Goal: Task Accomplishment & Management: Manage account settings

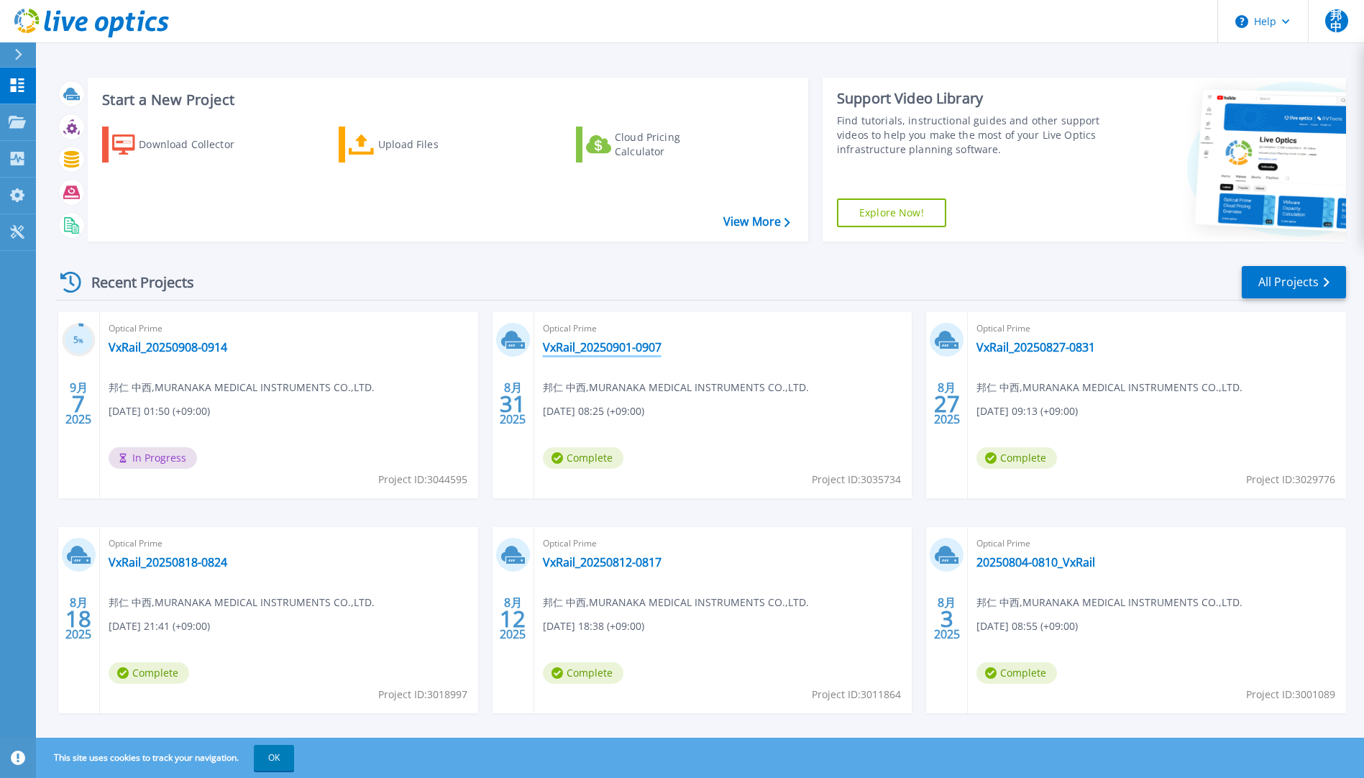
click at [574, 345] on link "VxRail_20250901-0907" at bounding box center [602, 347] width 119 height 14
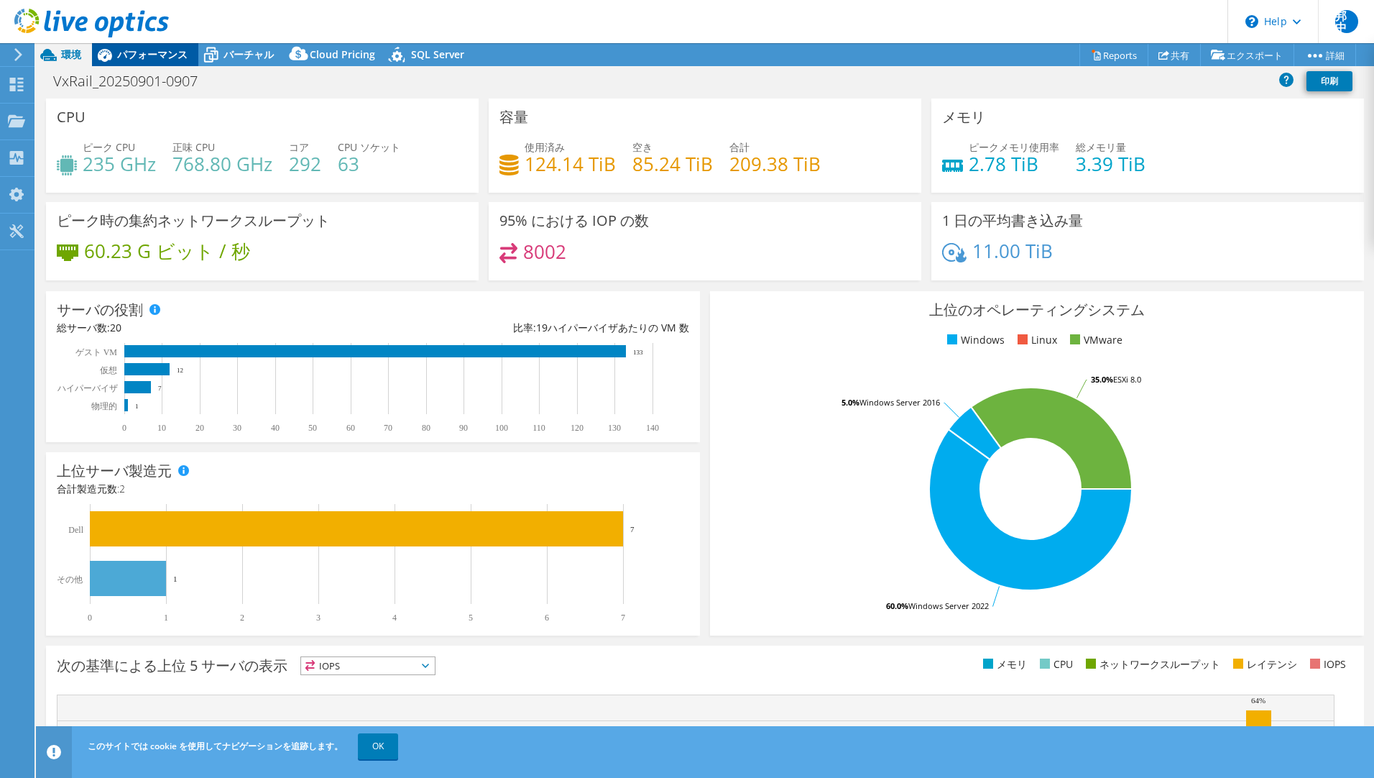
click at [150, 62] on div "パフォーマンス" at bounding box center [145, 54] width 106 height 23
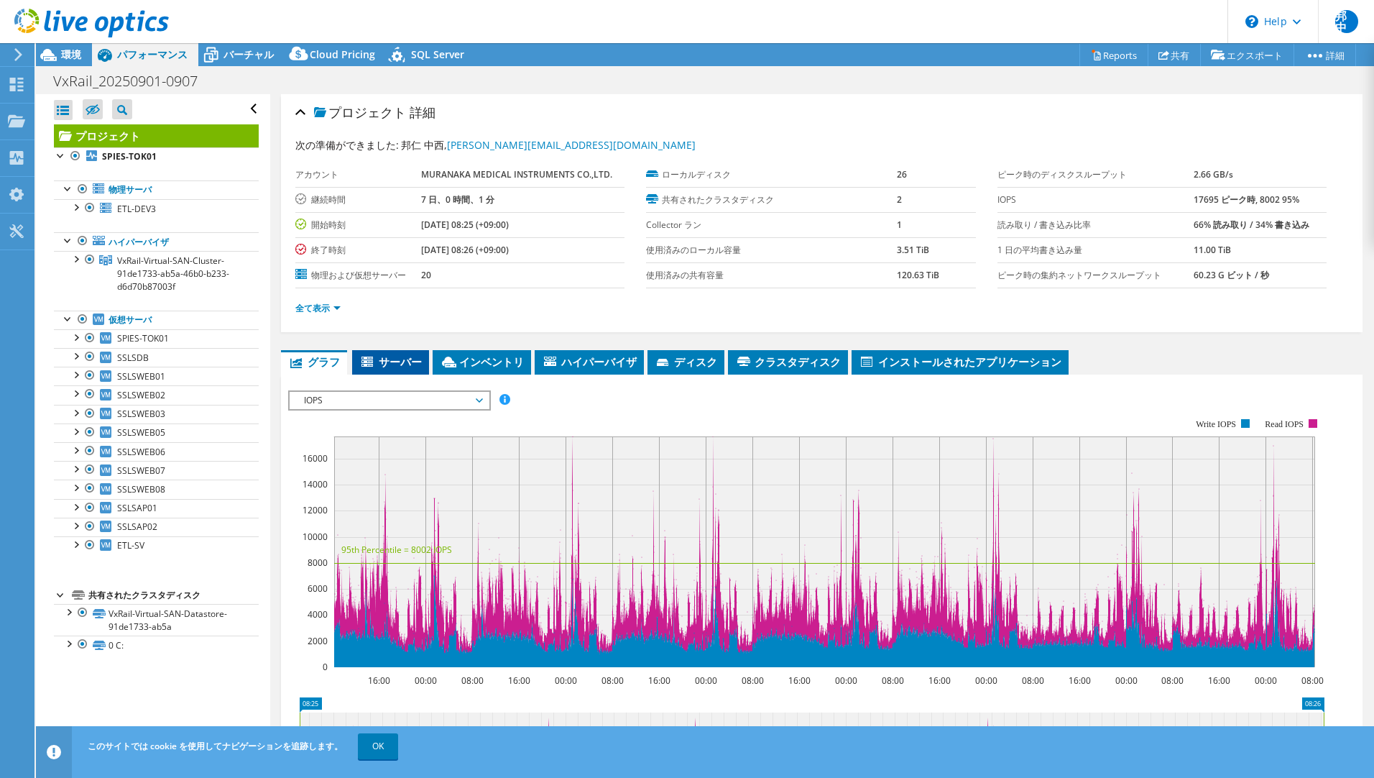
click at [394, 354] on span "サーバー" at bounding box center [390, 361] width 63 height 14
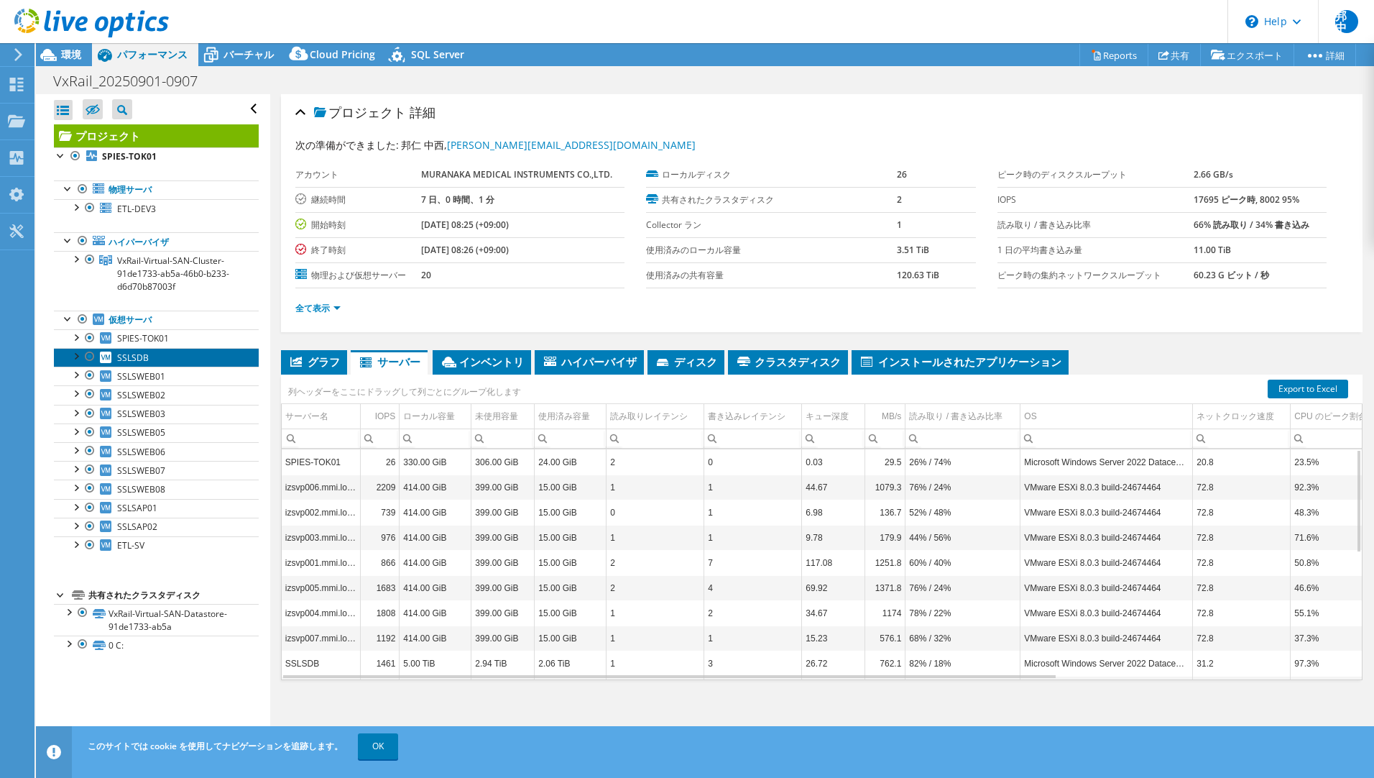
click at [142, 352] on span "SSLSDB" at bounding box center [133, 358] width 32 height 12
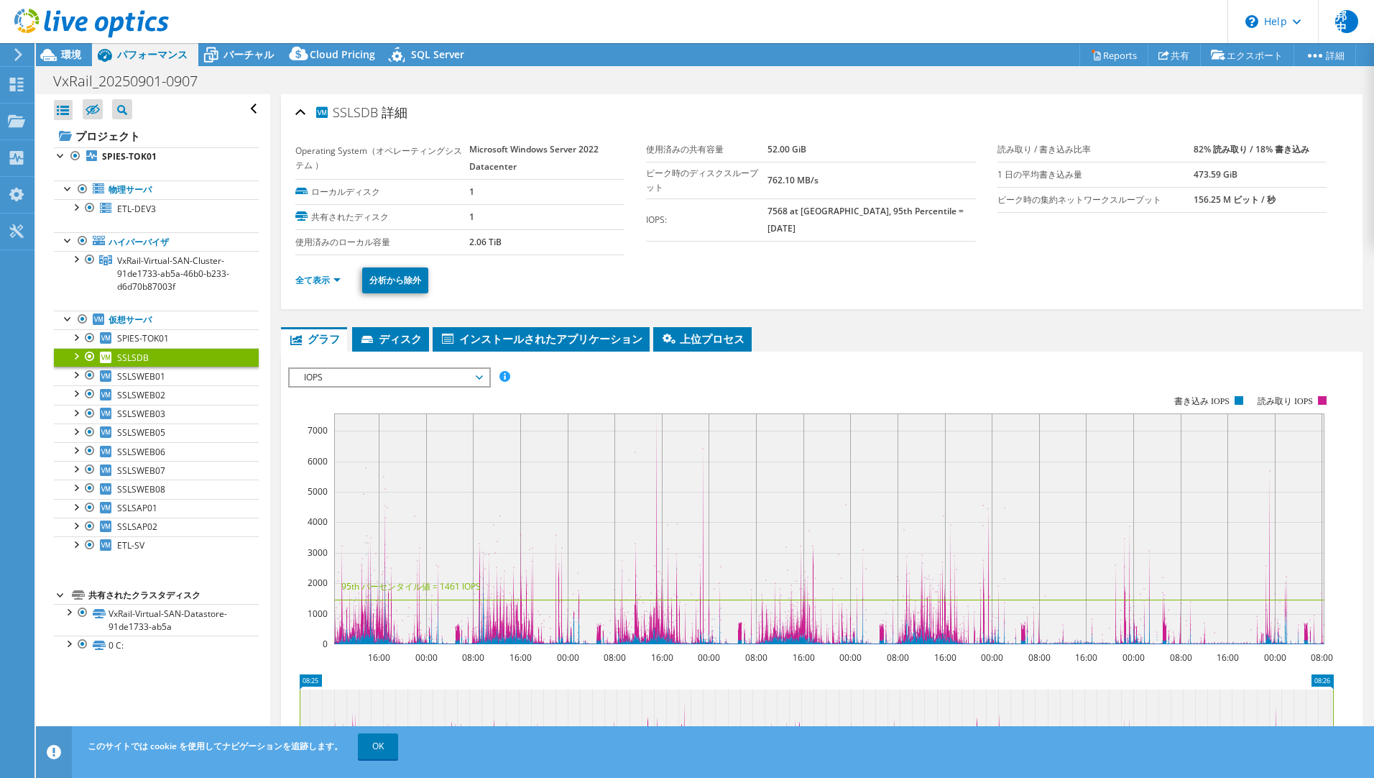
click at [461, 378] on span "IOPS" at bounding box center [389, 377] width 185 height 17
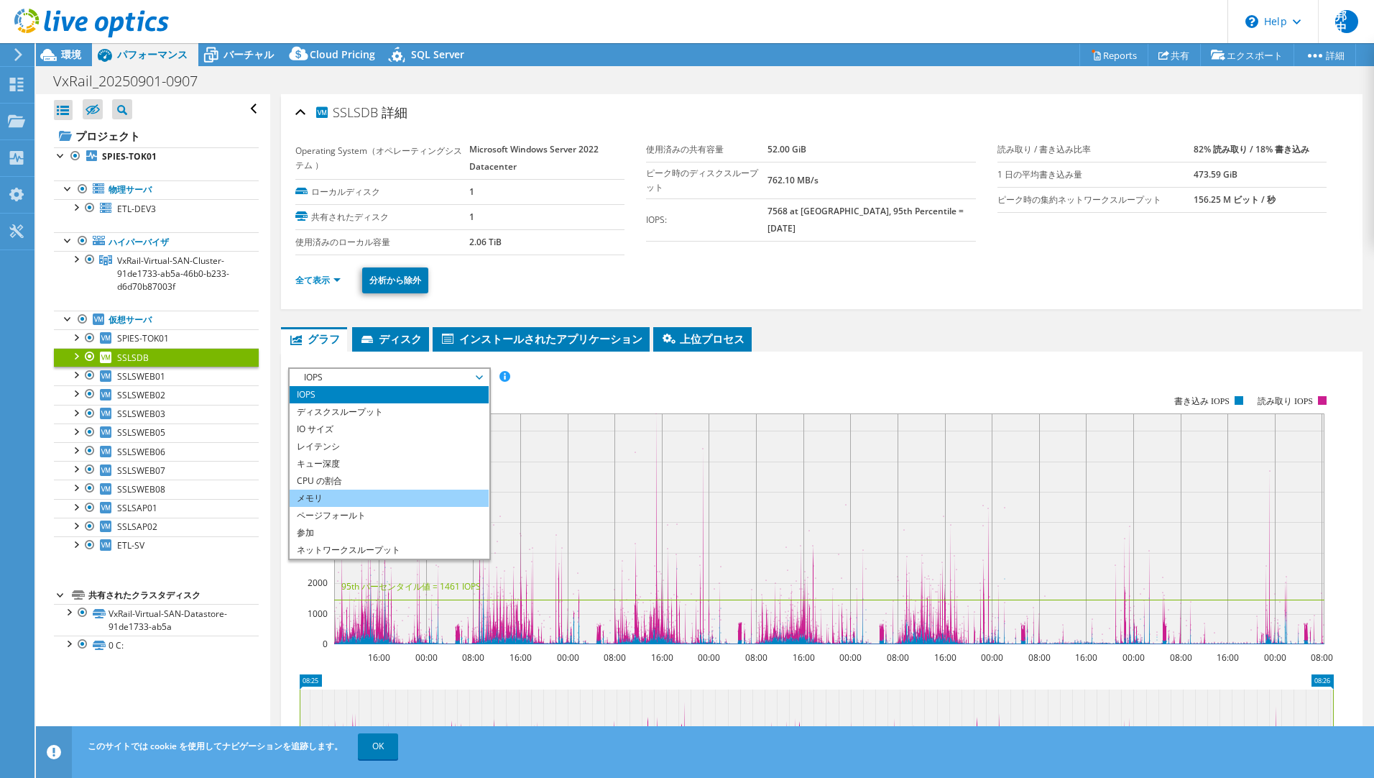
click at [408, 497] on li "メモリ" at bounding box center [389, 498] width 199 height 17
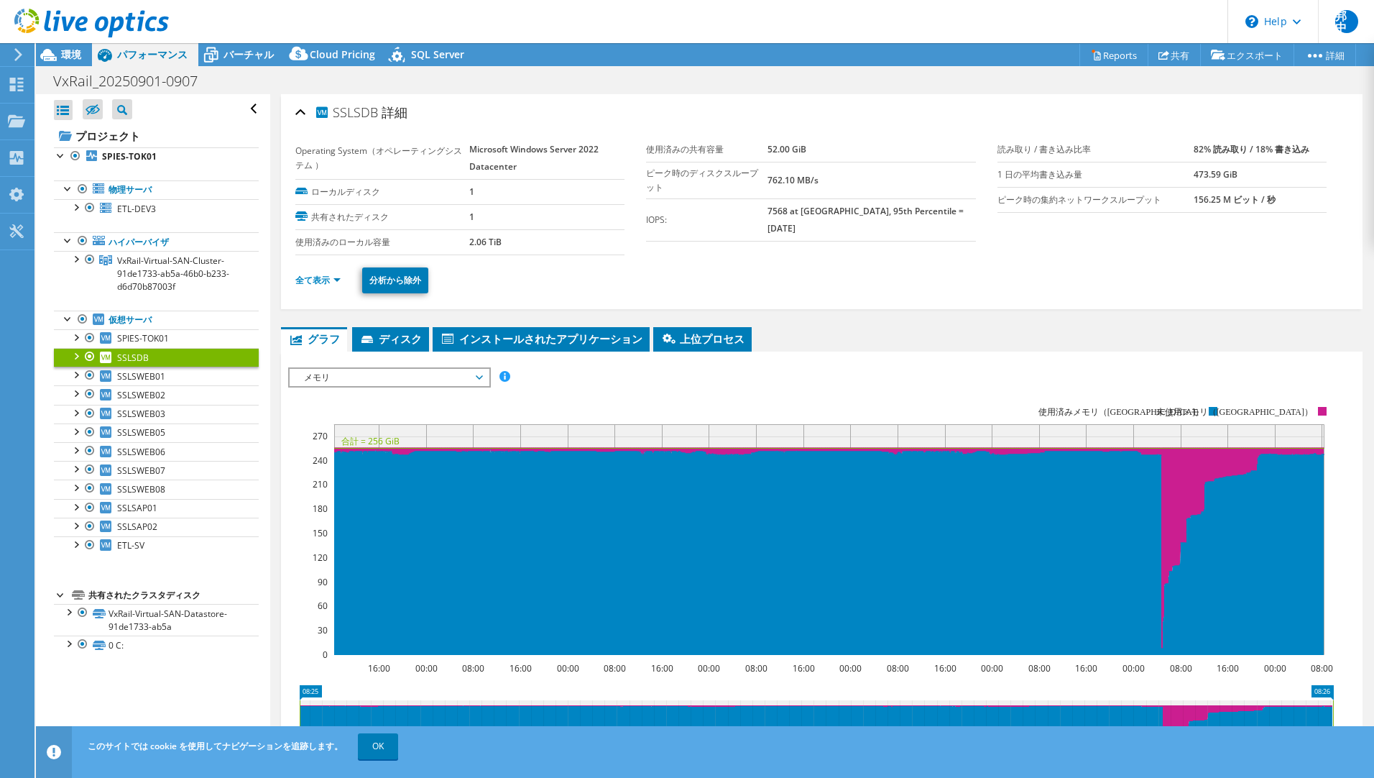
click at [332, 379] on span "メモリ" at bounding box center [389, 377] width 185 height 17
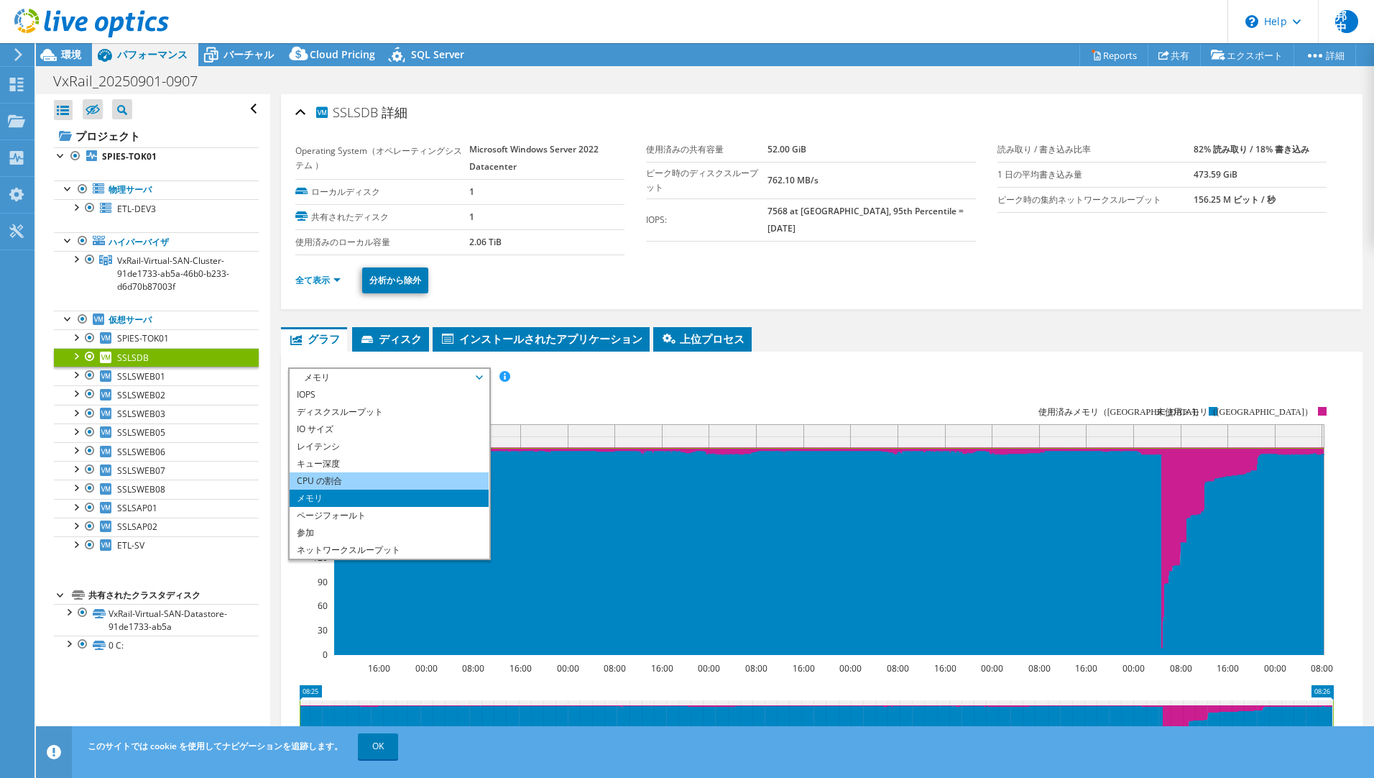
click at [382, 482] on li "CPU の割合" at bounding box center [389, 480] width 199 height 17
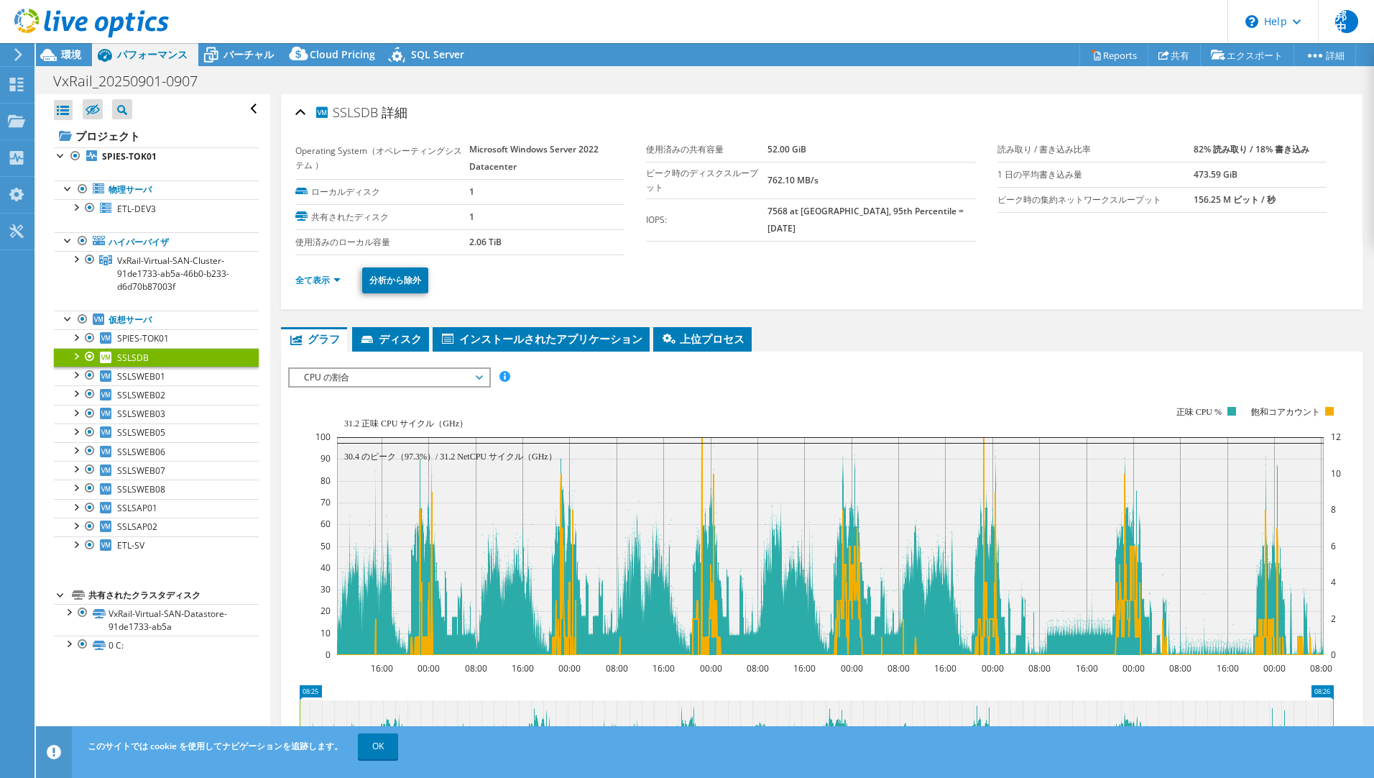
click at [71, 352] on div at bounding box center [75, 355] width 14 height 14
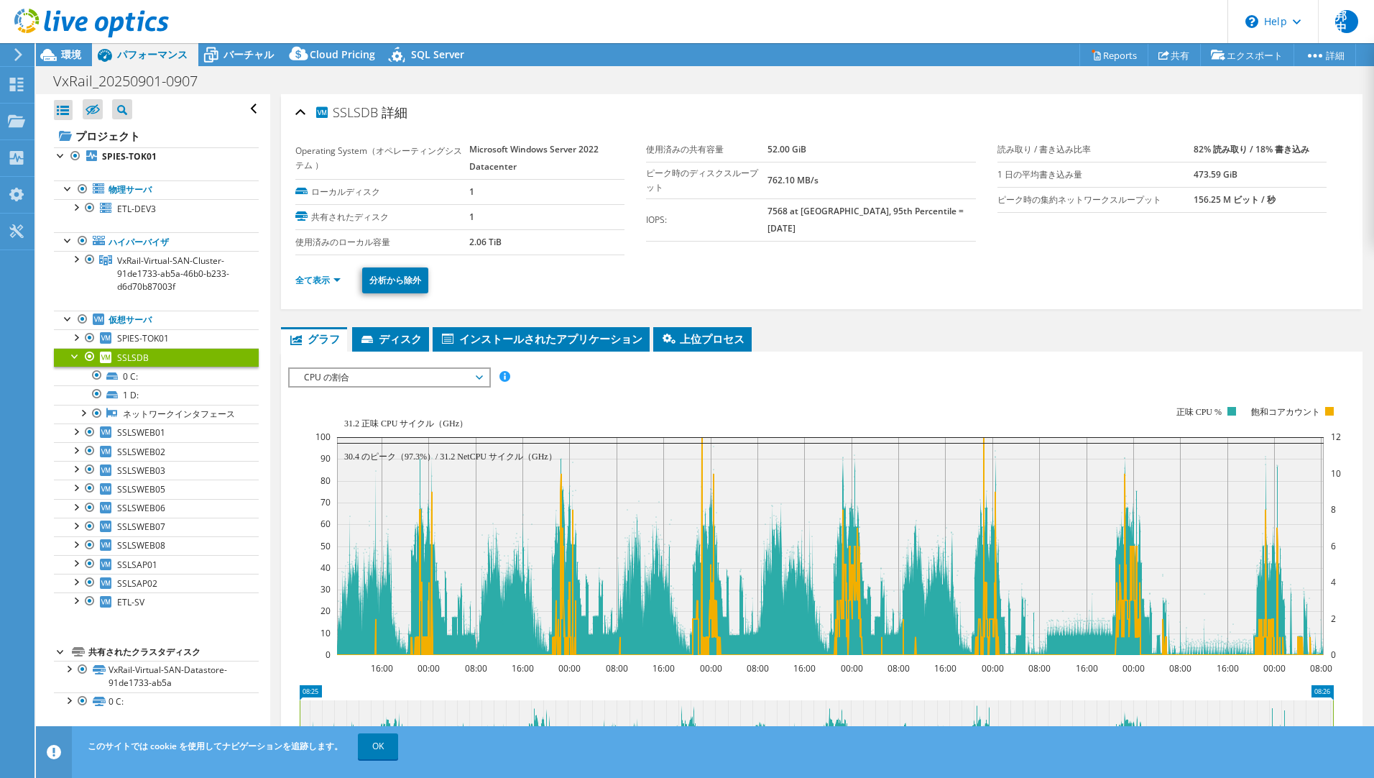
click at [45, 426] on div "すべて開く すべて閉じる 除外されたノードを非表示 プロジェクトツリーフィルタ" at bounding box center [153, 422] width 234 height 656
click at [65, 323] on div at bounding box center [68, 318] width 14 height 14
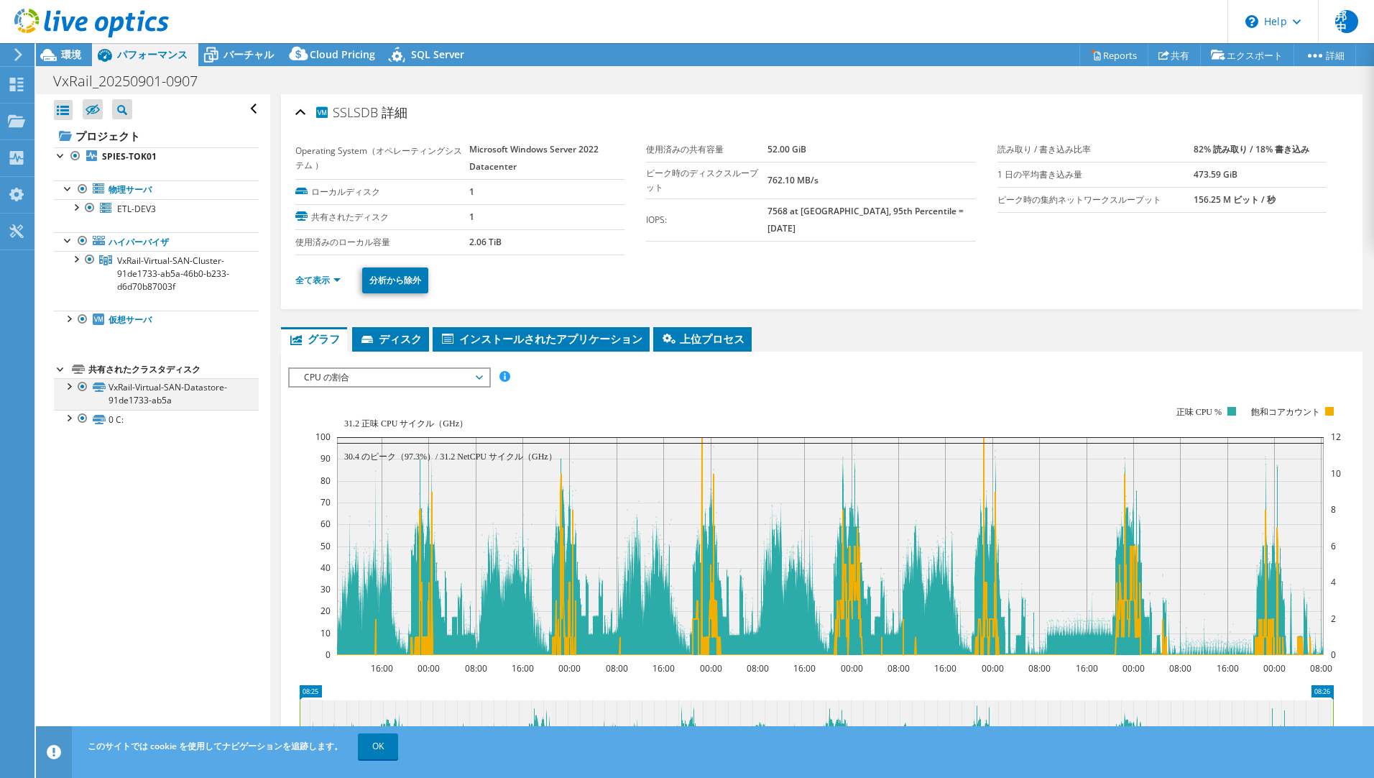
click at [70, 387] on div at bounding box center [68, 385] width 14 height 14
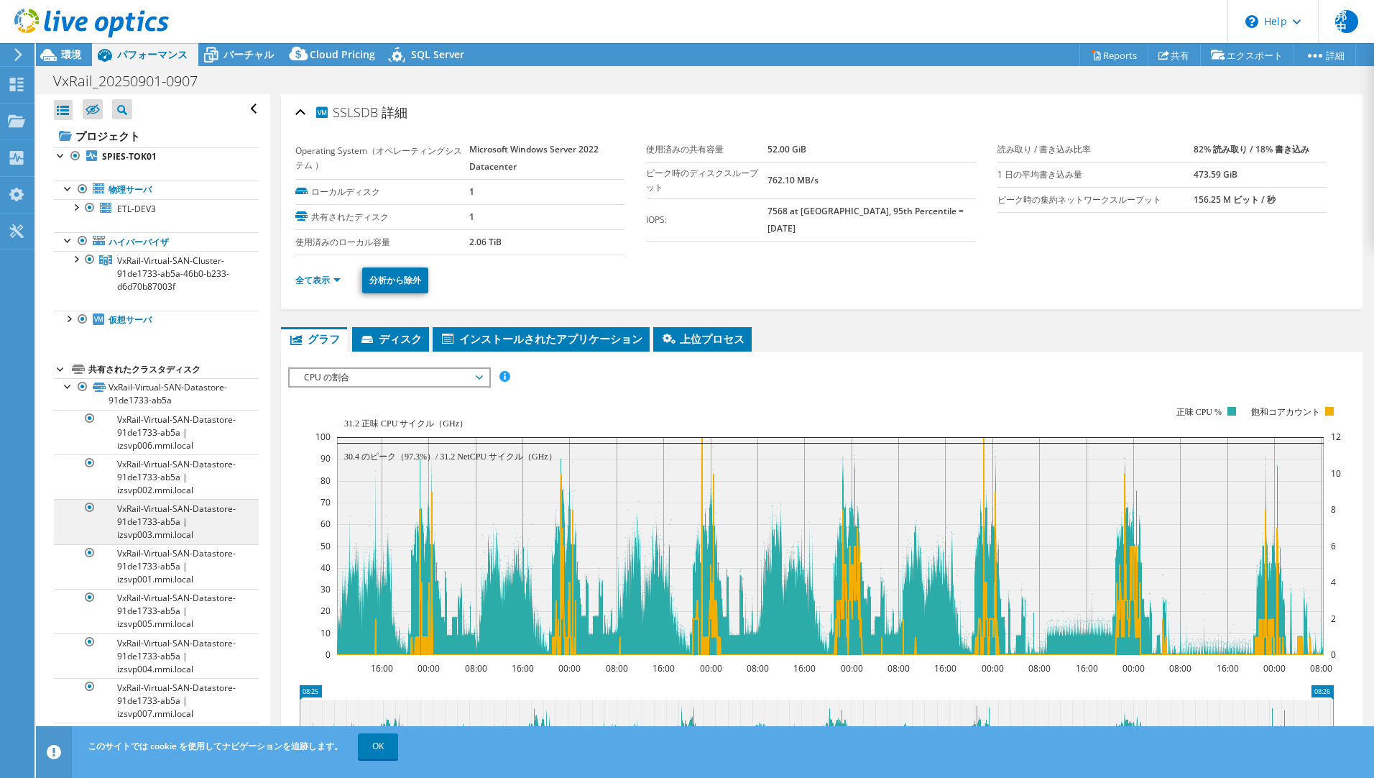
scroll to position [9, 0]
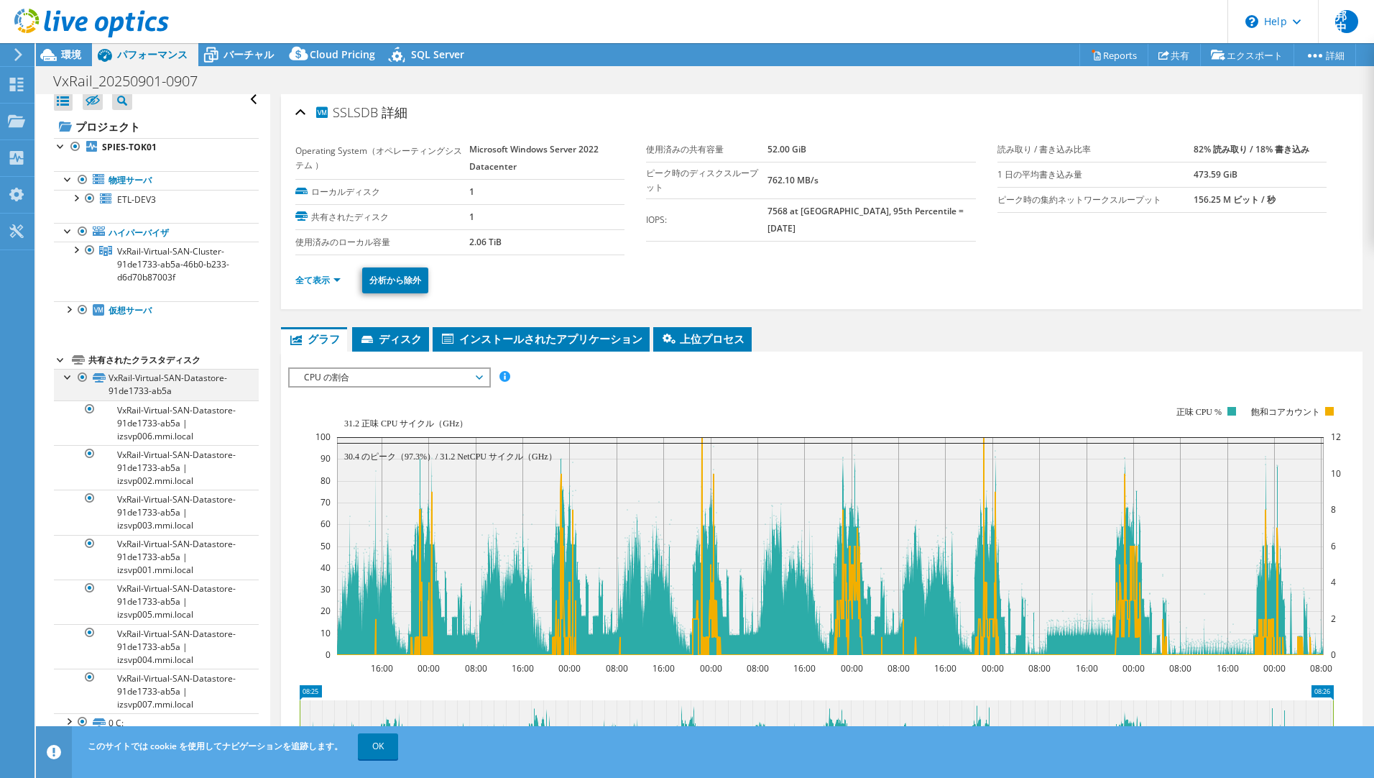
click at [65, 376] on div at bounding box center [68, 376] width 14 height 14
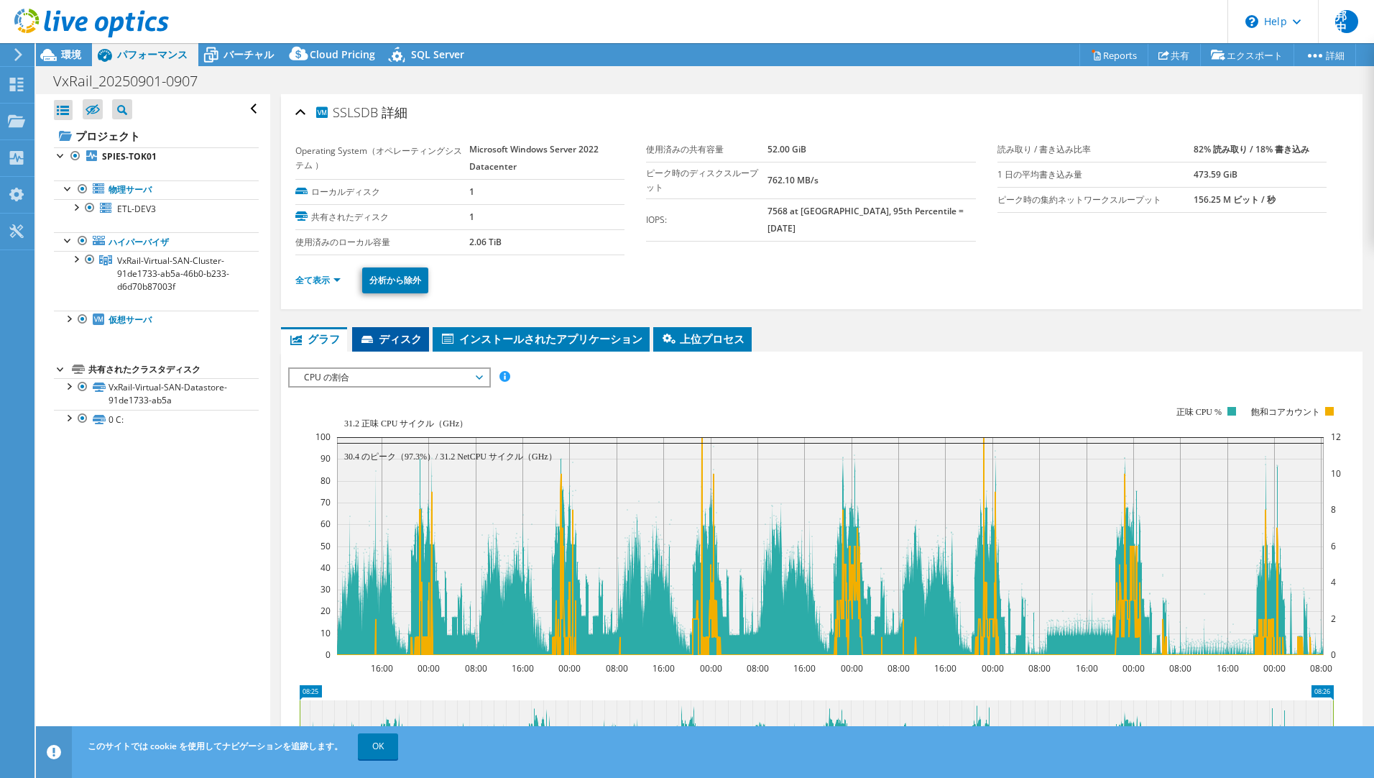
click at [392, 333] on span "ディスク" at bounding box center [390, 338] width 63 height 14
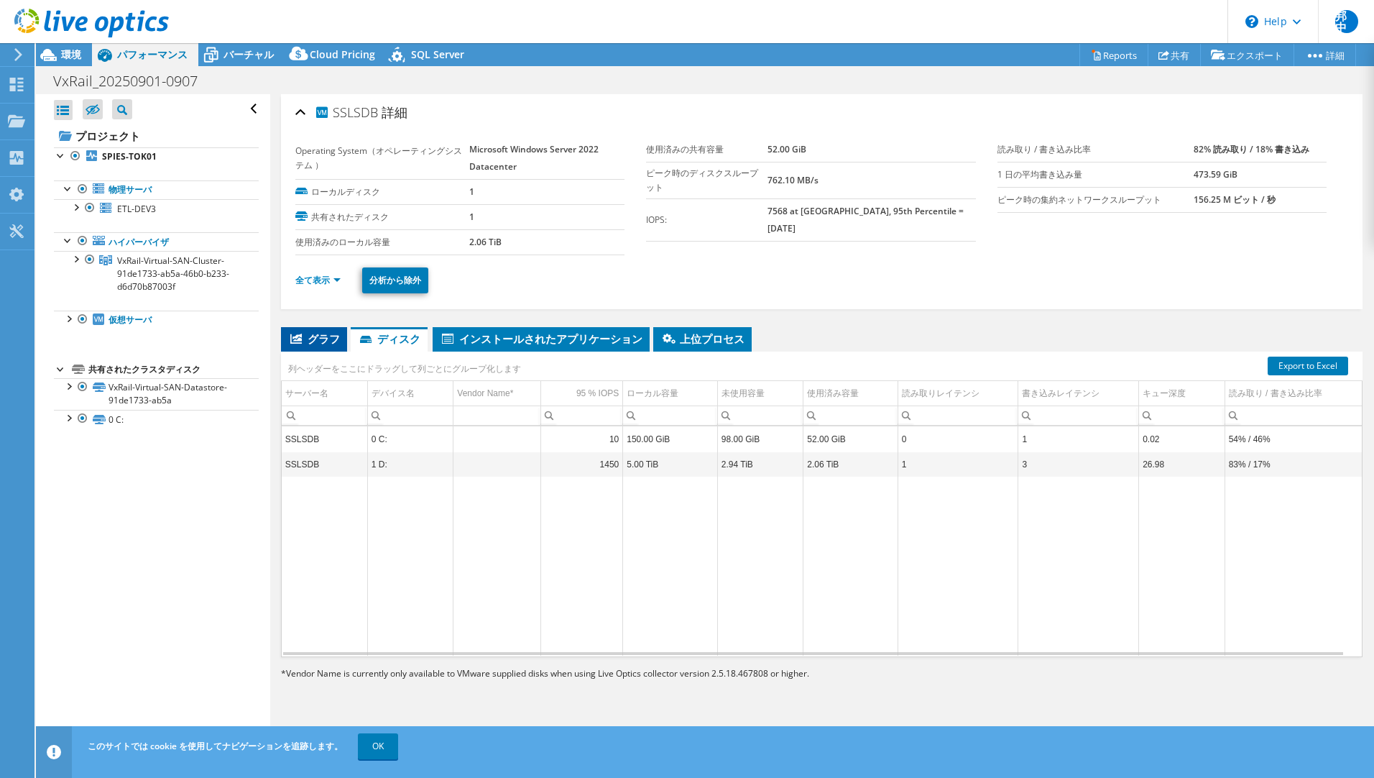
click at [322, 336] on span "グラフ" at bounding box center [314, 338] width 52 height 14
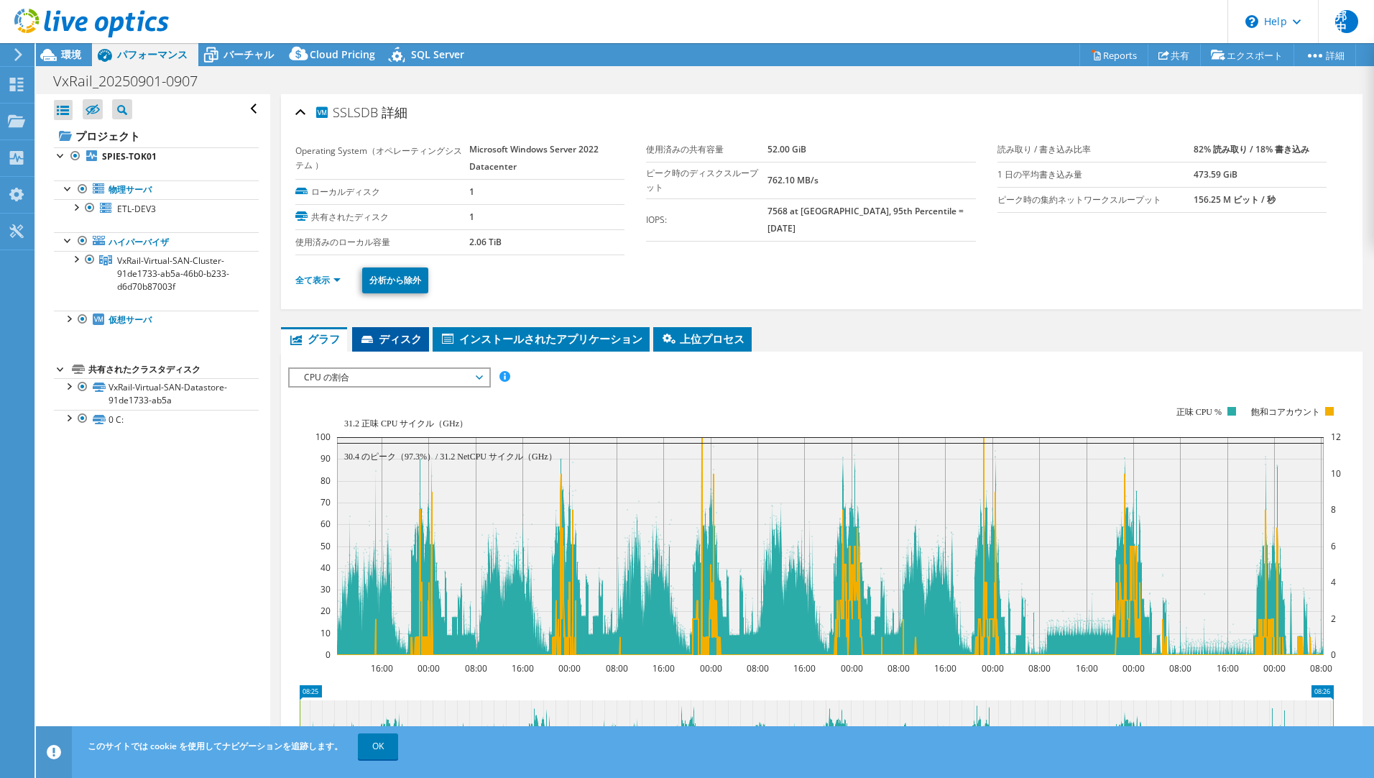
click at [403, 345] on span "ディスク" at bounding box center [390, 338] width 63 height 14
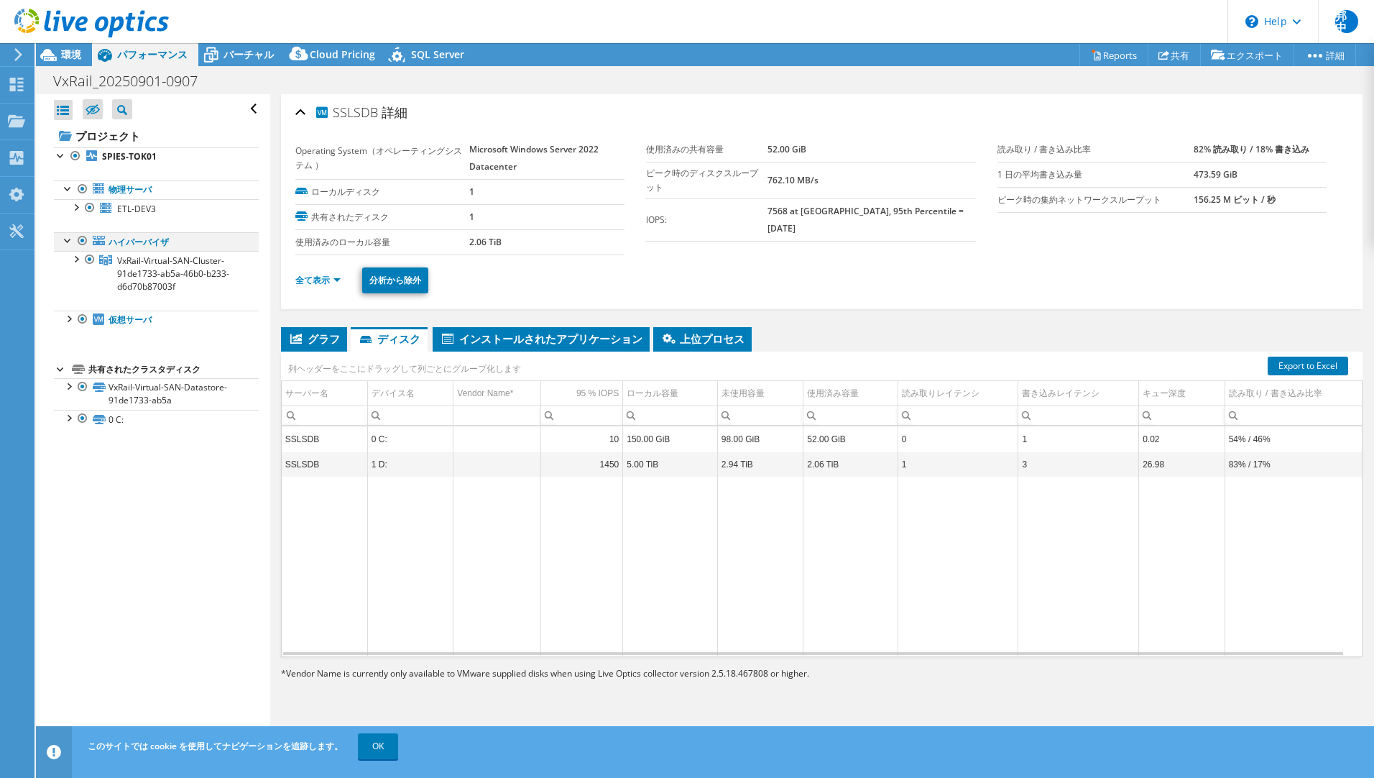
click at [68, 245] on div at bounding box center [68, 239] width 14 height 14
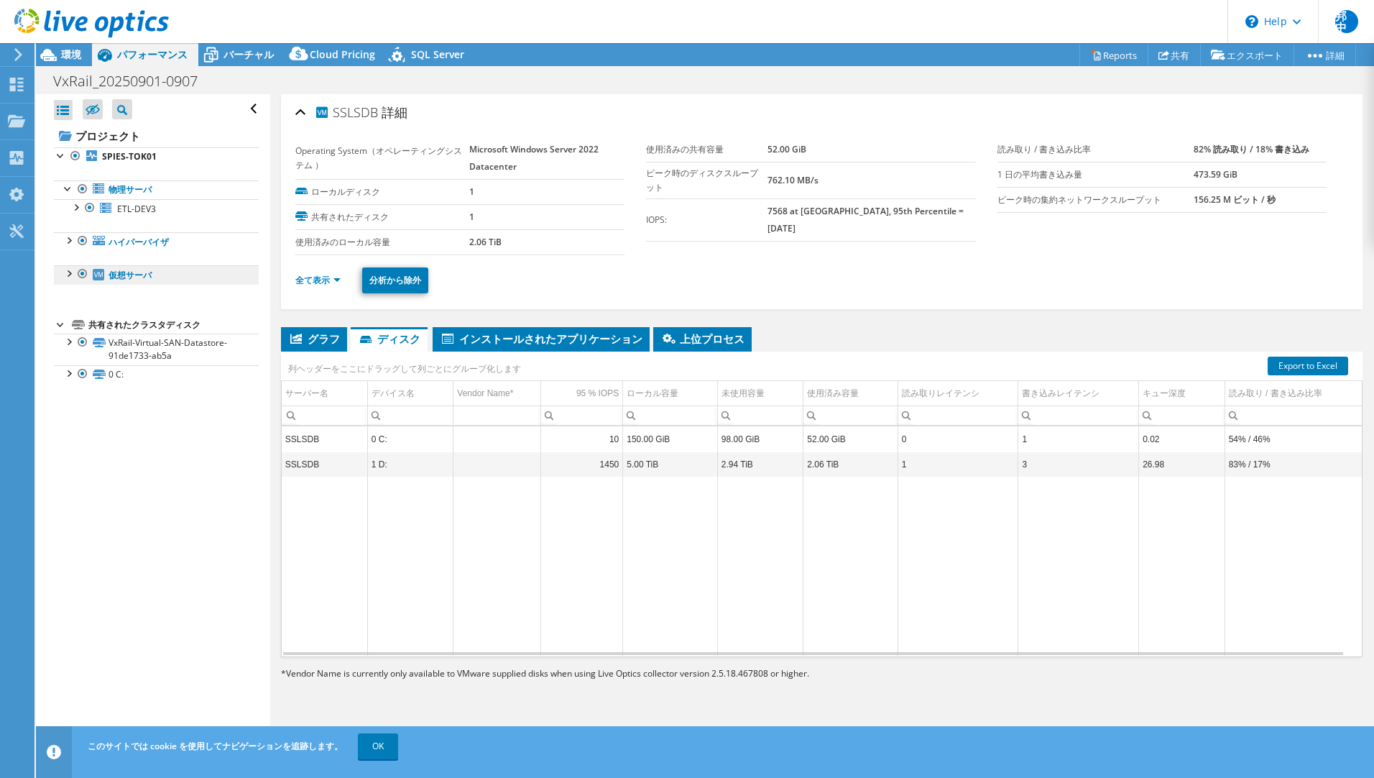
click at [68, 283] on link "仮想サーバ" at bounding box center [156, 274] width 205 height 19
click at [69, 275] on div at bounding box center [68, 272] width 14 height 14
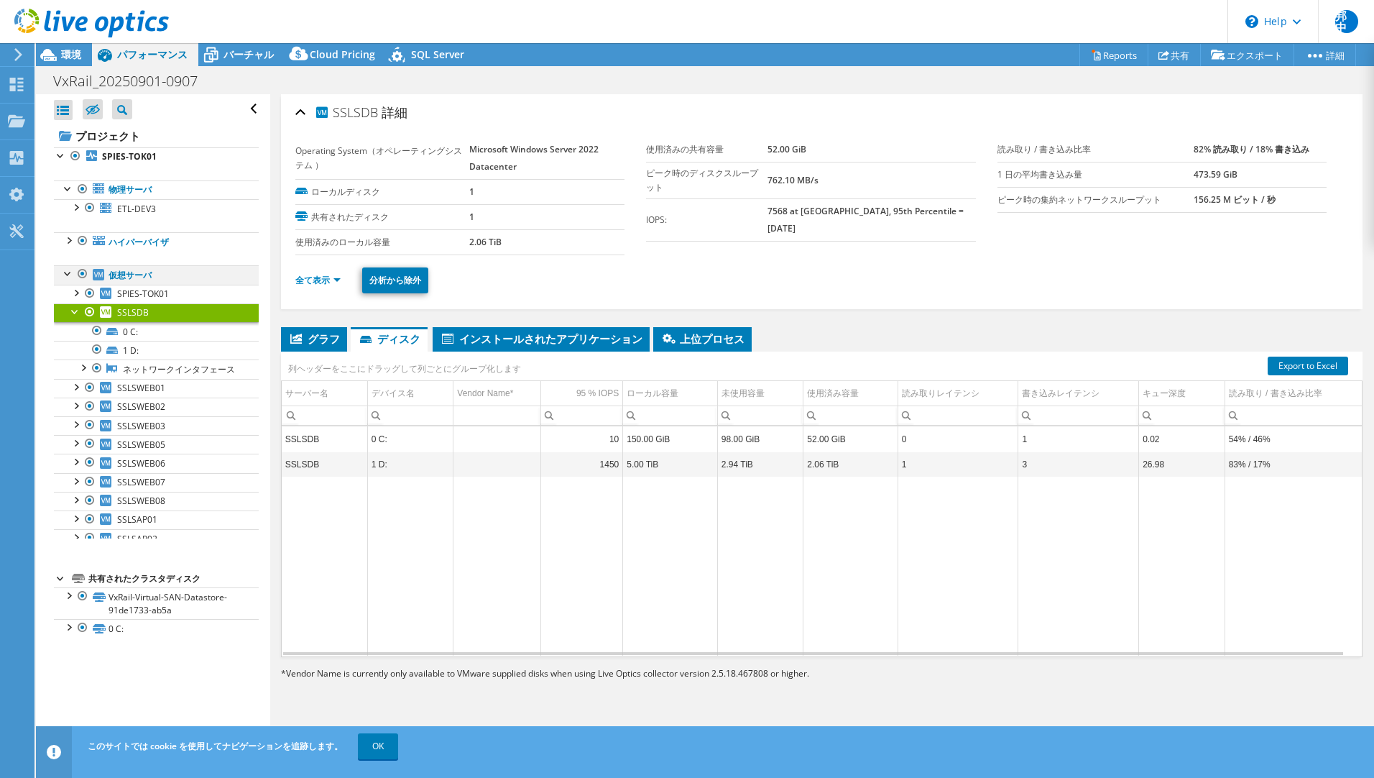
click at [69, 275] on div at bounding box center [68, 272] width 14 height 14
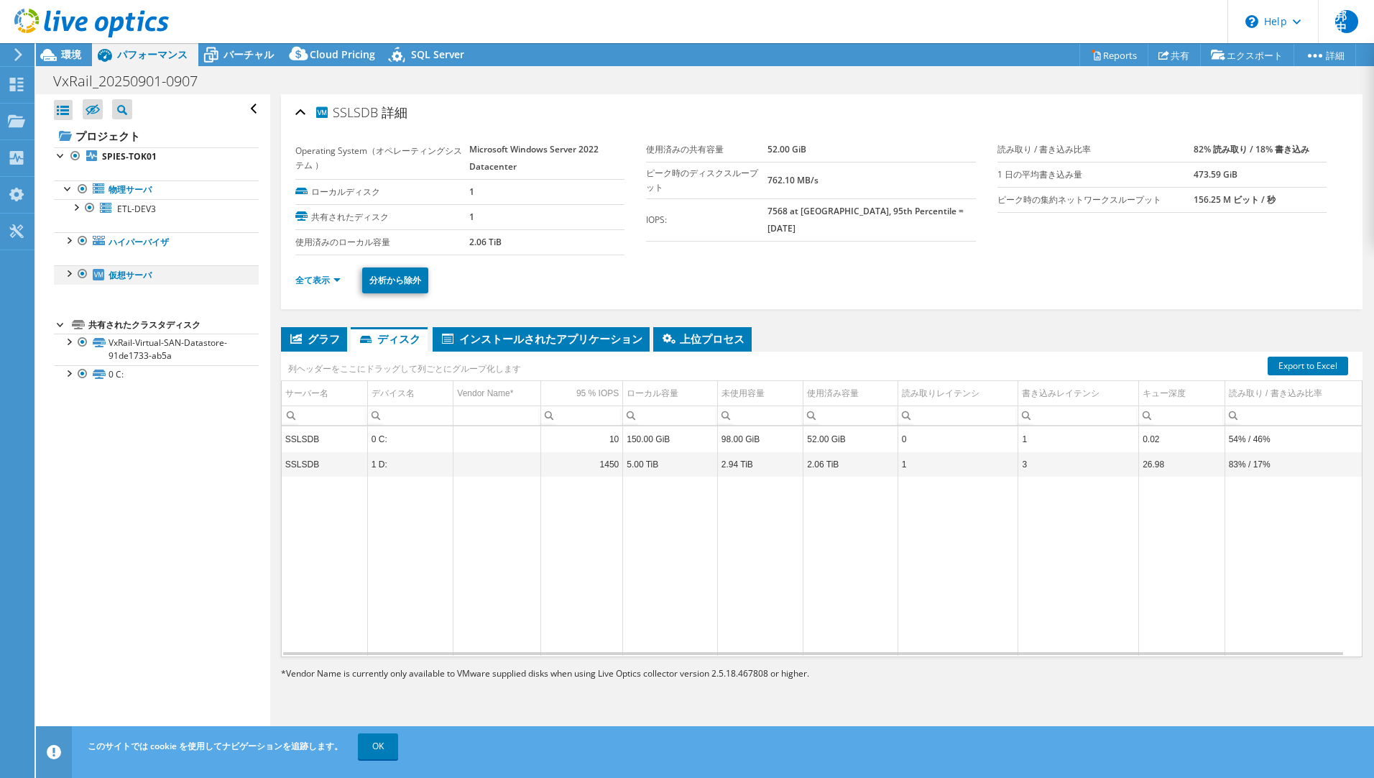
click at [69, 275] on div at bounding box center [68, 272] width 14 height 14
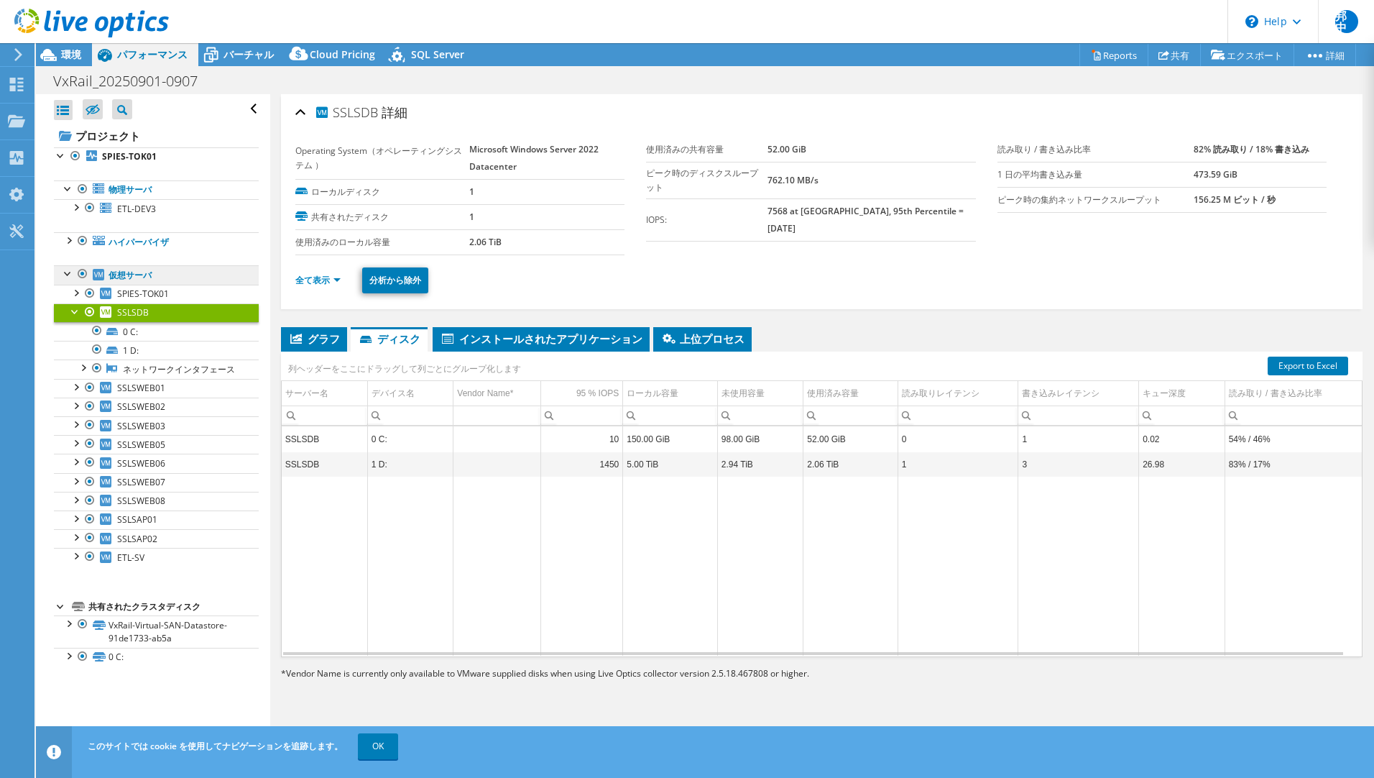
click at [121, 280] on link "仮想サーバ" at bounding box center [156, 274] width 205 height 19
click at [120, 276] on link "仮想サーバ" at bounding box center [156, 274] width 205 height 19
click at [64, 274] on div at bounding box center [68, 272] width 14 height 14
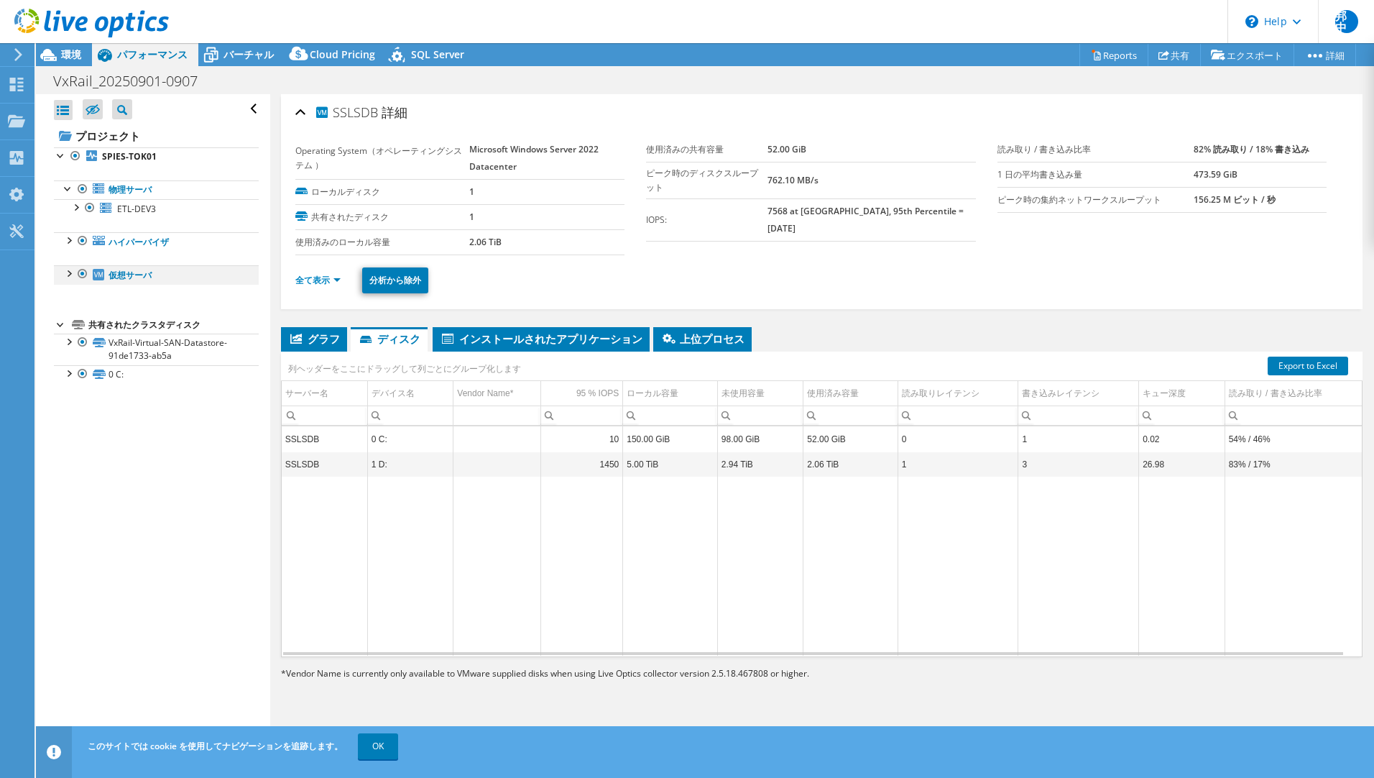
click at [64, 274] on div at bounding box center [68, 272] width 14 height 14
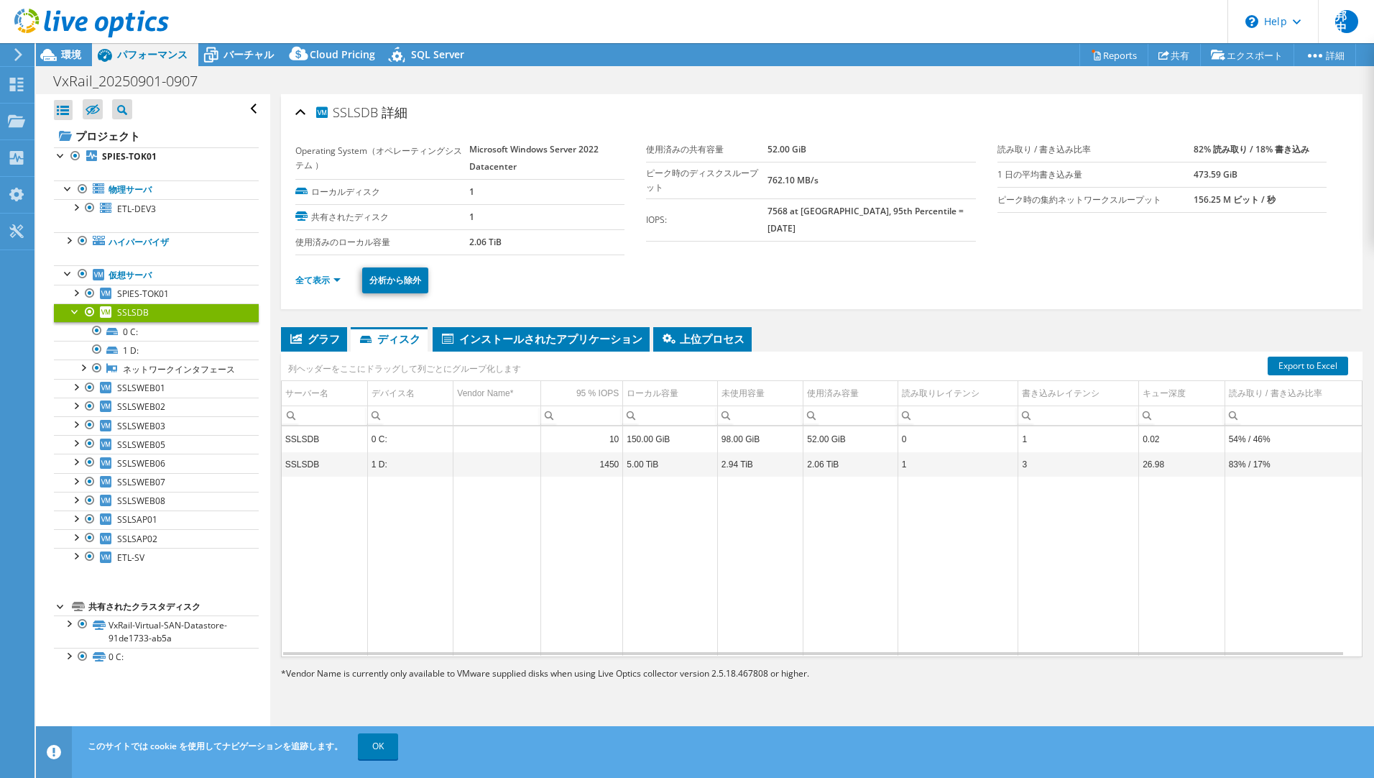
click at [381, 450] on td "0 C:" at bounding box center [410, 438] width 86 height 25
click at [1279, 367] on link "Export to Excel" at bounding box center [1308, 366] width 81 height 19
click at [316, 336] on span "グラフ" at bounding box center [314, 338] width 52 height 14
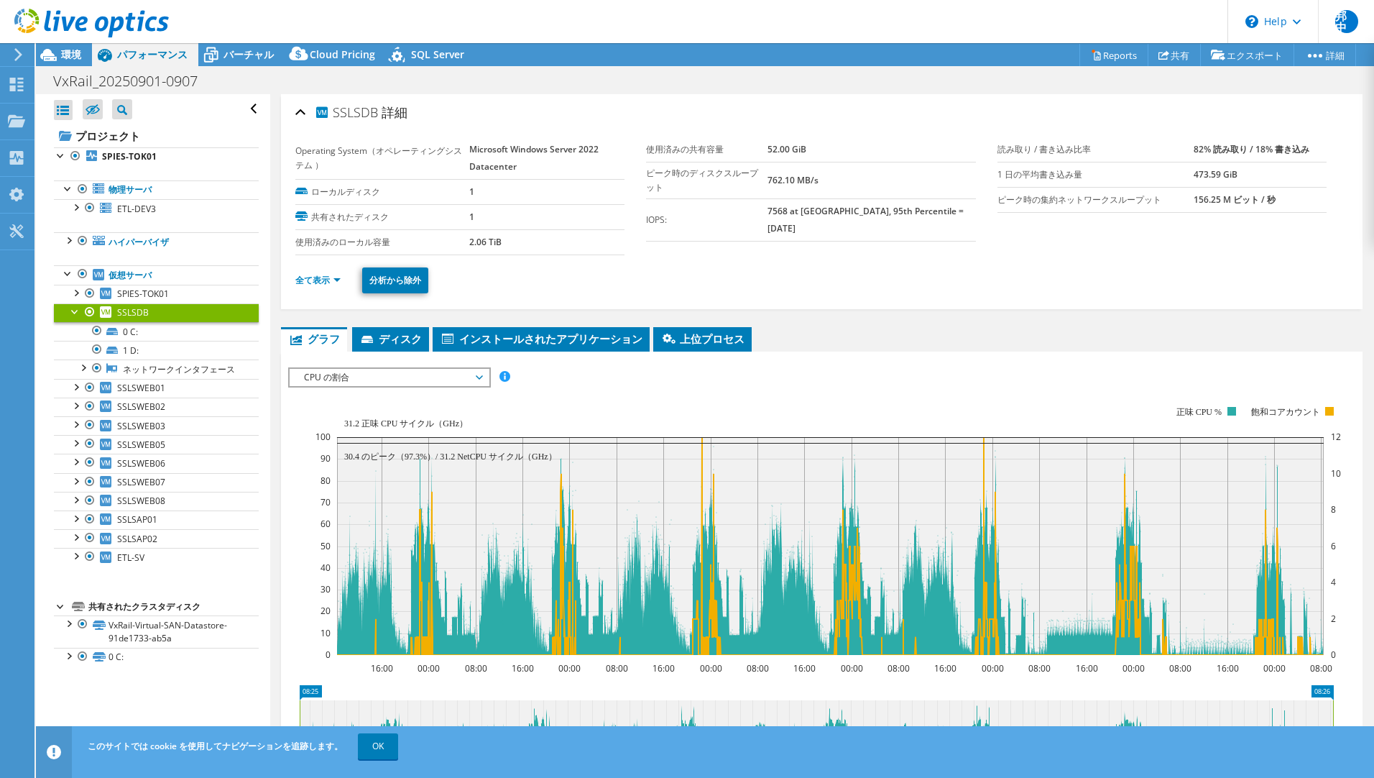
click at [334, 370] on span "CPU の割合" at bounding box center [389, 377] width 185 height 17
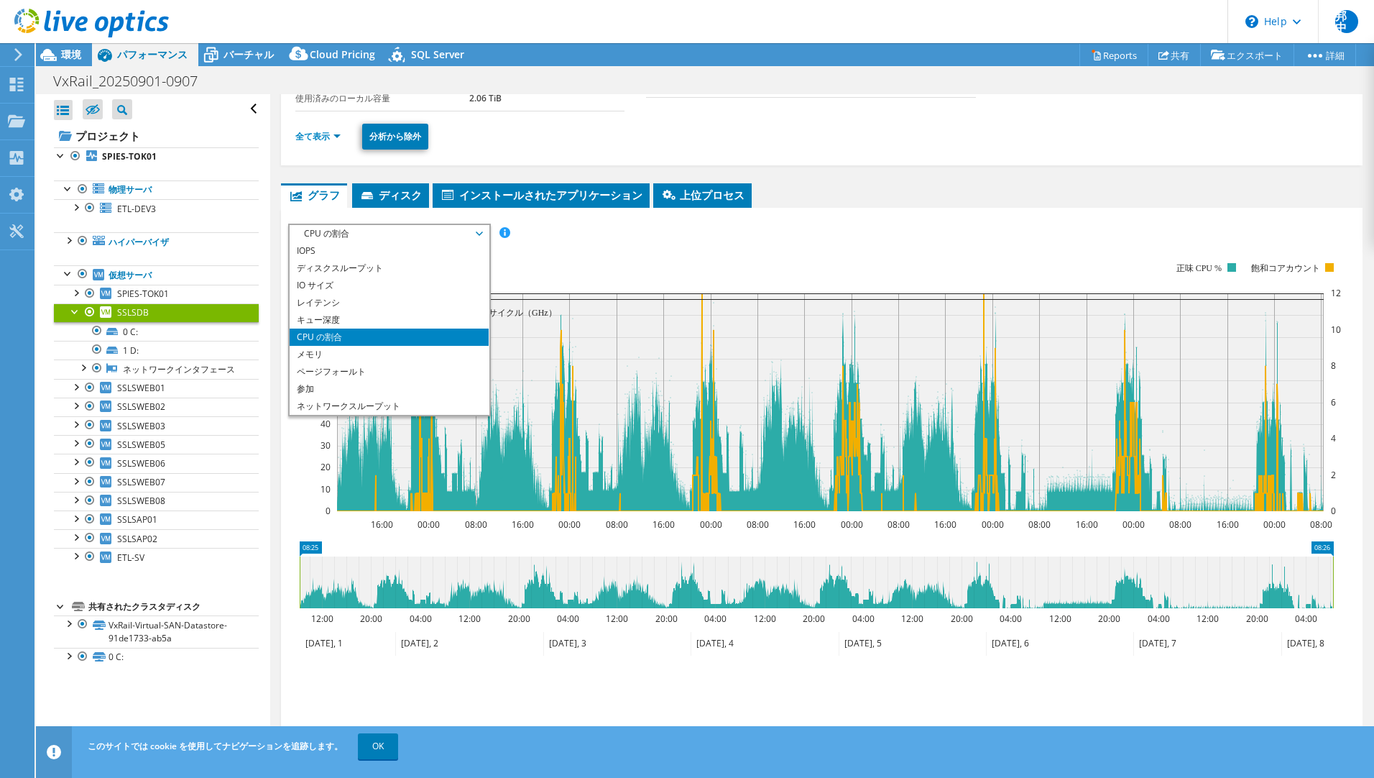
scroll to position [72, 0]
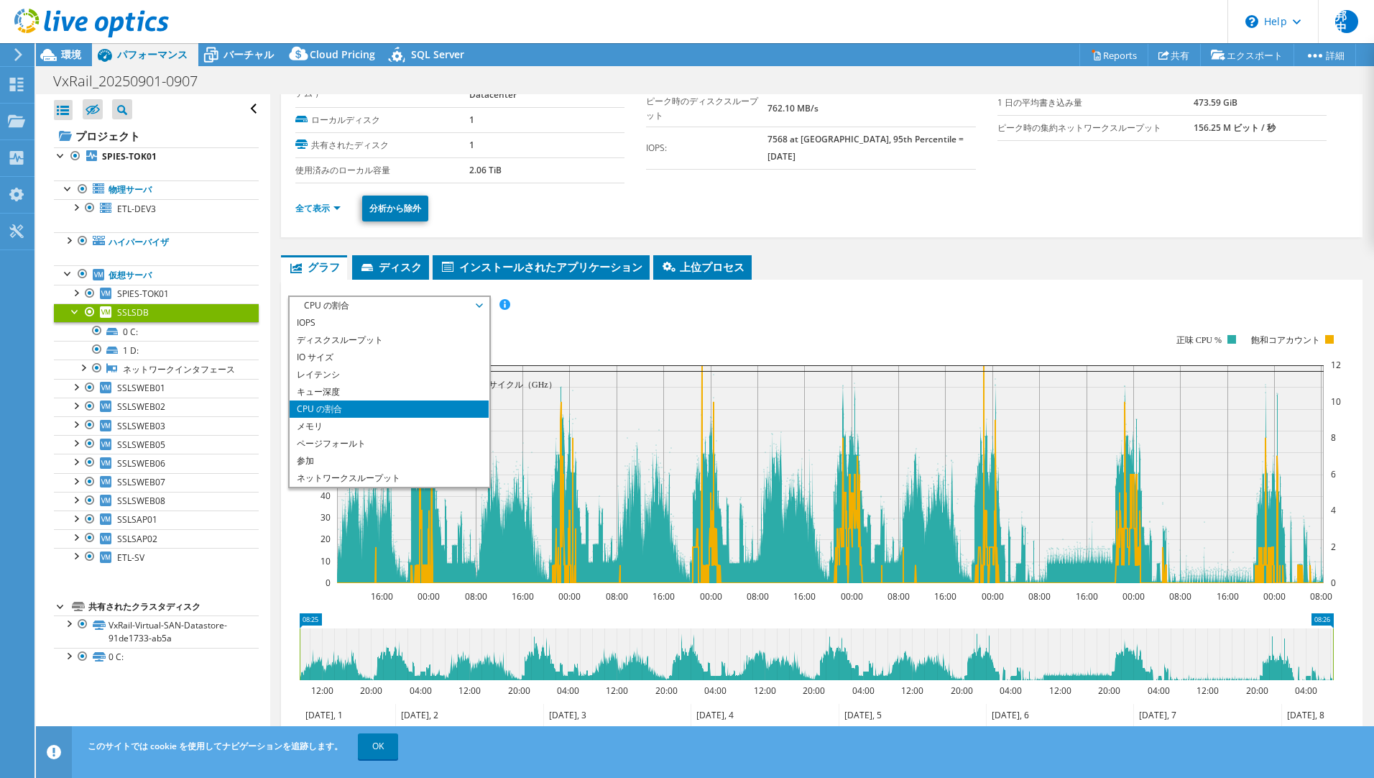
click at [559, 351] on rect at bounding box center [829, 459] width 1026 height 288
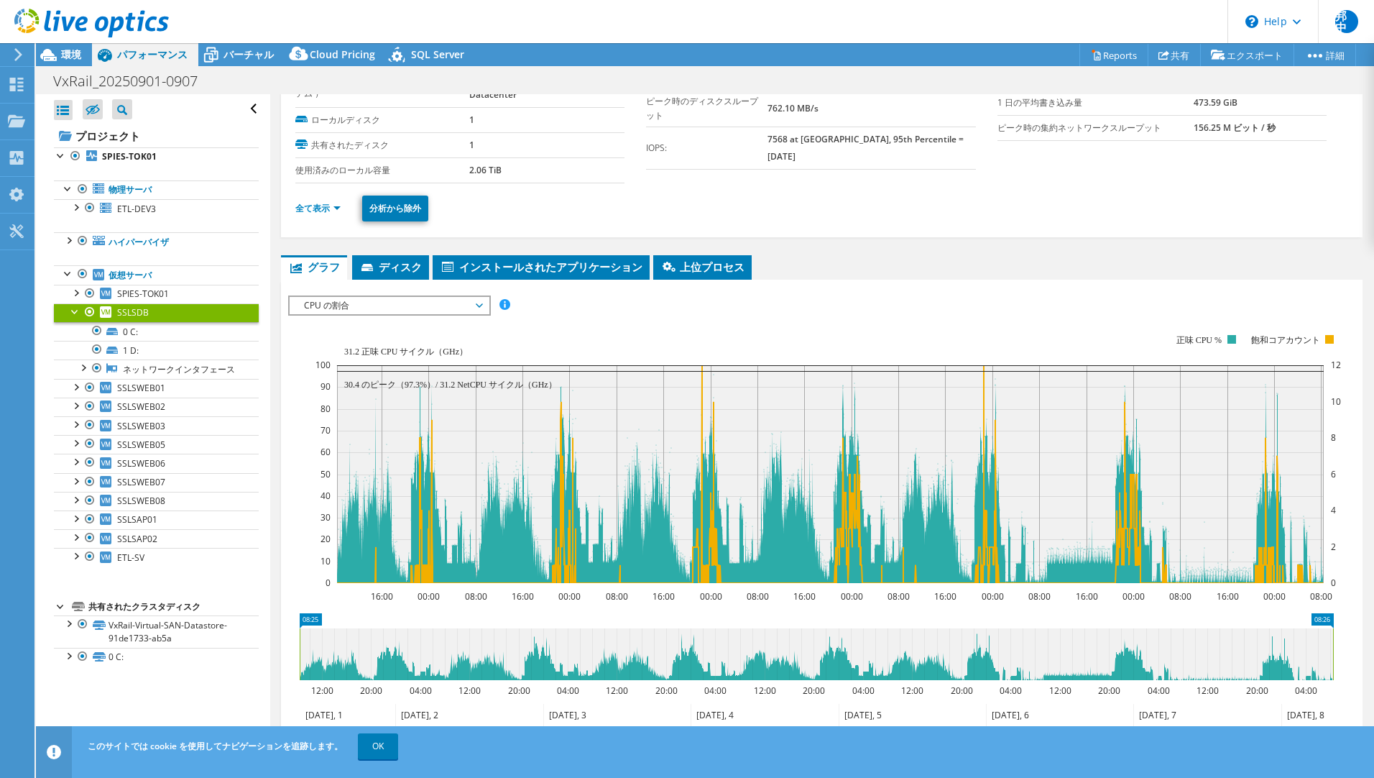
scroll to position [0, 0]
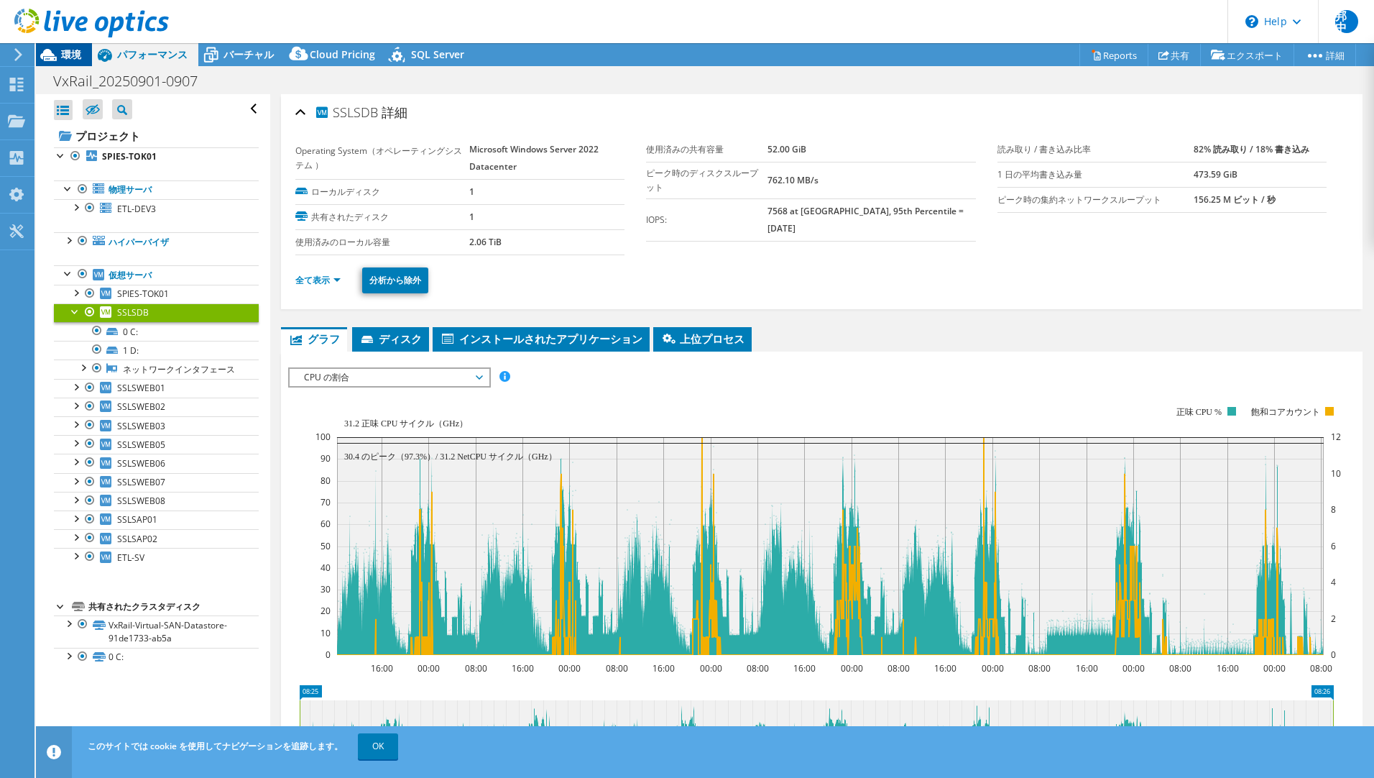
click at [55, 57] on icon at bounding box center [48, 55] width 17 height 12
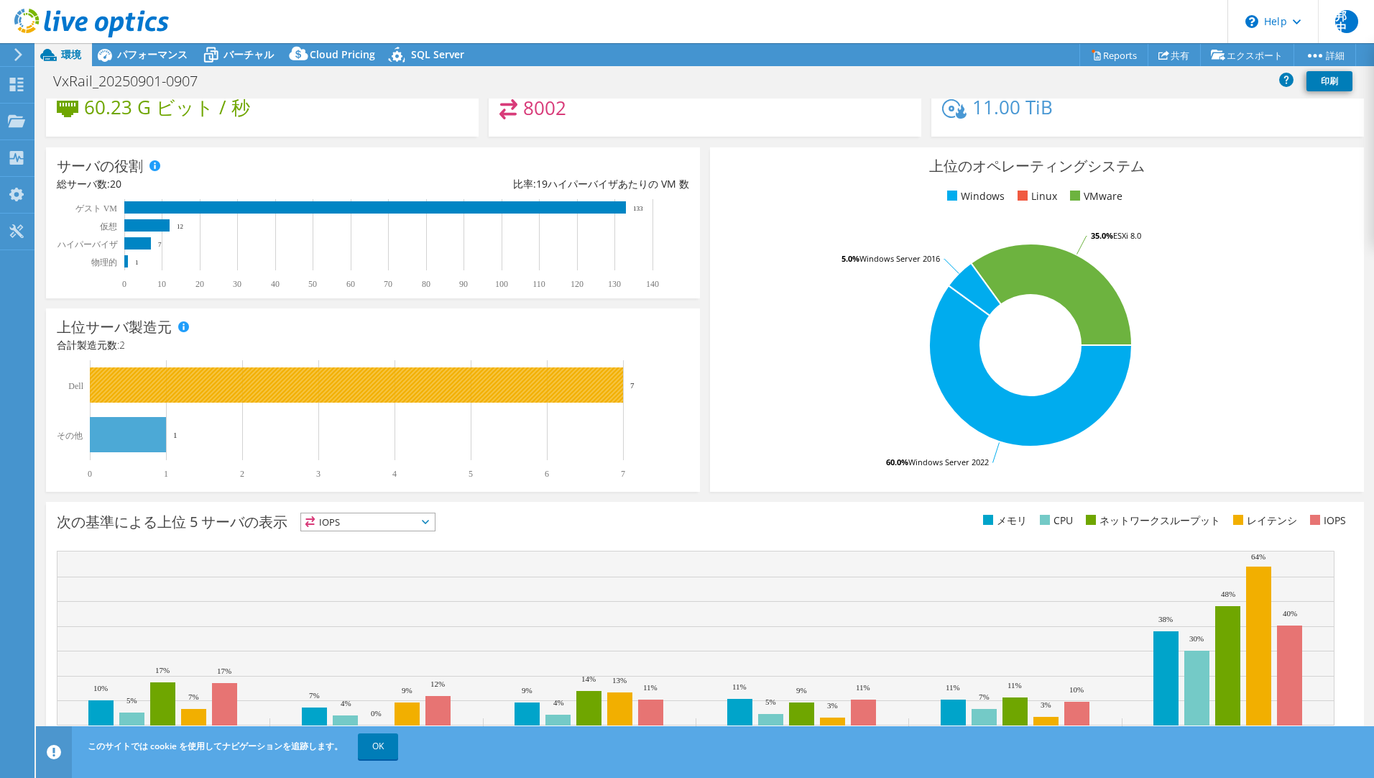
scroll to position [182, 0]
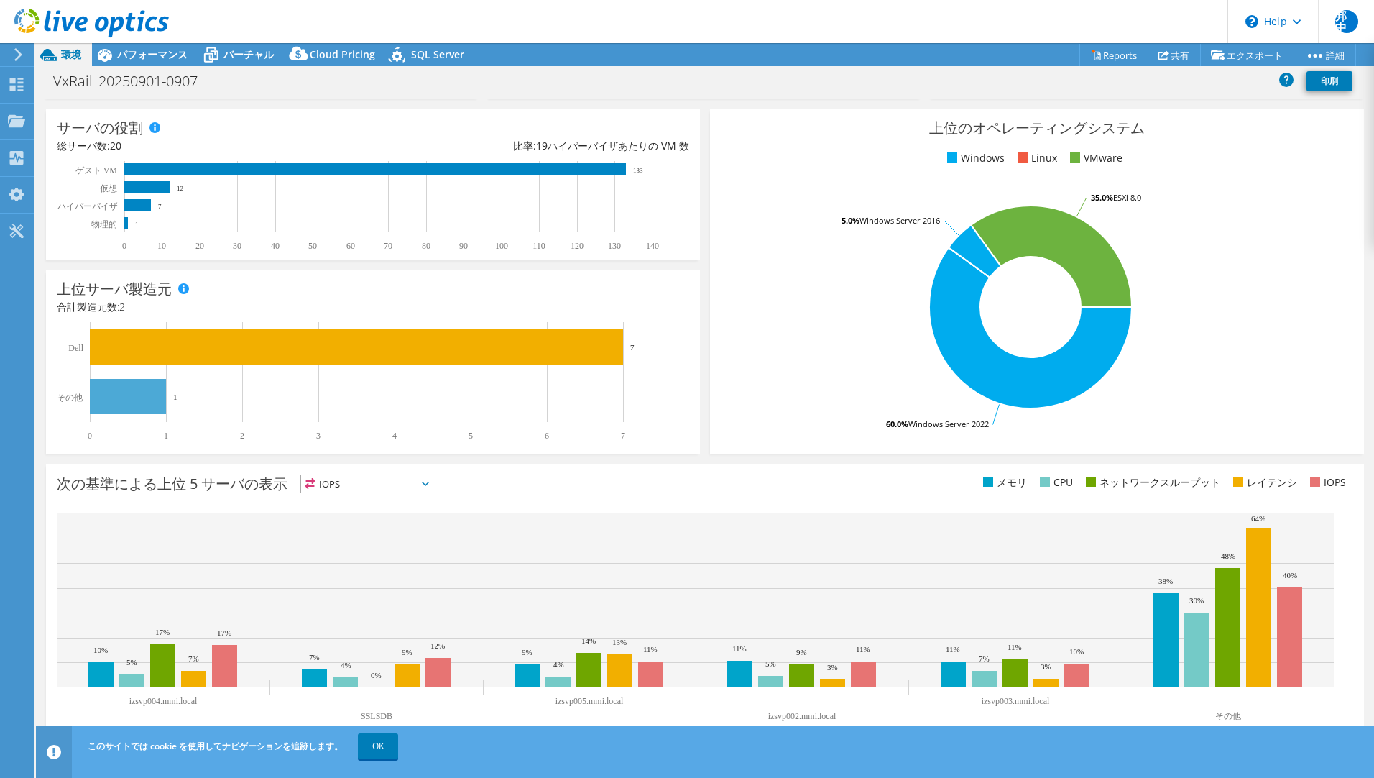
click at [368, 484] on span "IOPS" at bounding box center [368, 483] width 134 height 17
click at [580, 493] on div "次の基準による上位 5 サーバの表示 IOPS IOPS" at bounding box center [381, 486] width 648 height 24
click at [448, 45] on div "SQL Server" at bounding box center [430, 54] width 89 height 23
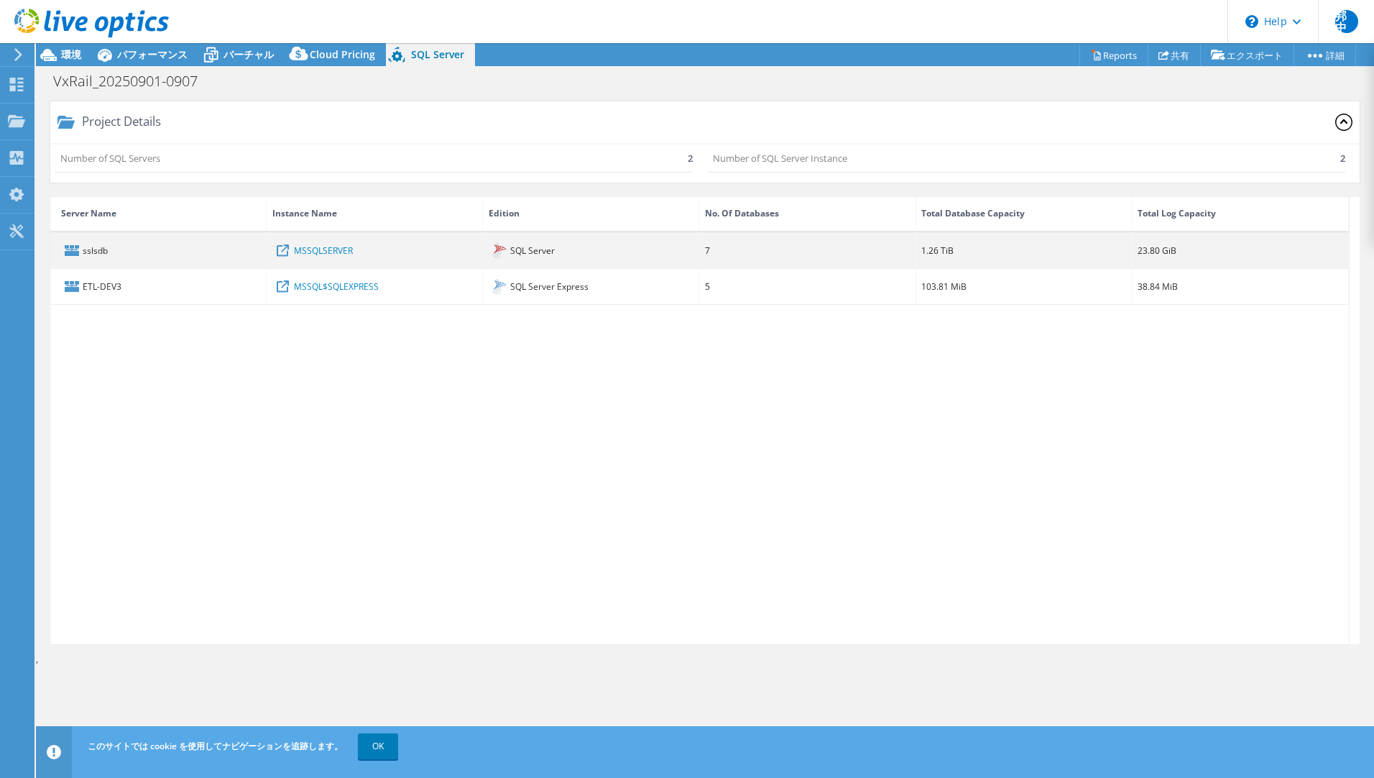
click at [94, 252] on div "sslsdb" at bounding box center [158, 250] width 216 height 35
click at [306, 257] on link "MSSQLSERVER" at bounding box center [323, 250] width 59 height 16
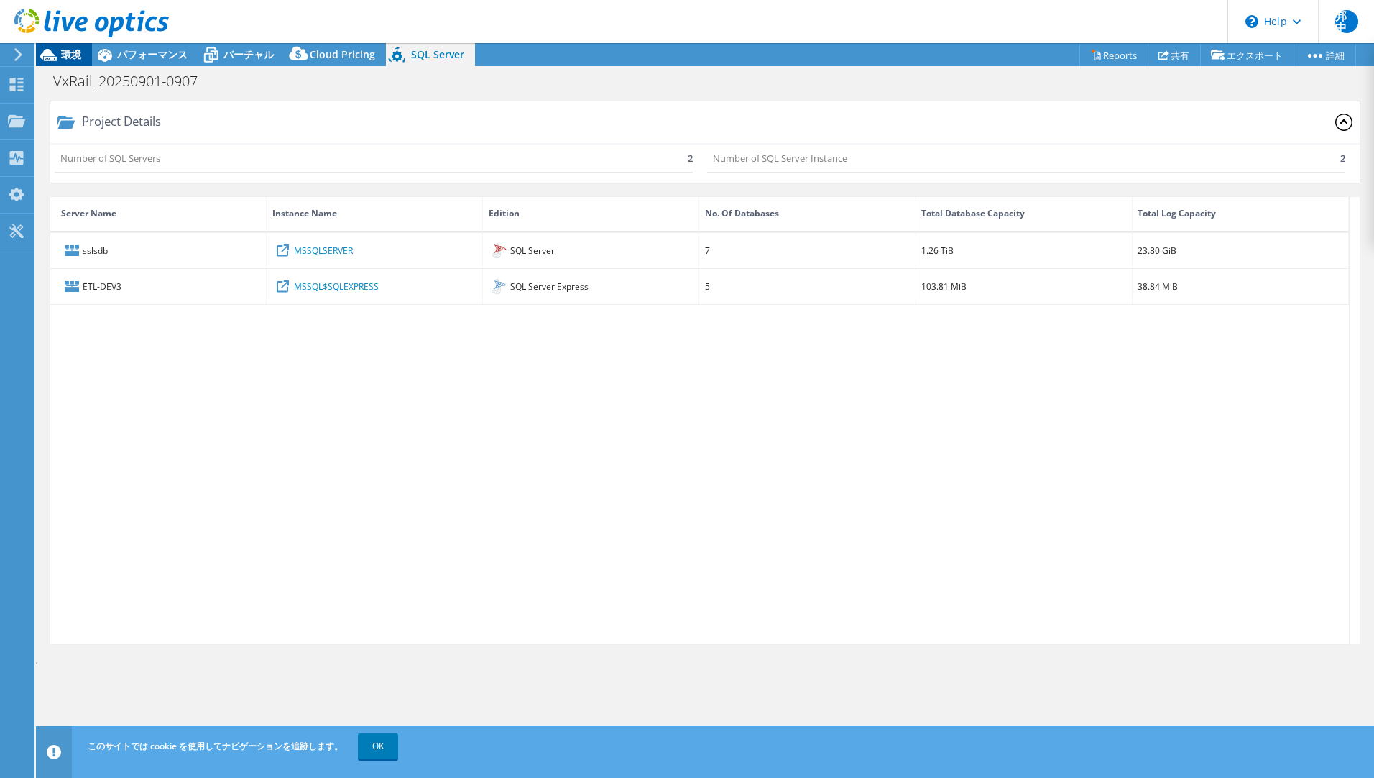
click at [80, 49] on span "環境" at bounding box center [71, 54] width 20 height 14
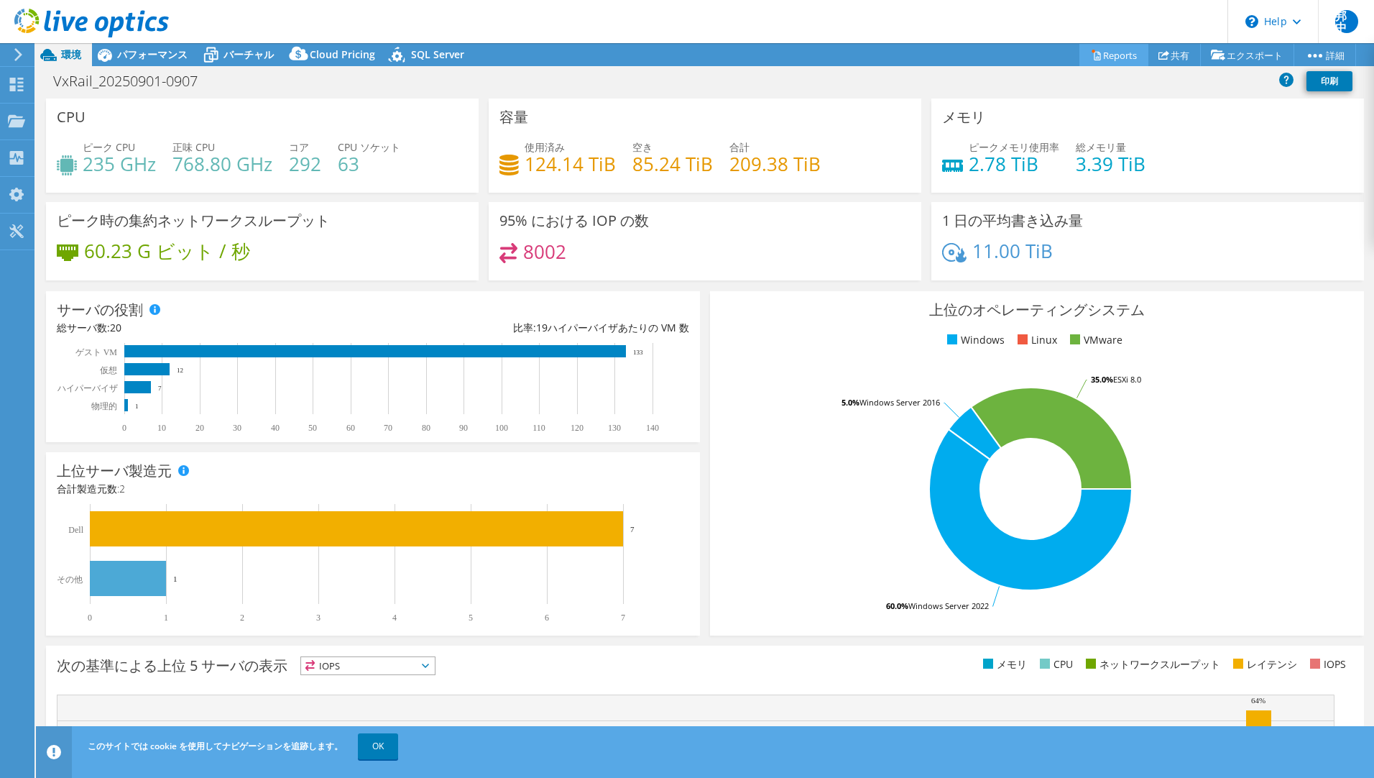
click at [1091, 56] on icon at bounding box center [1096, 55] width 11 height 11
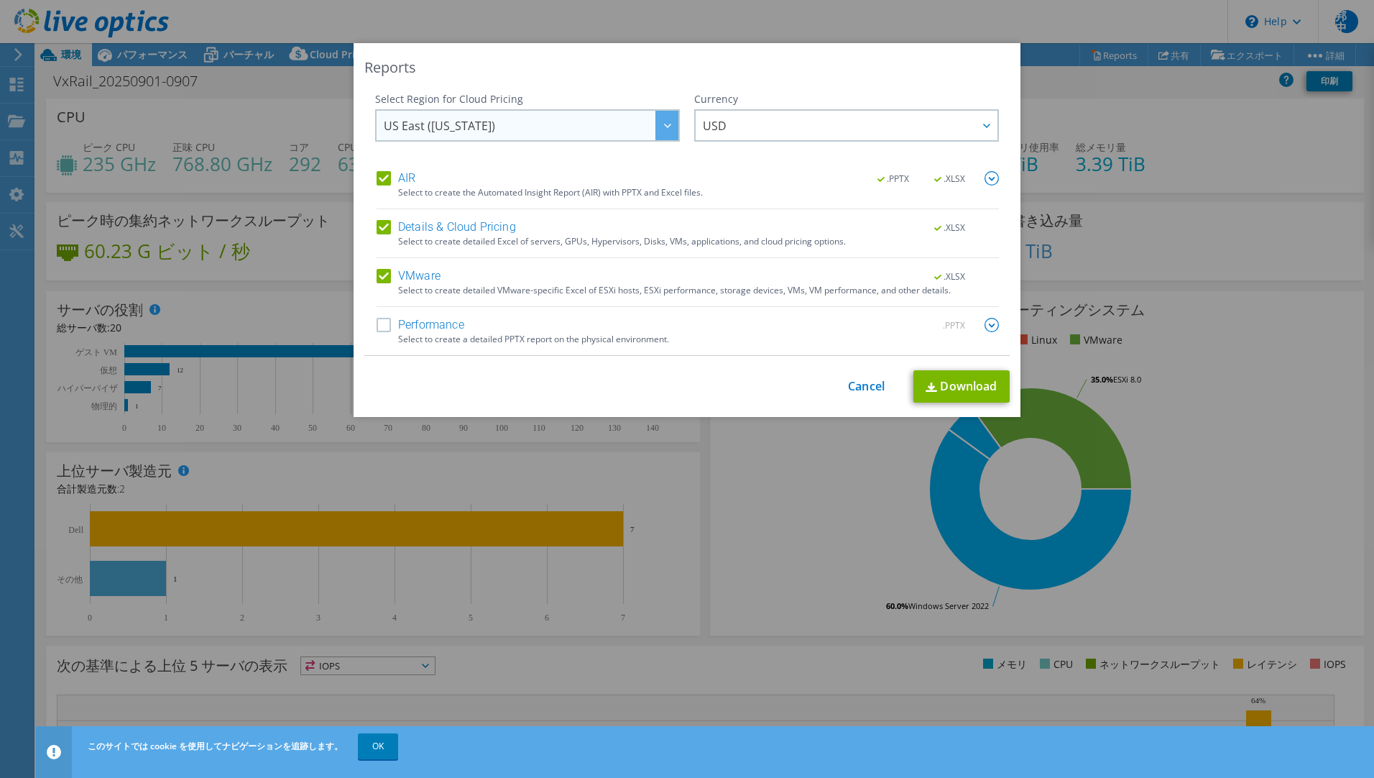
click at [587, 121] on span "US East (Virginia)" at bounding box center [531, 125] width 295 height 29
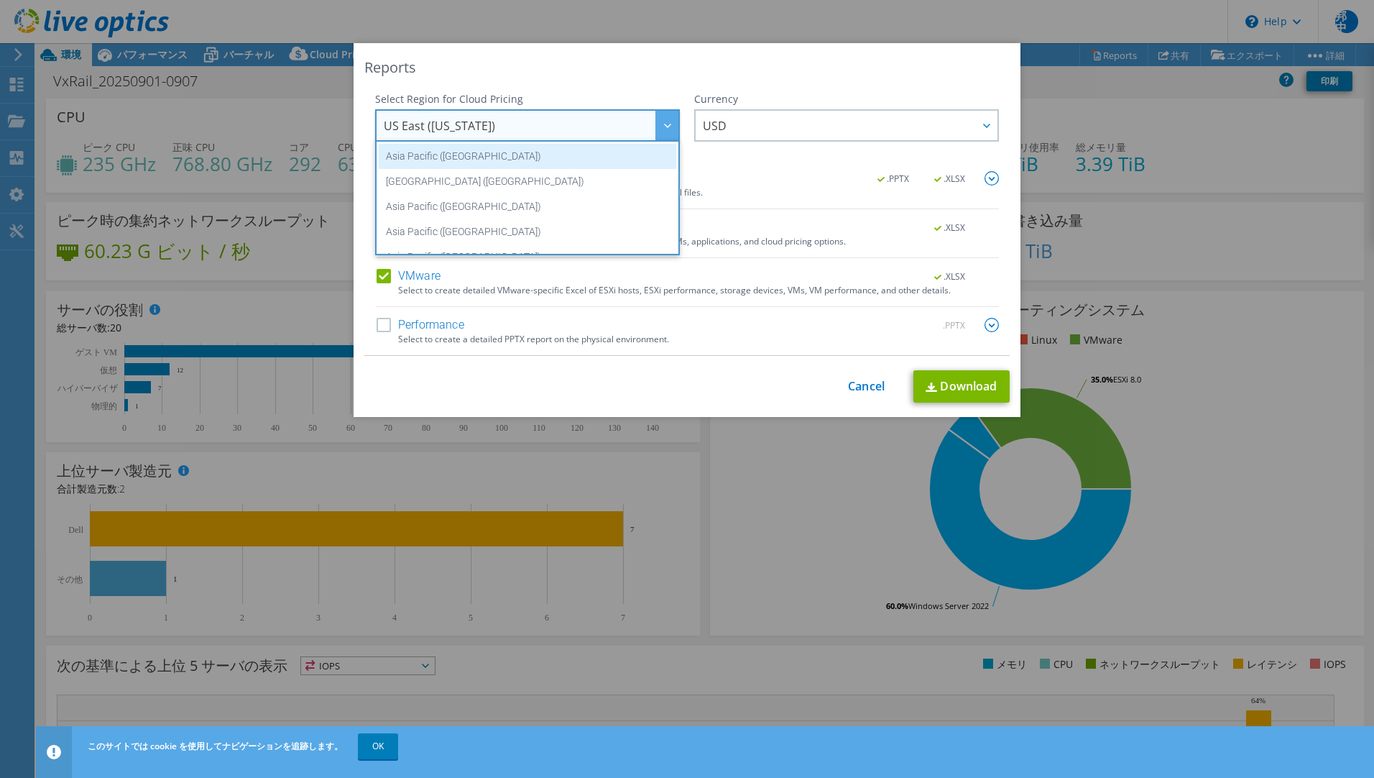
scroll to position [72, 0]
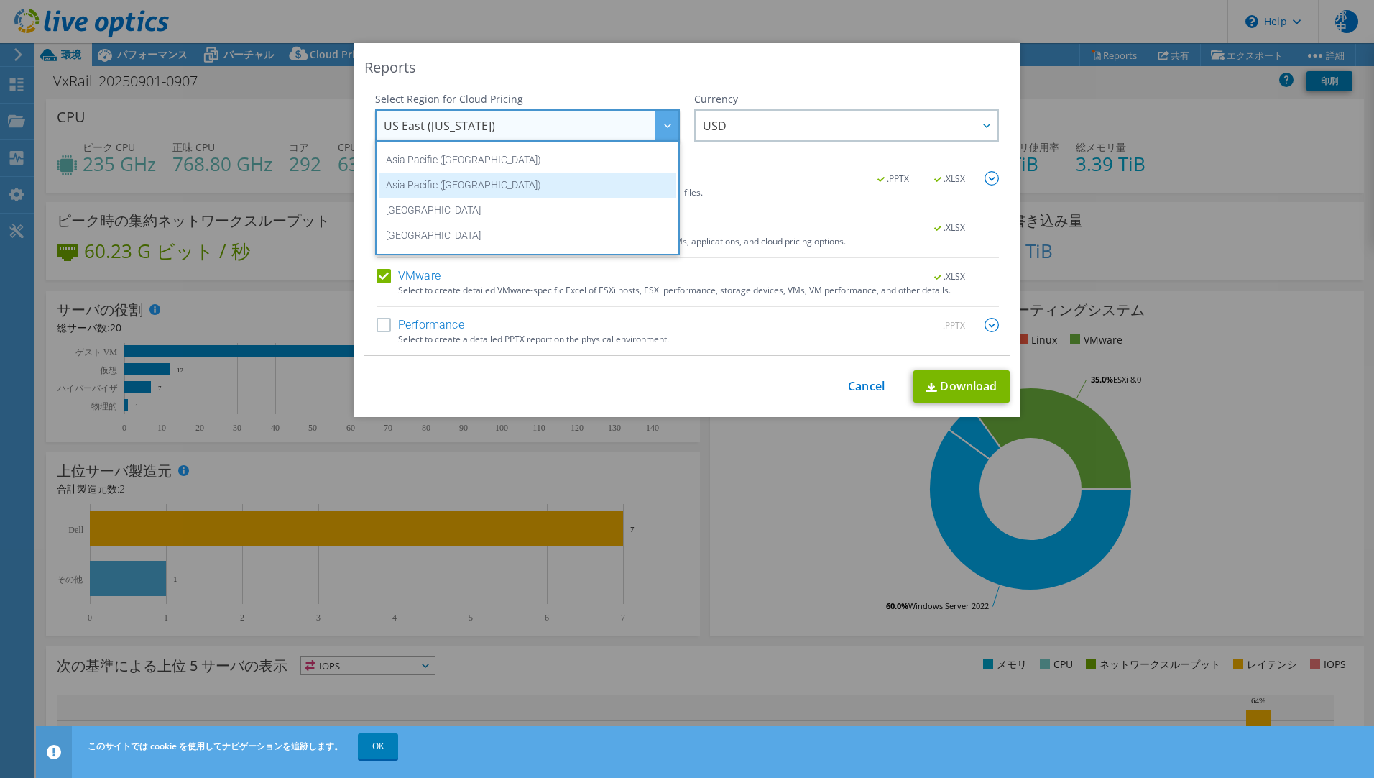
click at [548, 180] on li "Asia Pacific (Tokyo)" at bounding box center [528, 185] width 298 height 25
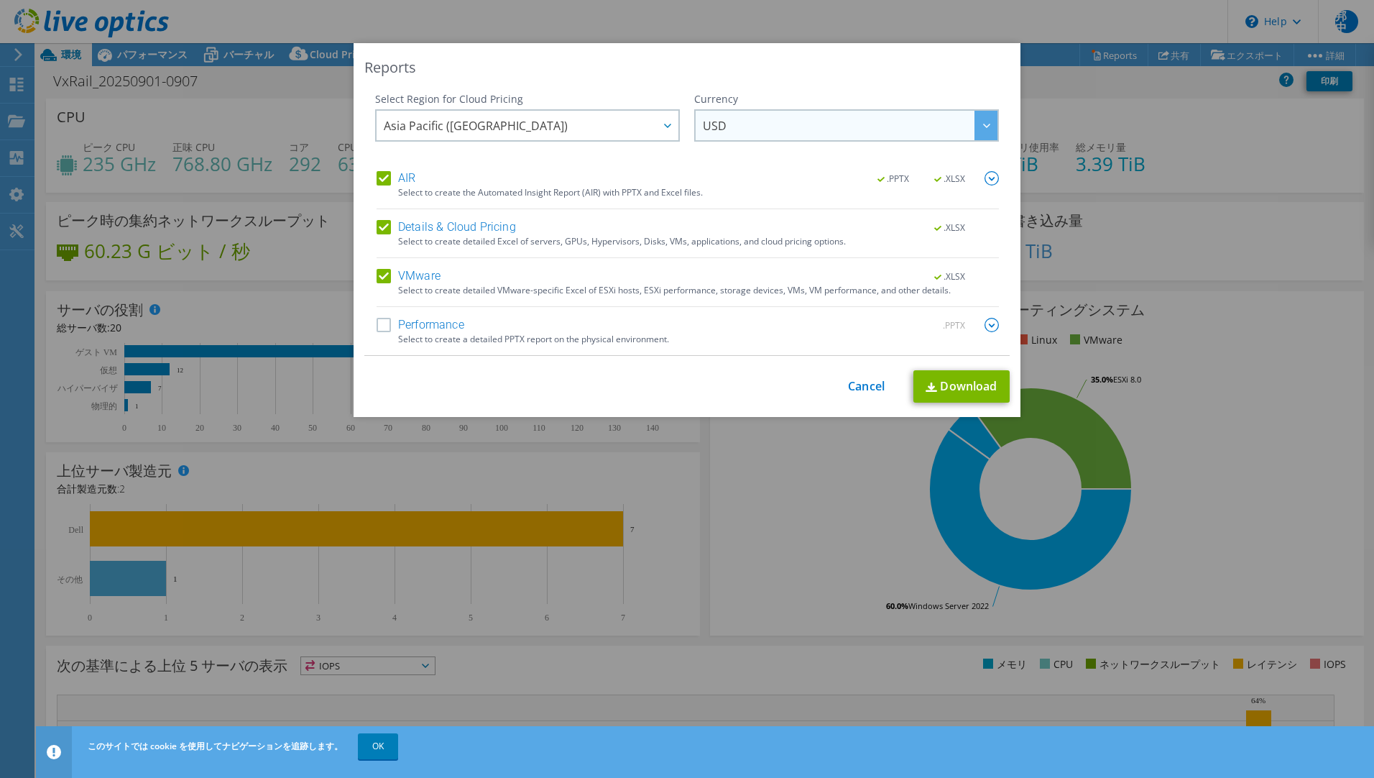
click at [733, 132] on span "USD" at bounding box center [850, 125] width 295 height 29
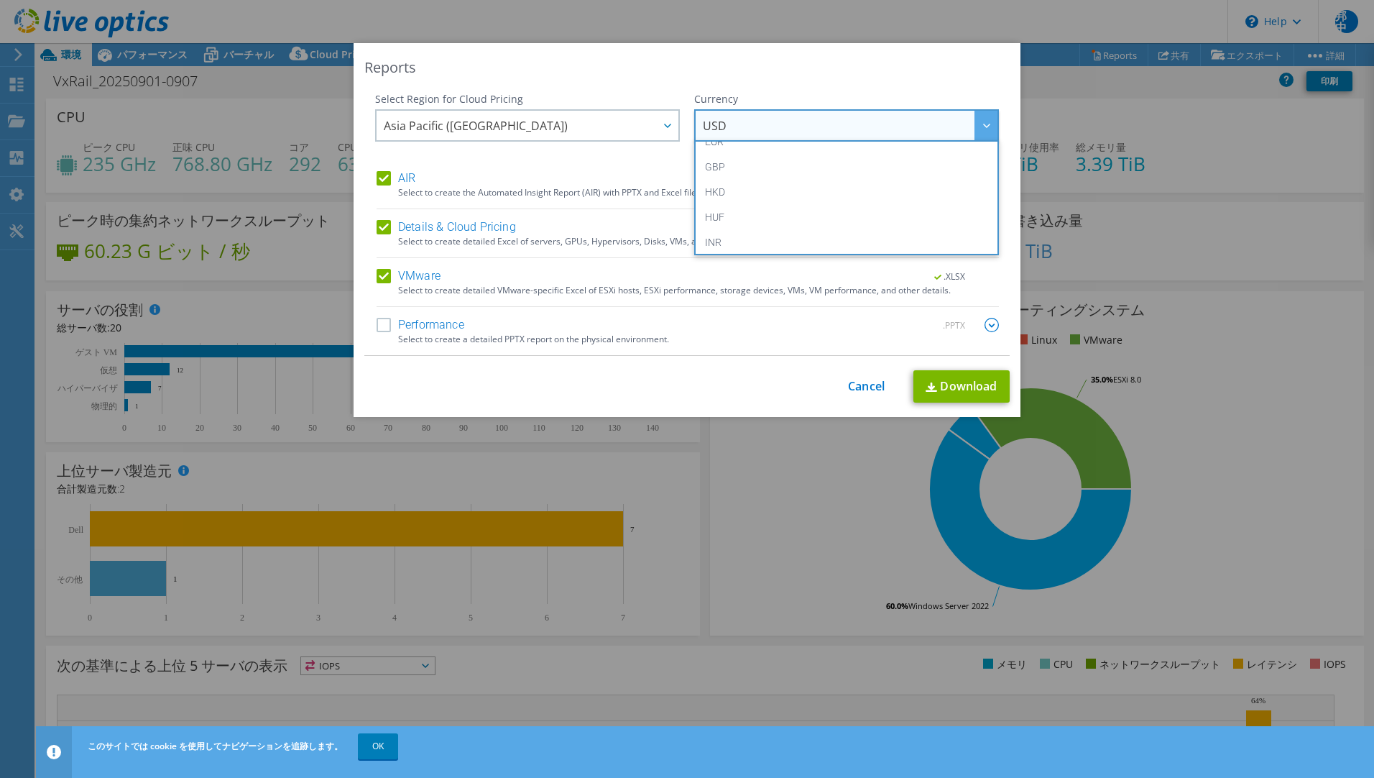
scroll to position [288, 0]
click at [822, 197] on li "JPY" at bounding box center [847, 195] width 298 height 25
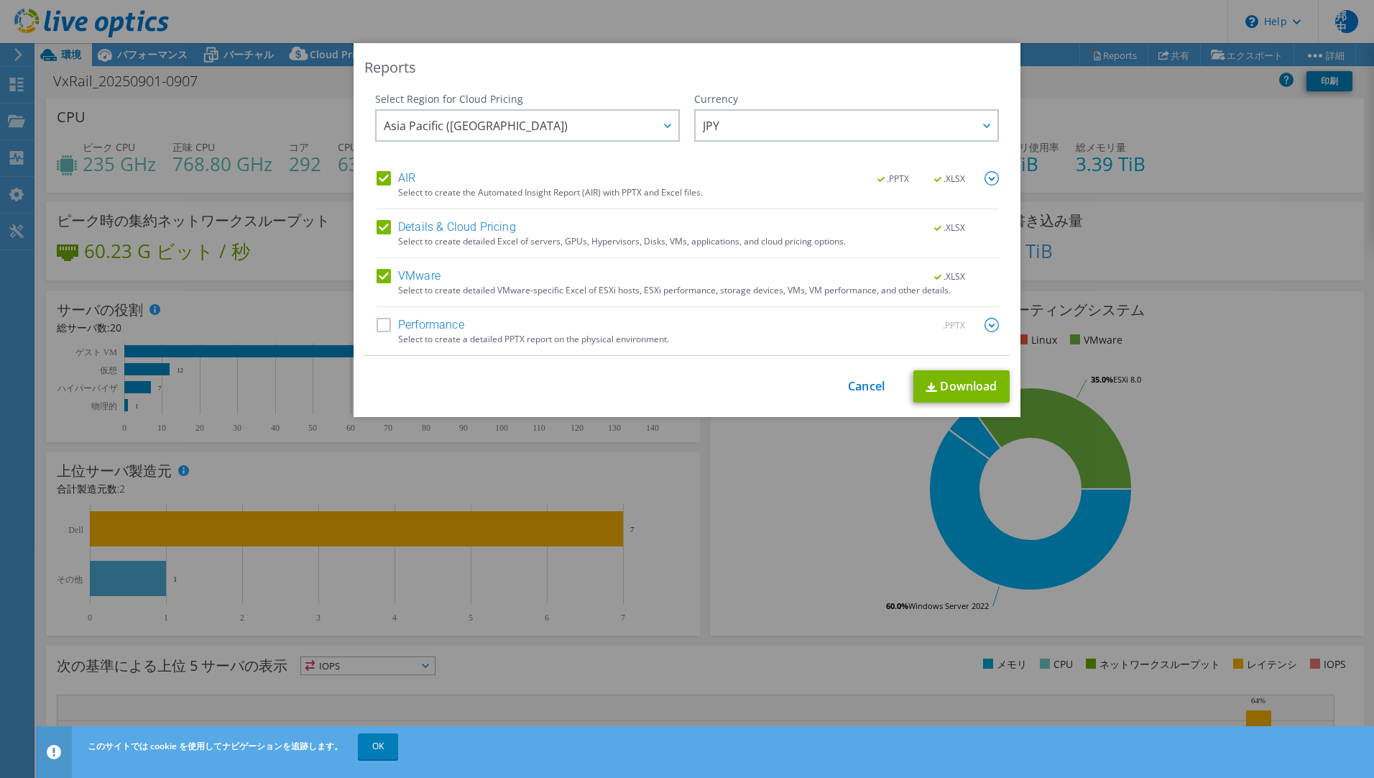
click at [380, 326] on label "Performance" at bounding box center [421, 325] width 88 height 14
click at [0, 0] on input "Performance" at bounding box center [0, 0] width 0 height 0
click at [974, 385] on link "Download" at bounding box center [962, 386] width 96 height 32
click at [538, 59] on div "Reports" at bounding box center [687, 68] width 646 height 20
click at [873, 383] on link "Cancel" at bounding box center [866, 387] width 37 height 14
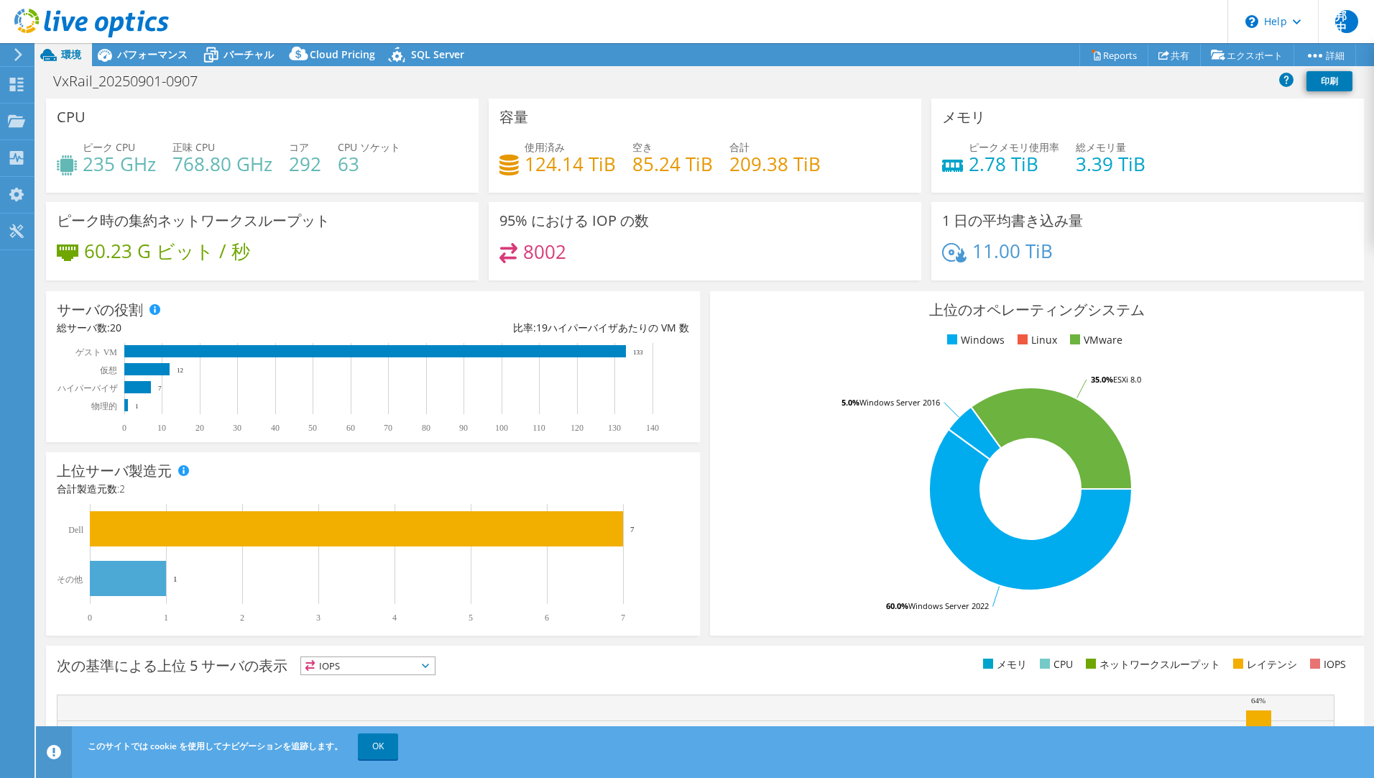
click at [24, 26] on icon at bounding box center [91, 23] width 155 height 29
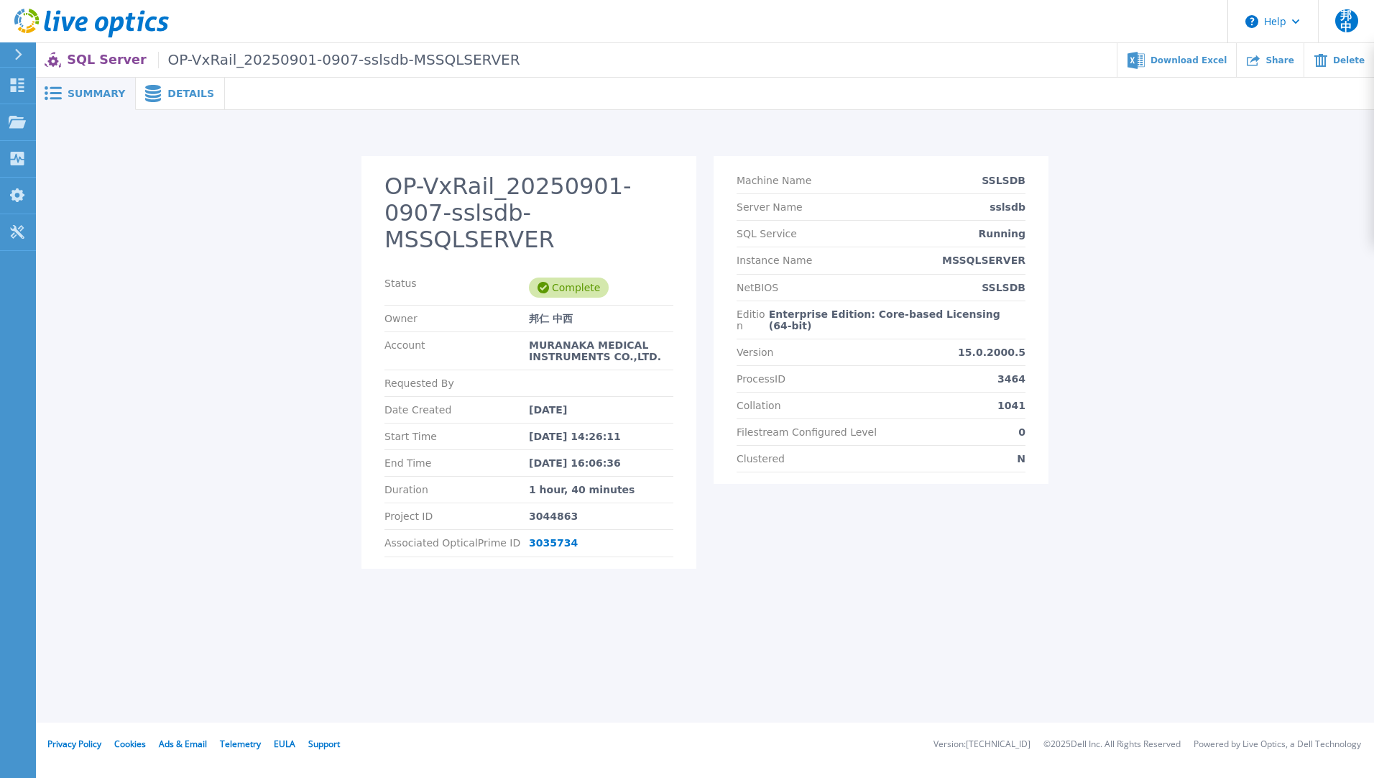
click at [190, 105] on div "Details" at bounding box center [180, 94] width 89 height 32
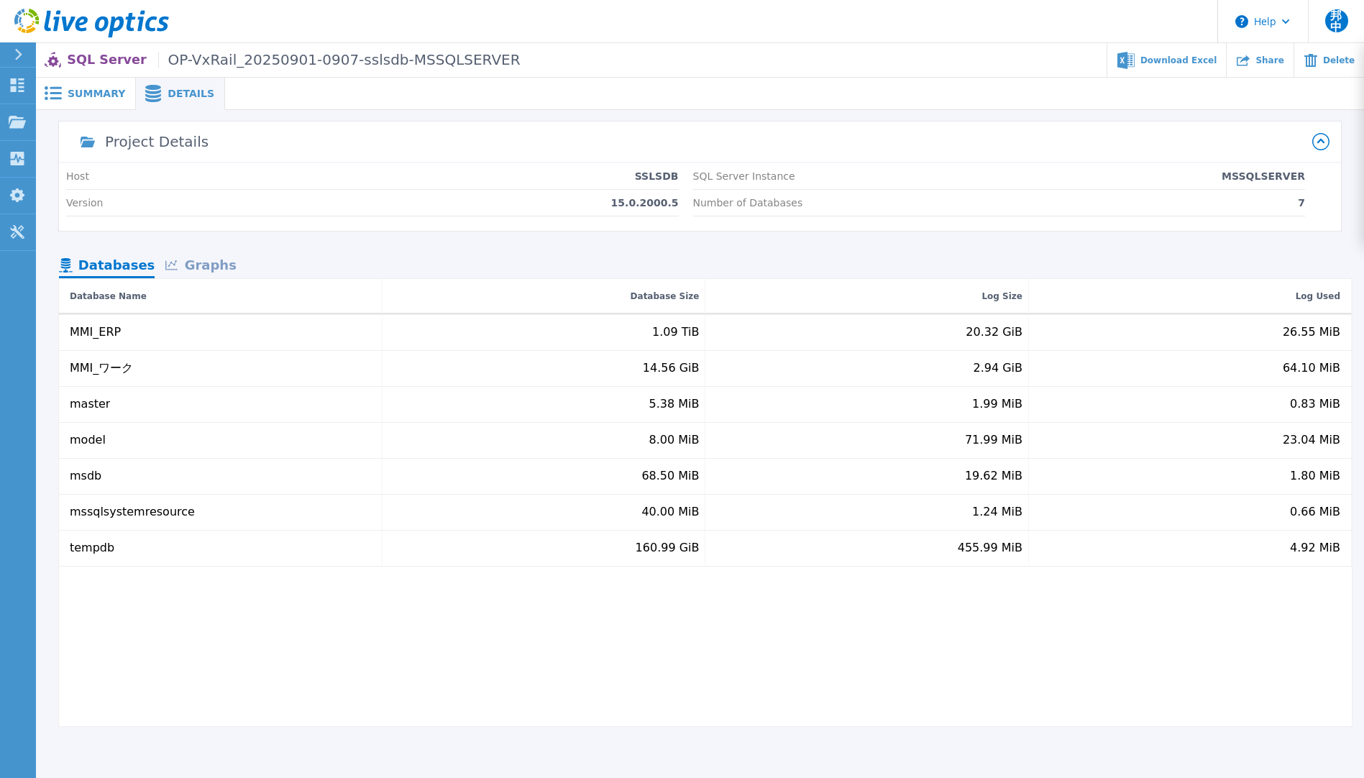
click at [88, 96] on span "Summary" at bounding box center [97, 93] width 58 height 10
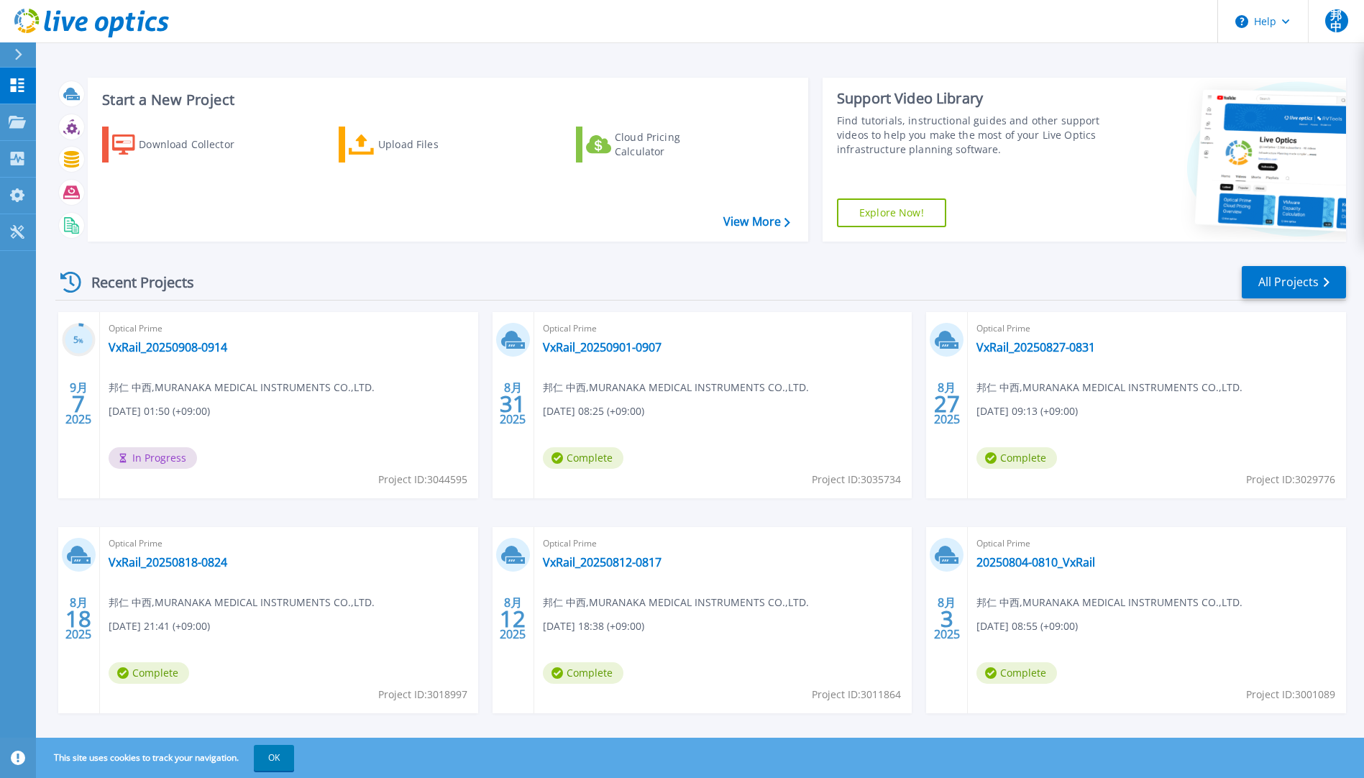
click at [143, 339] on div "Optical Prime VxRail_20250908-0914 邦仁 中西 , [PERSON_NAME] MEDICAL INSTRUMENTS CO…" at bounding box center [289, 405] width 378 height 186
click at [147, 347] on link "VxRail_20250908-0914" at bounding box center [168, 347] width 119 height 14
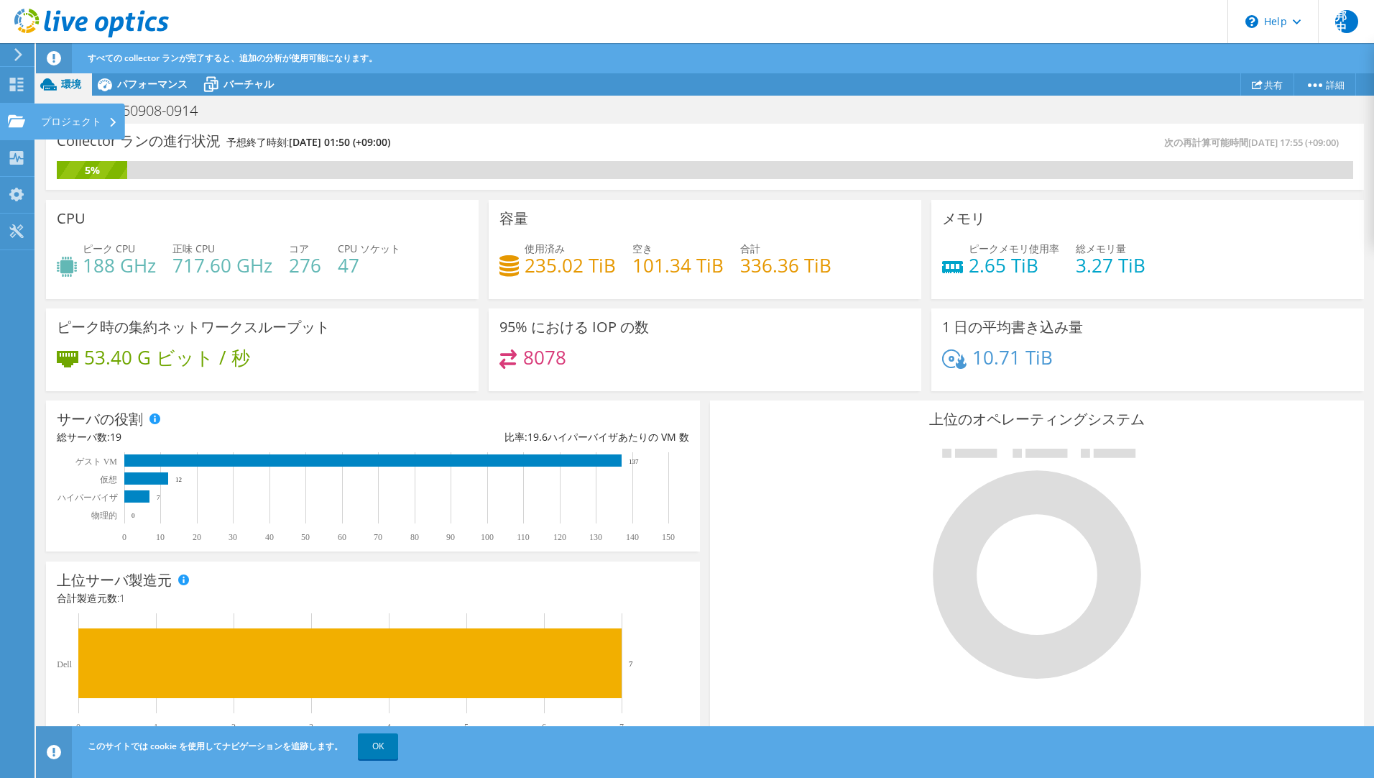
click at [11, 121] on icon at bounding box center [16, 121] width 17 height 14
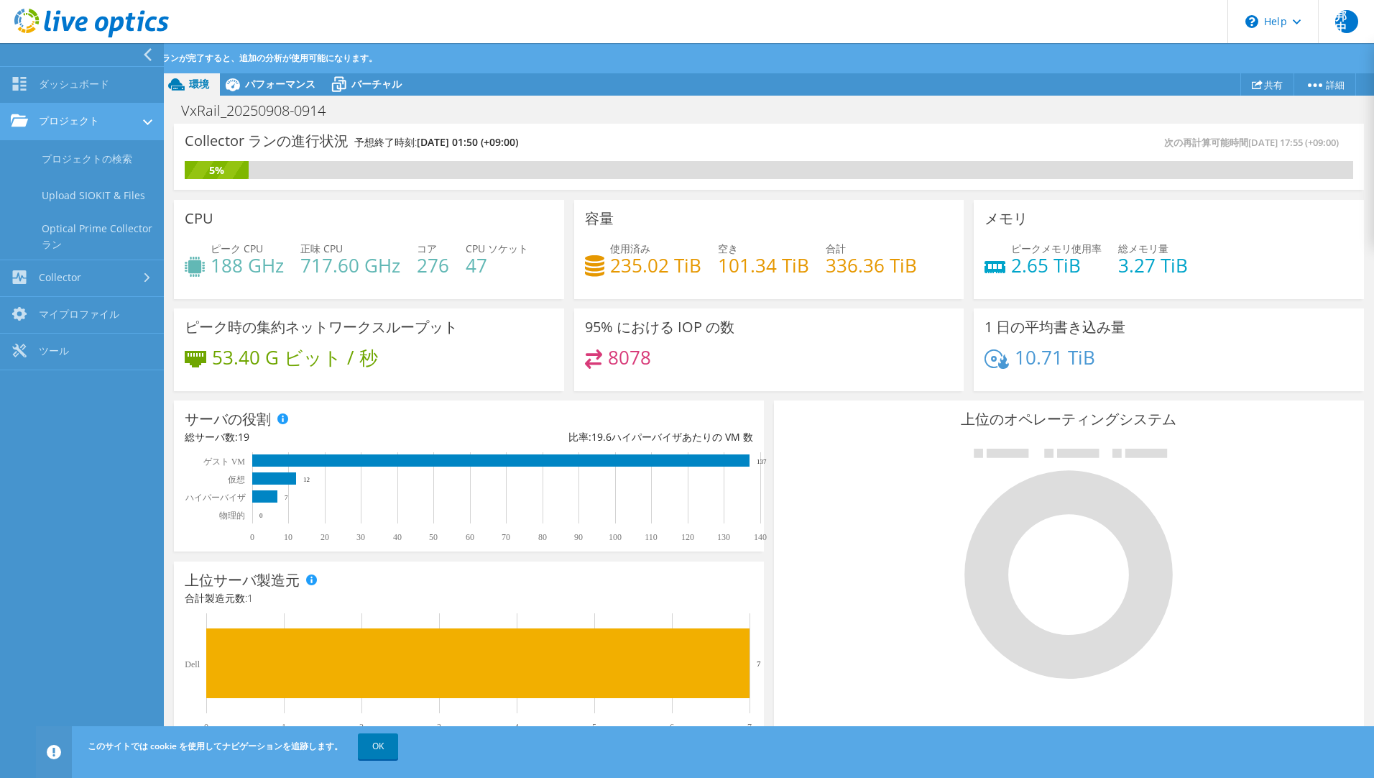
click at [58, 121] on link "プロジェクト" at bounding box center [82, 122] width 164 height 37
click at [150, 58] on icon at bounding box center [147, 54] width 11 height 13
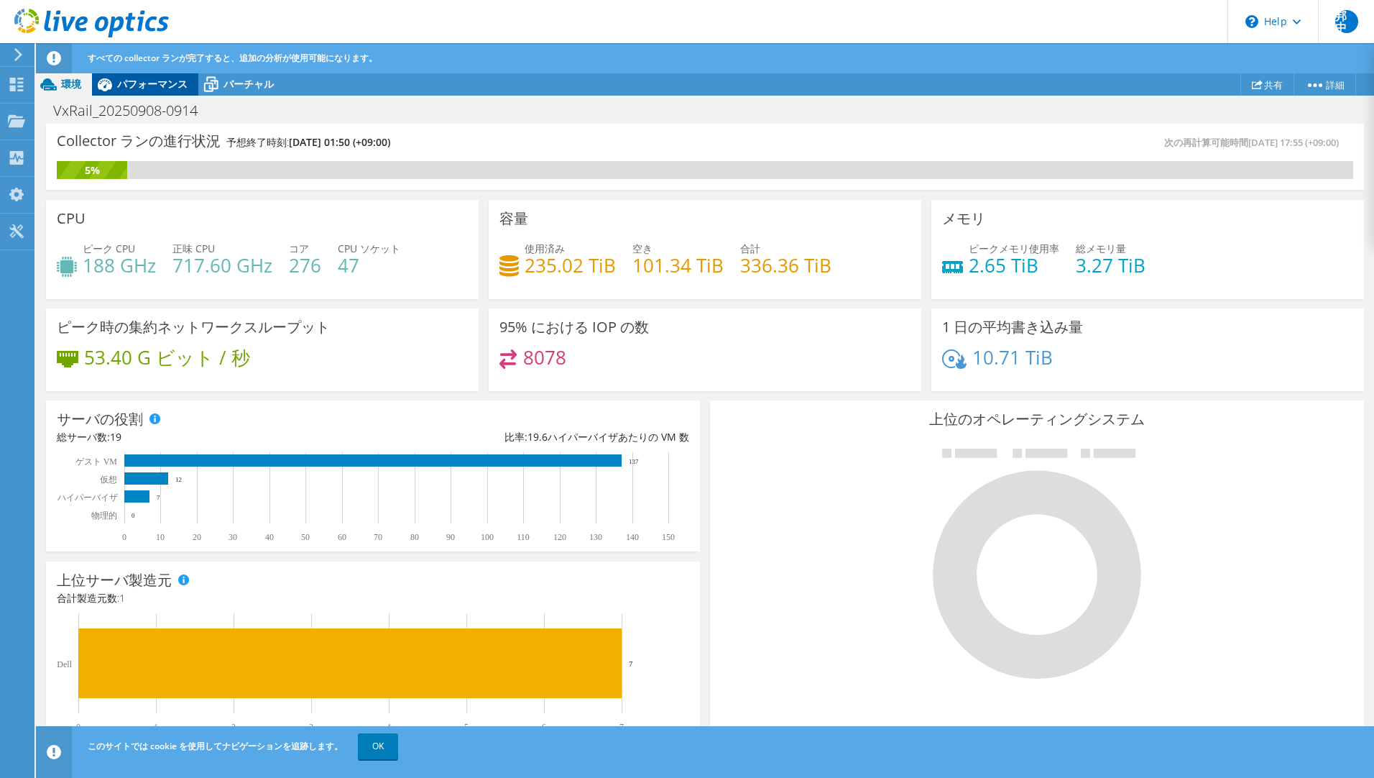
click at [142, 81] on span "パフォーマンス" at bounding box center [152, 84] width 70 height 14
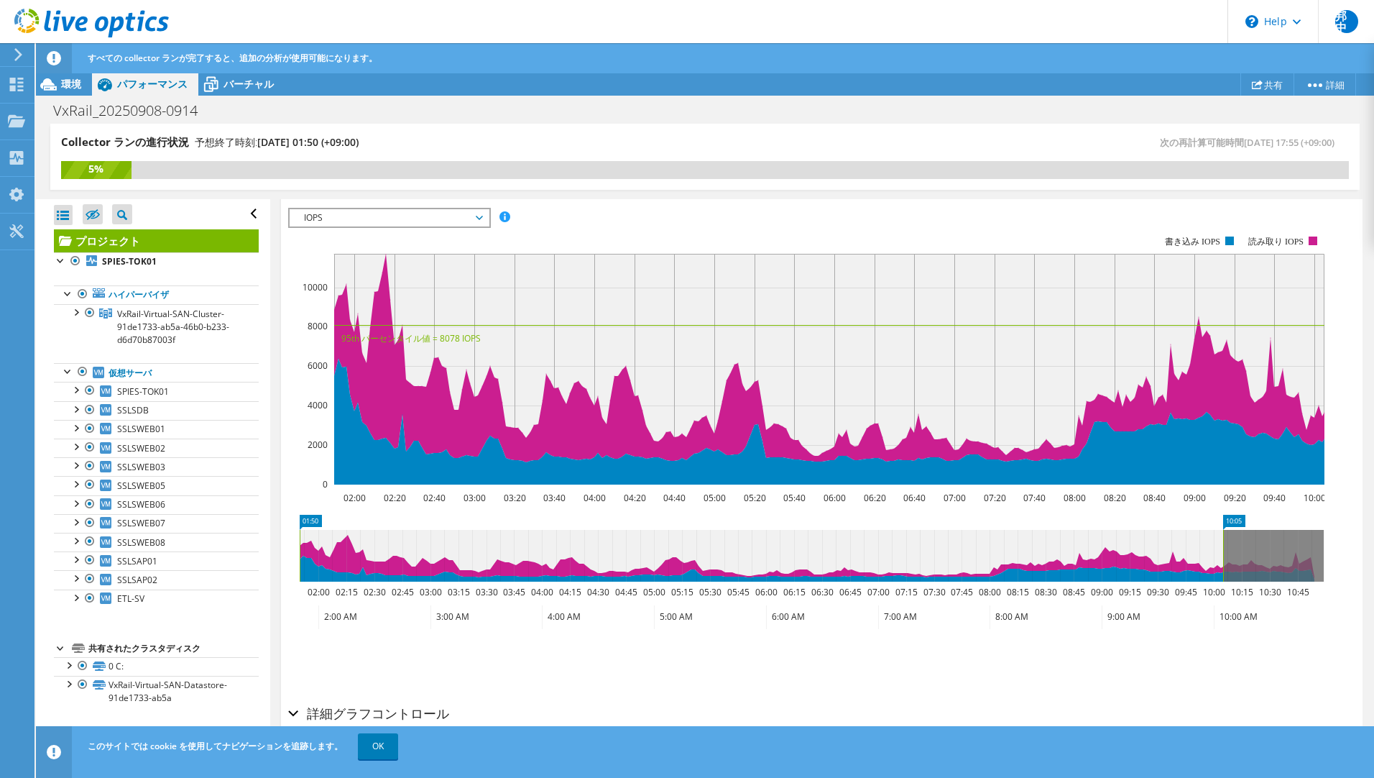
scroll to position [216, 0]
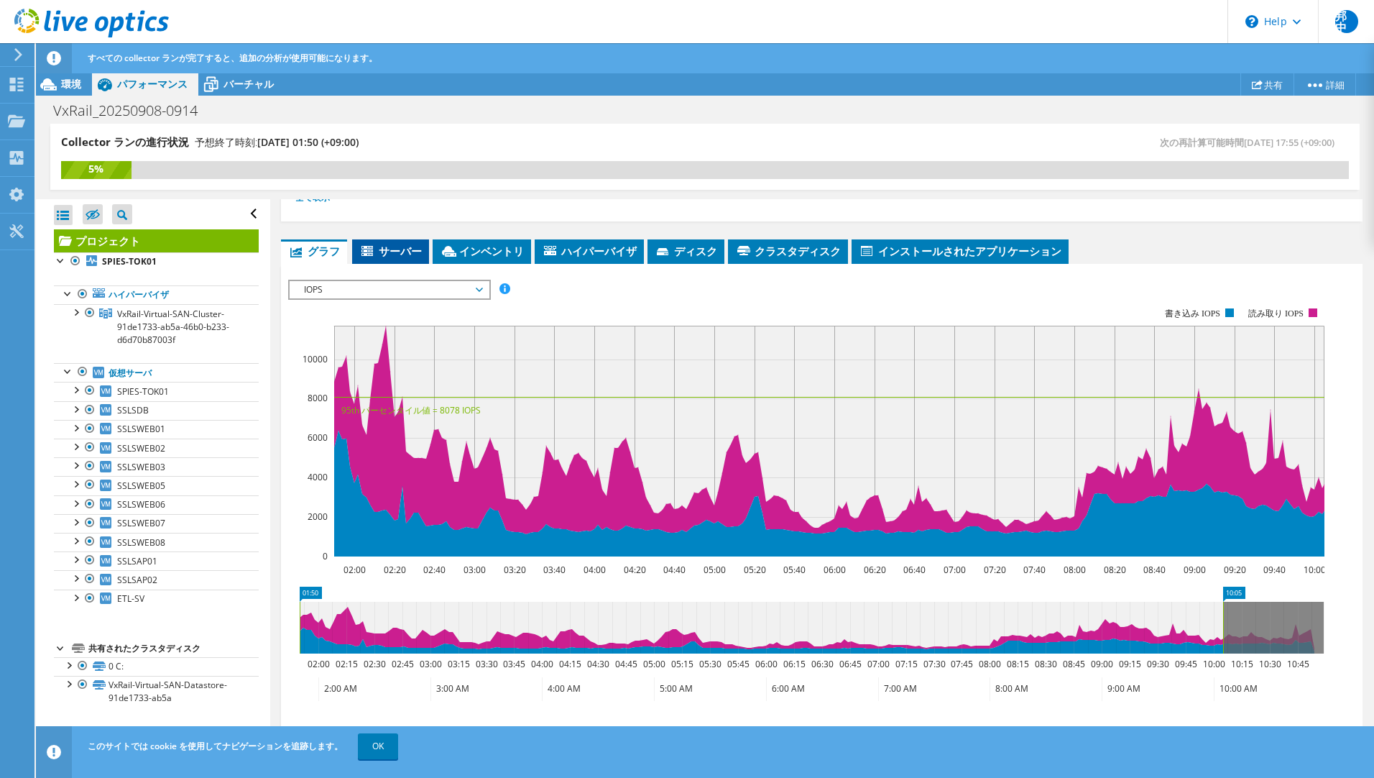
click at [380, 255] on span "サーバー" at bounding box center [390, 251] width 63 height 14
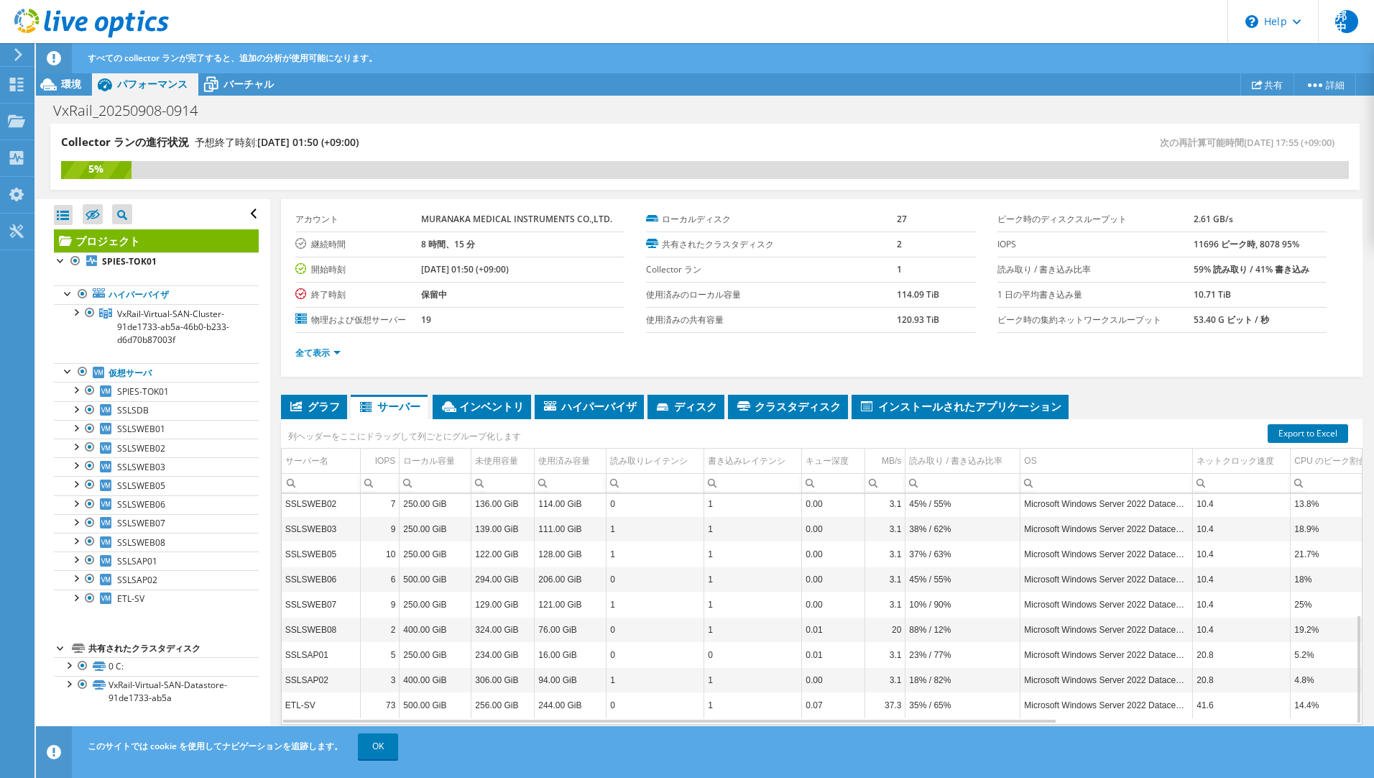
scroll to position [0, 0]
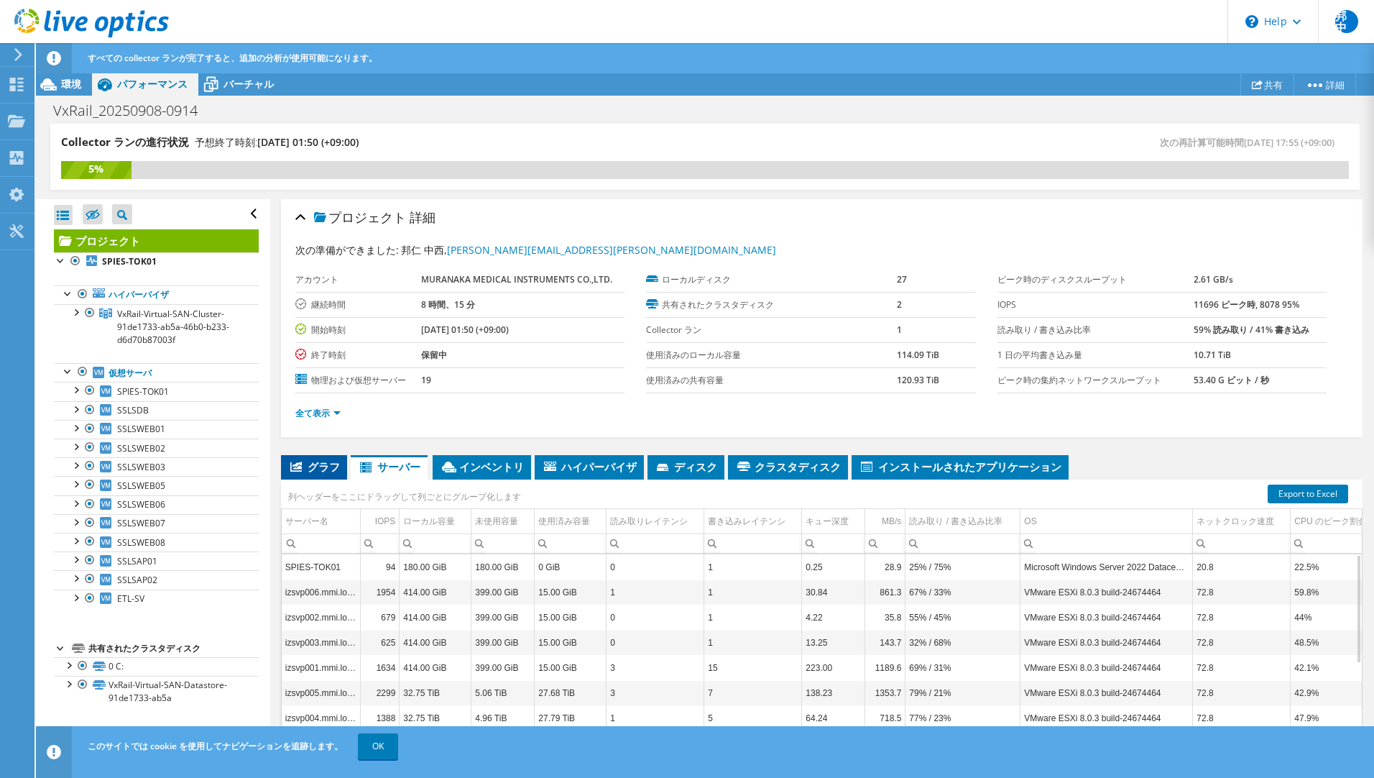
click at [313, 472] on span "グラフ" at bounding box center [314, 466] width 52 height 14
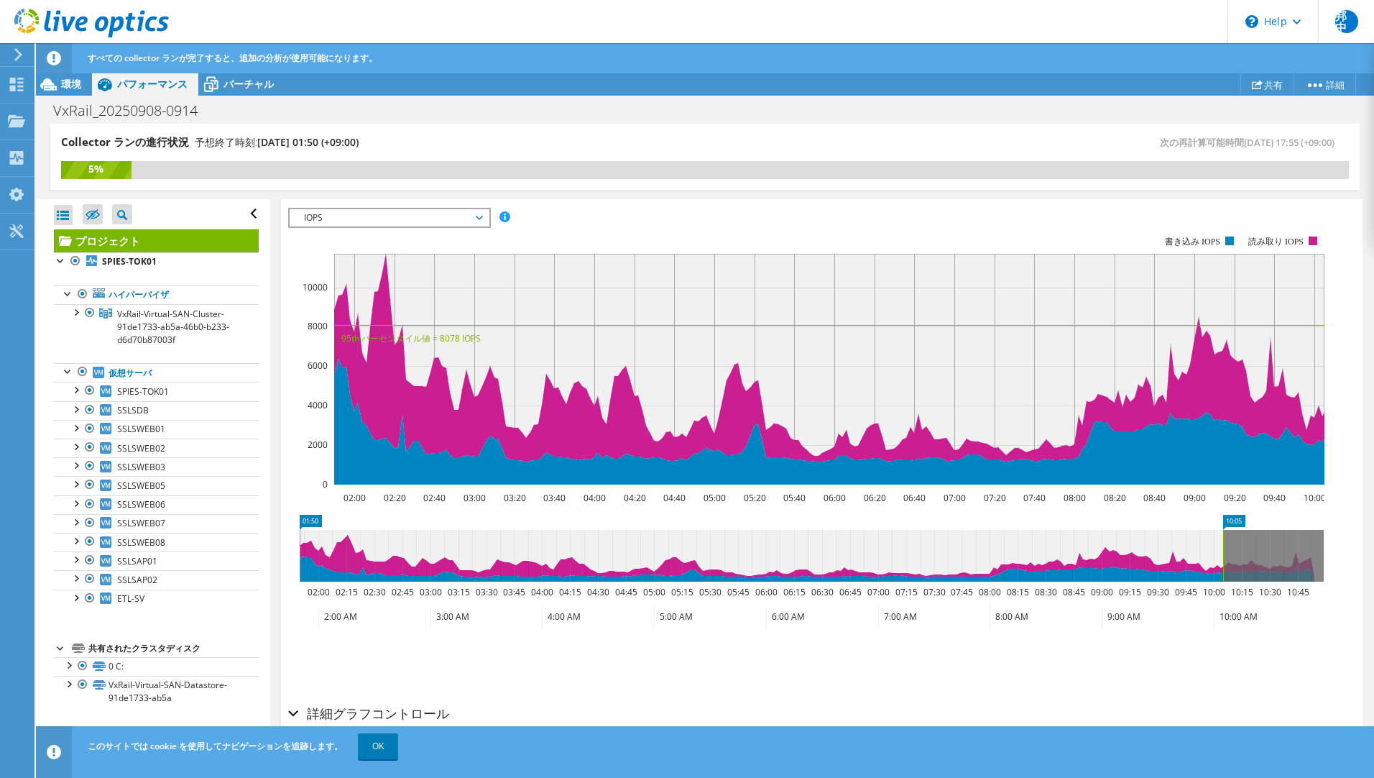
scroll to position [216, 0]
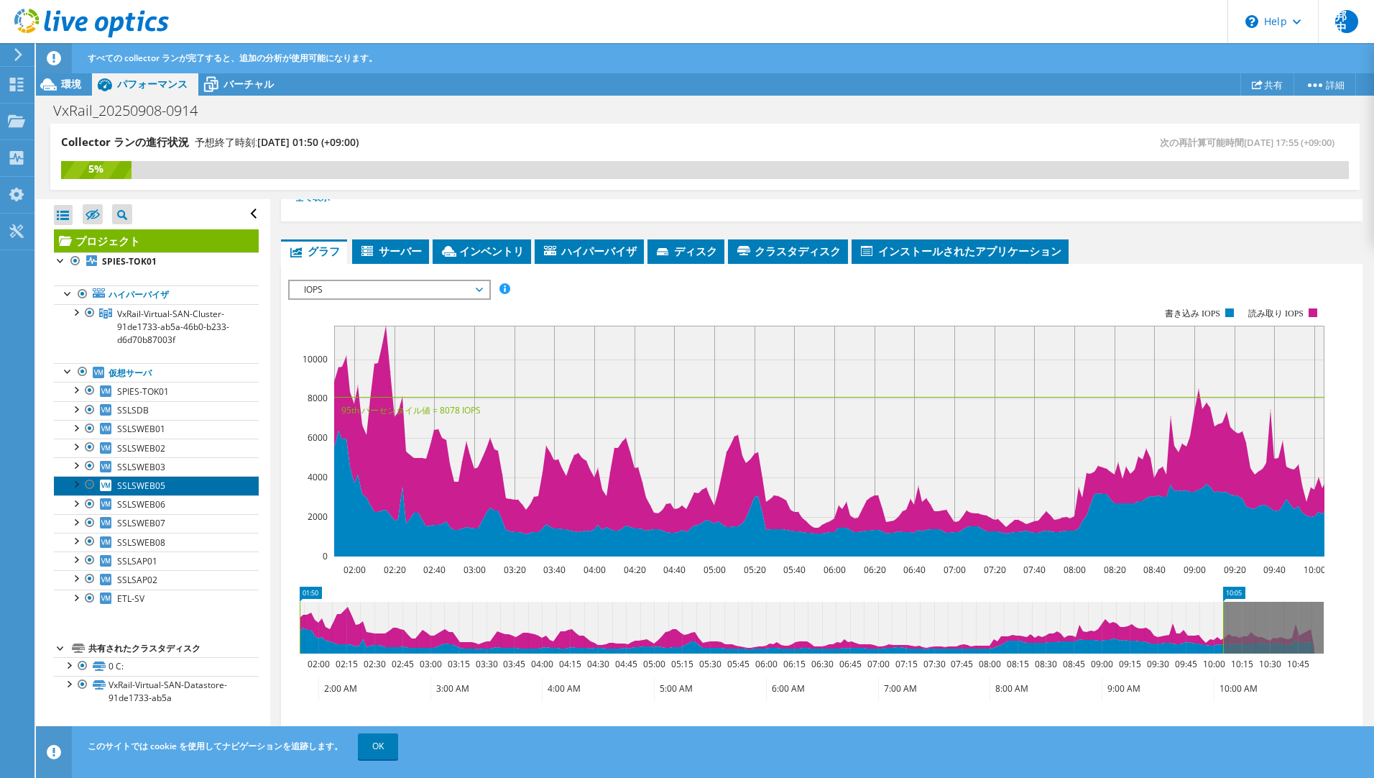
click at [167, 485] on link "SSLSWEB05" at bounding box center [156, 485] width 205 height 19
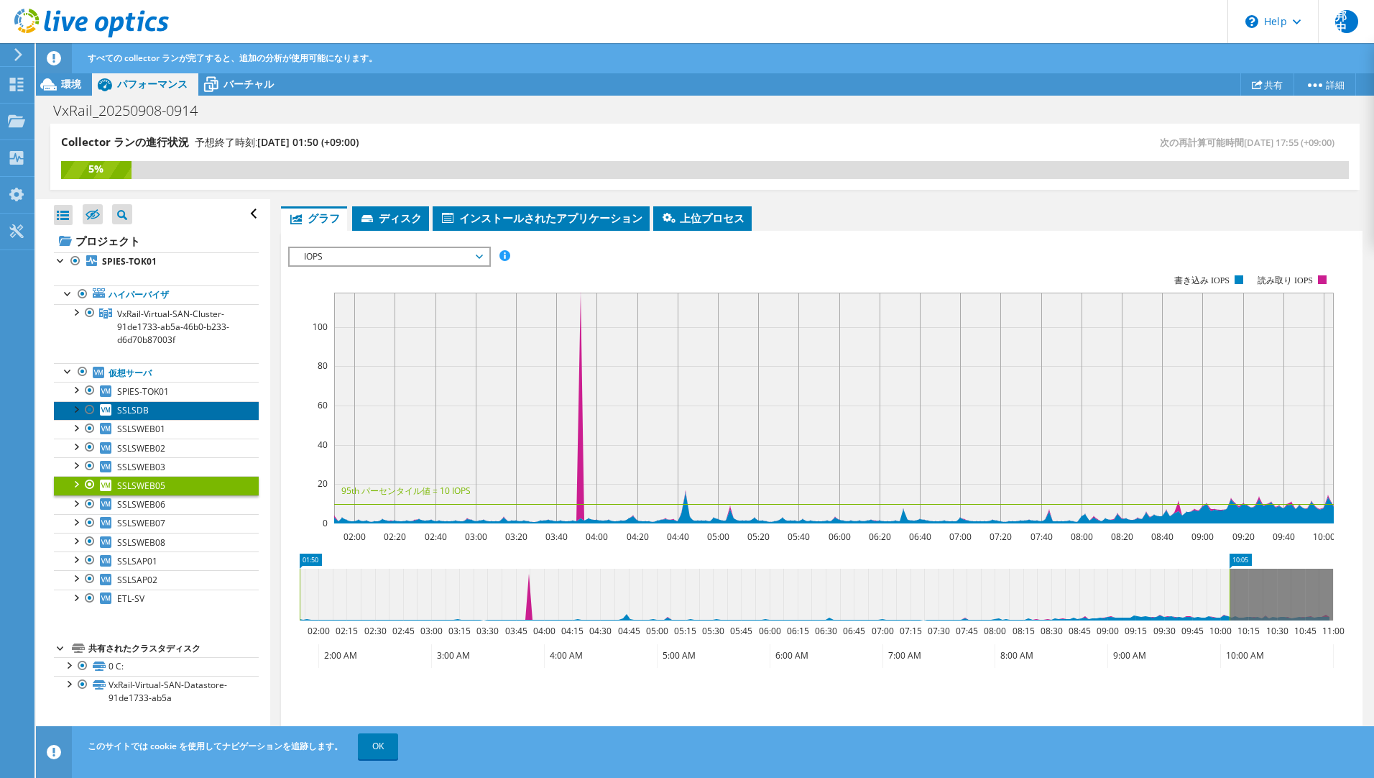
click at [129, 404] on span "SSLSDB" at bounding box center [133, 410] width 32 height 12
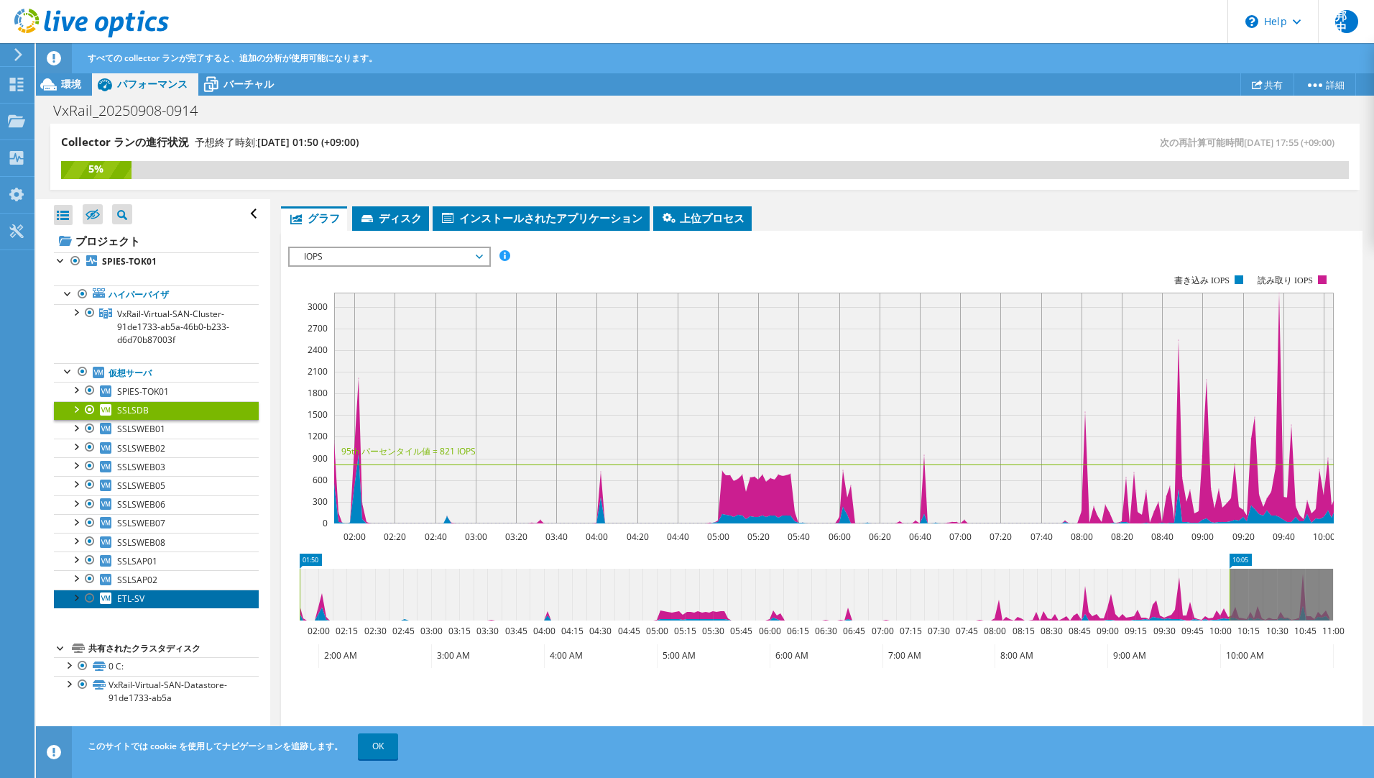
click at [167, 594] on link "ETL-SV" at bounding box center [156, 598] width 205 height 19
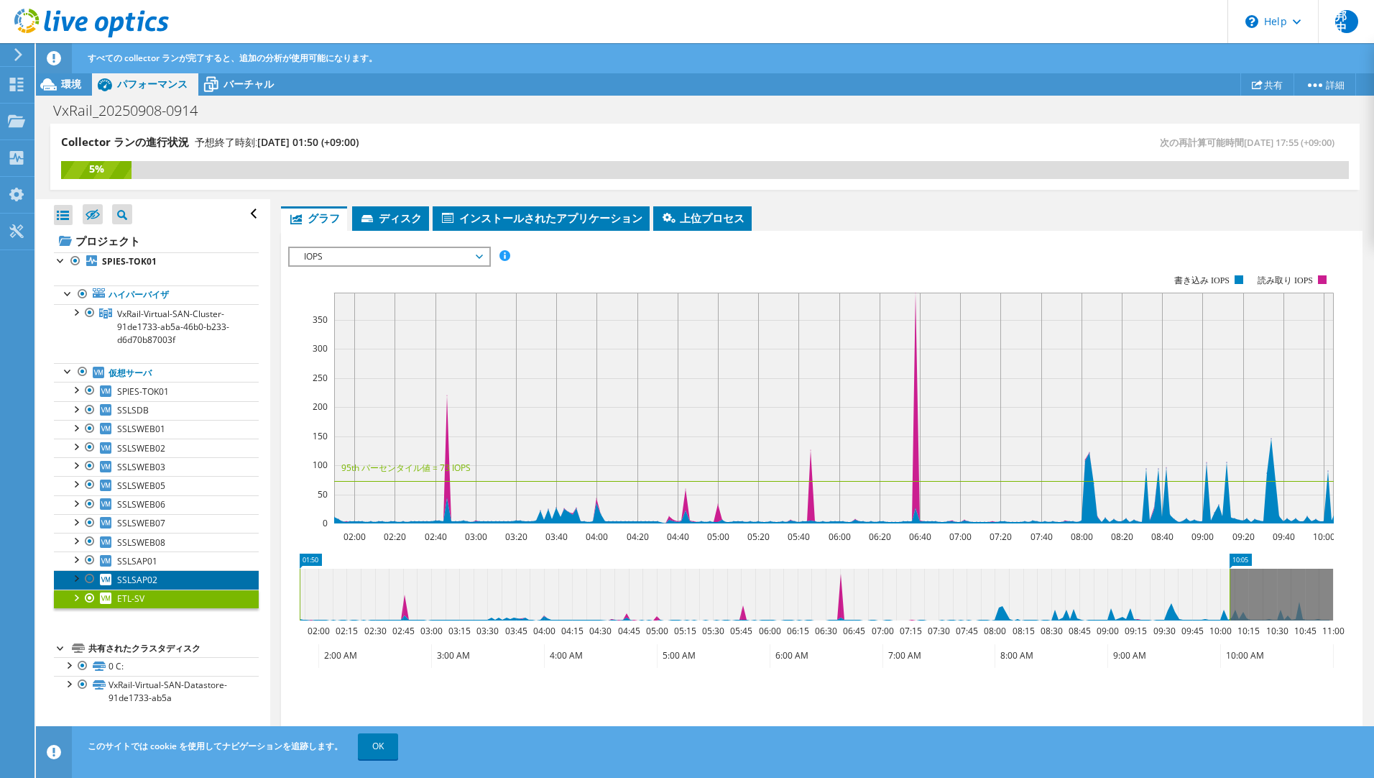
click at [162, 580] on link "SSLSAP02" at bounding box center [156, 579] width 205 height 19
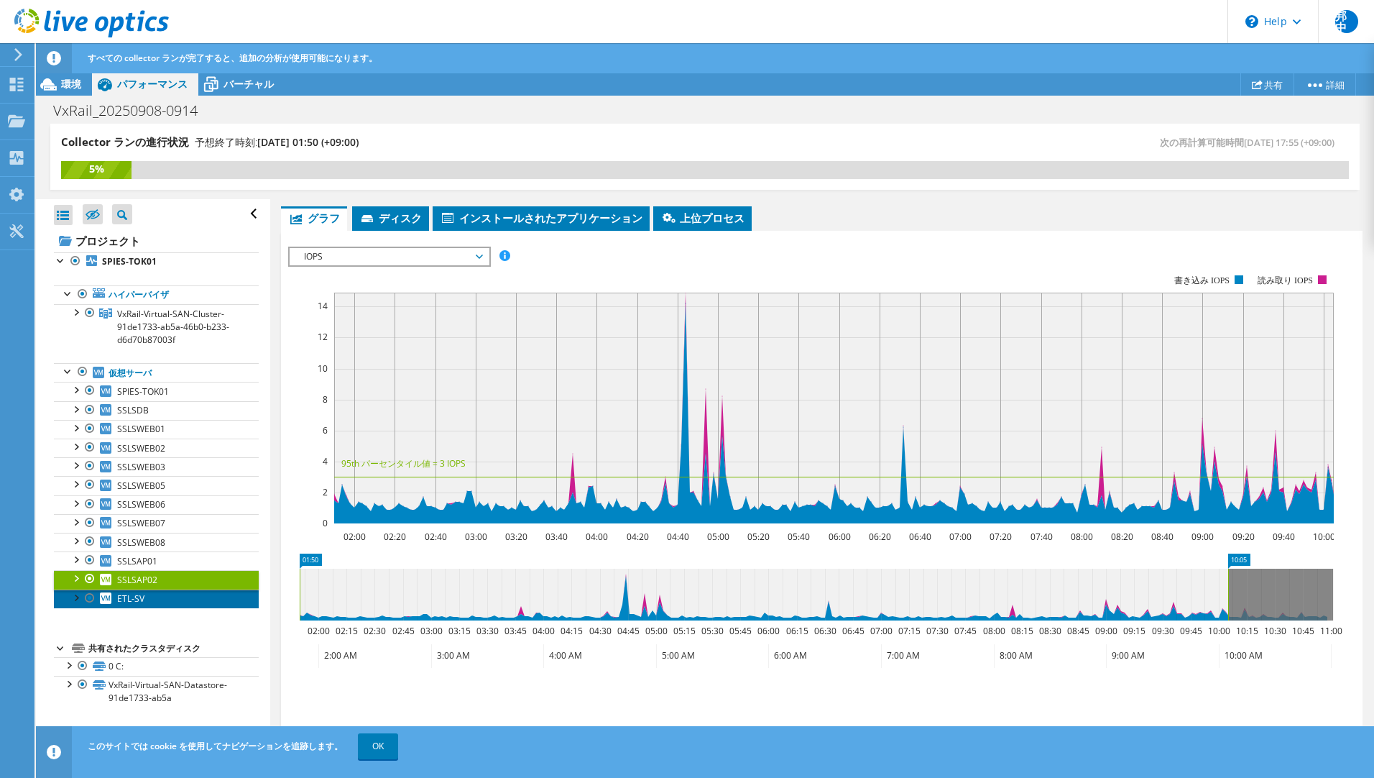
click at [162, 597] on link "ETL-SV" at bounding box center [156, 598] width 205 height 19
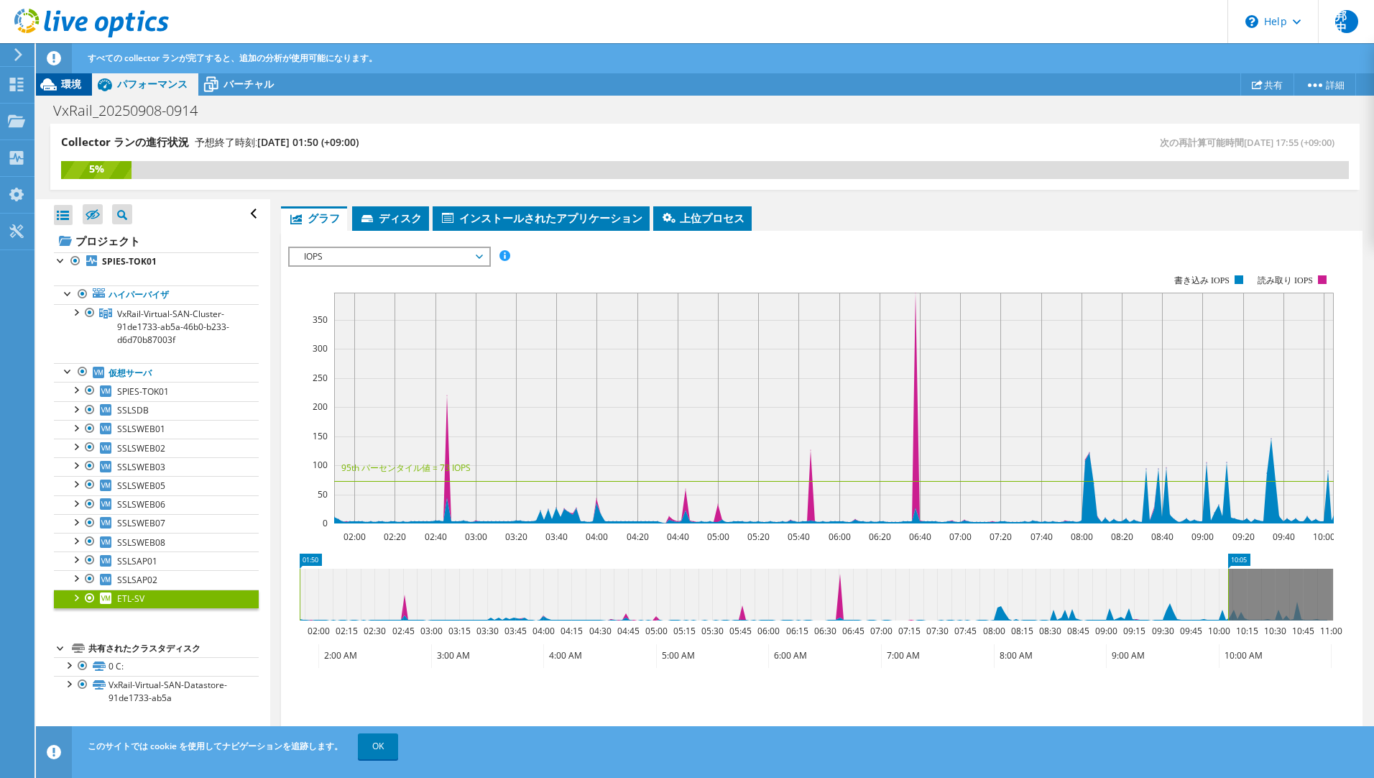
click at [59, 91] on icon at bounding box center [48, 84] width 25 height 25
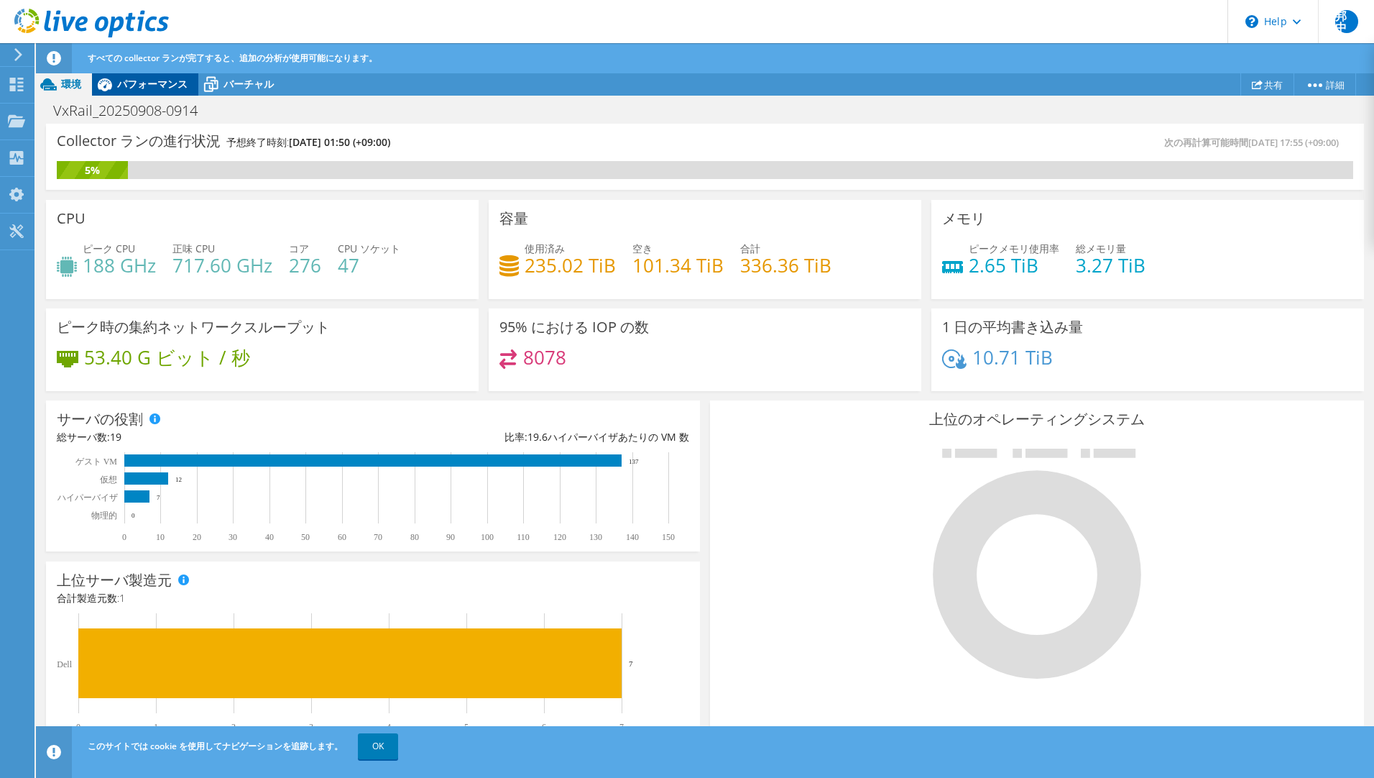
click at [135, 89] on span "パフォーマンス" at bounding box center [152, 84] width 70 height 14
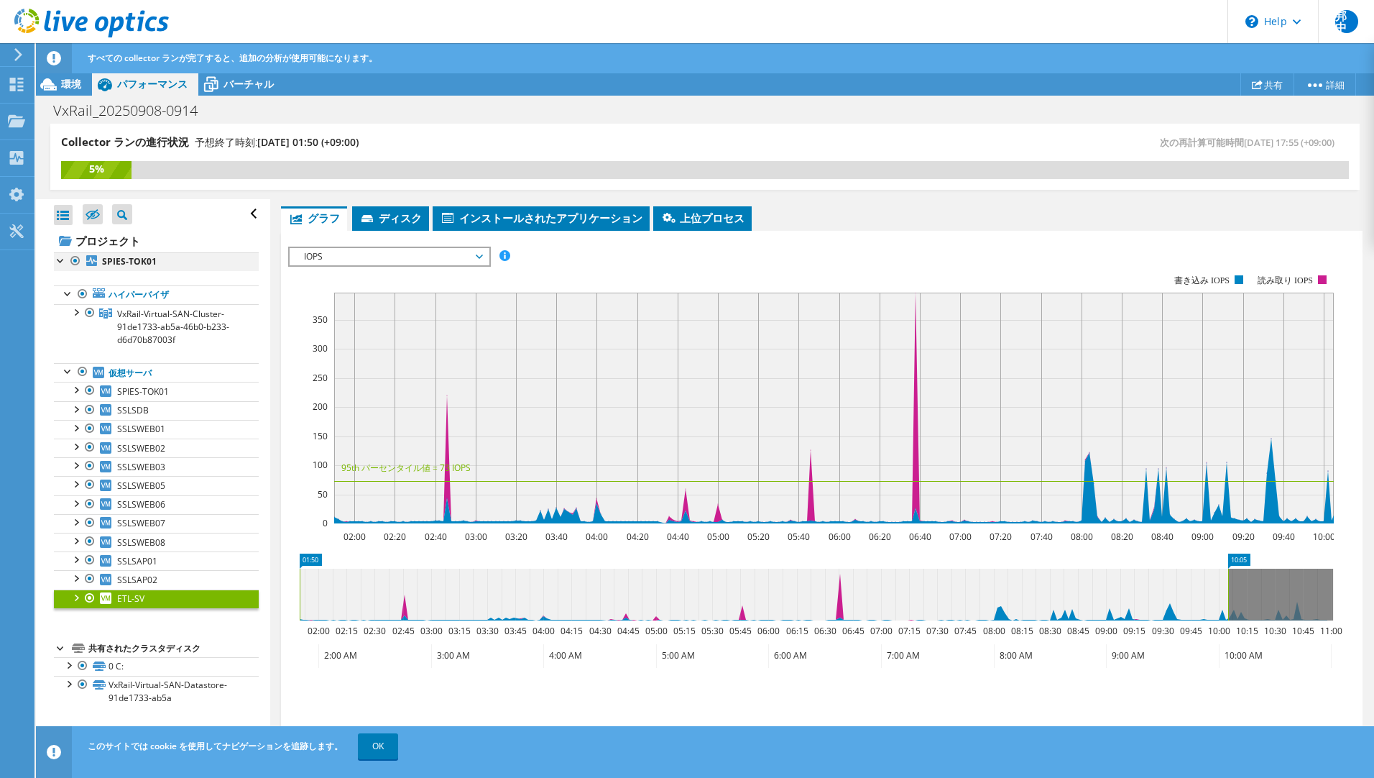
click at [60, 262] on div at bounding box center [61, 259] width 14 height 14
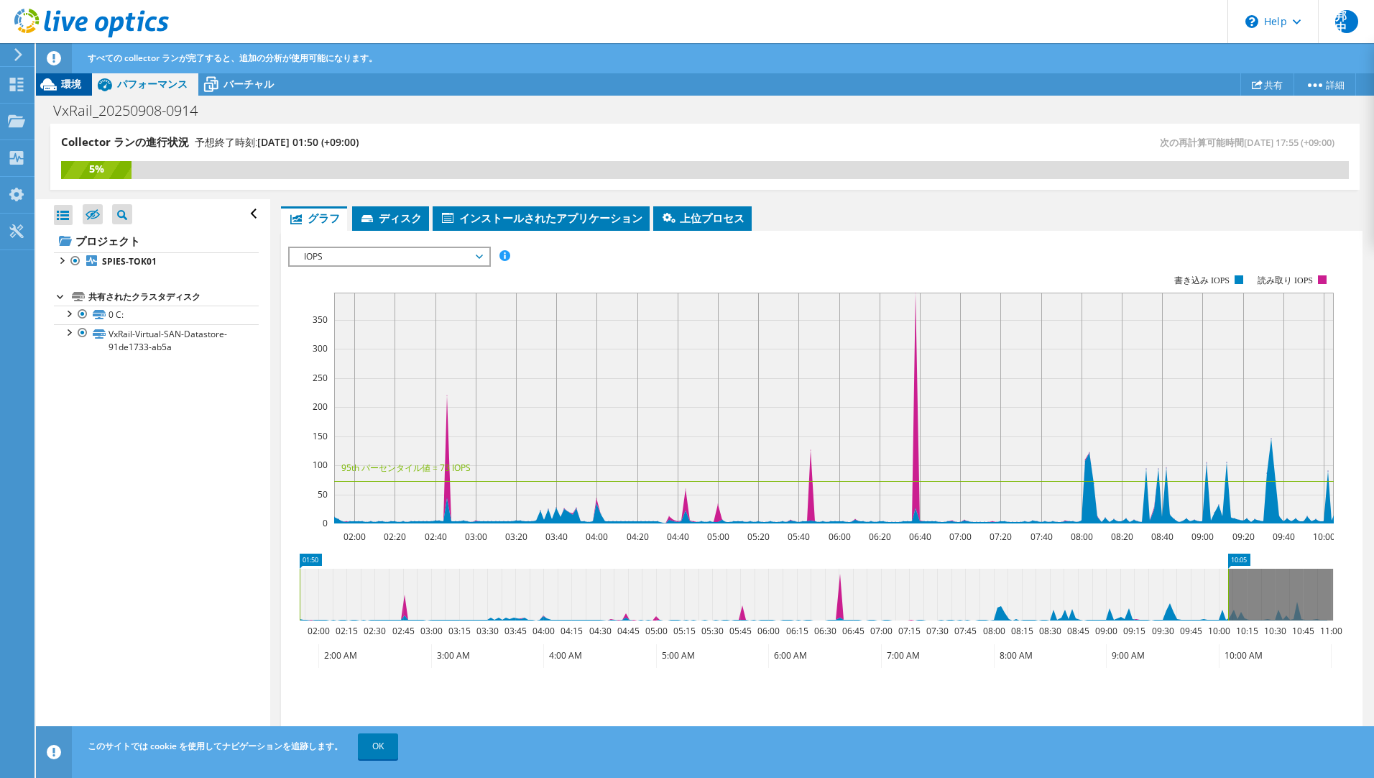
click at [60, 81] on icon at bounding box center [48, 84] width 25 height 25
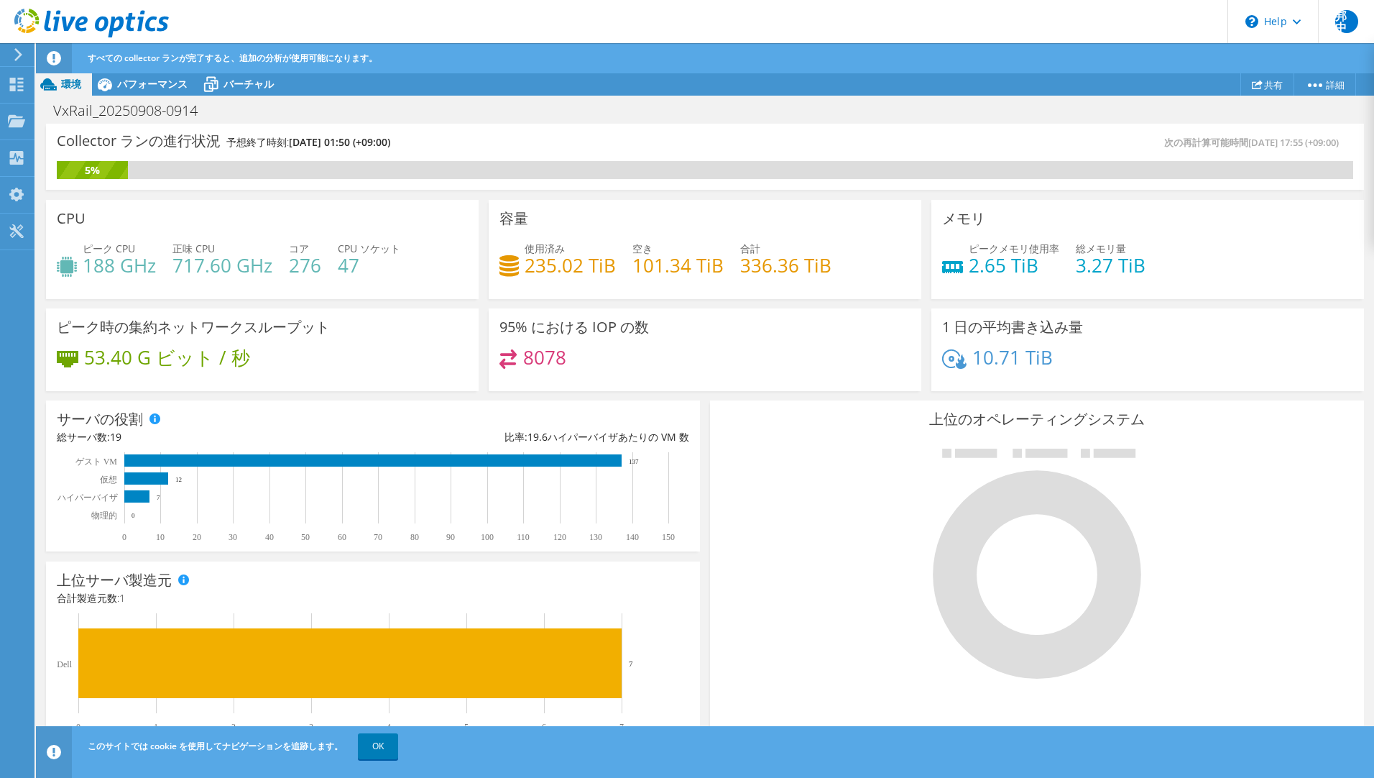
click at [60, 27] on icon at bounding box center [91, 23] width 155 height 29
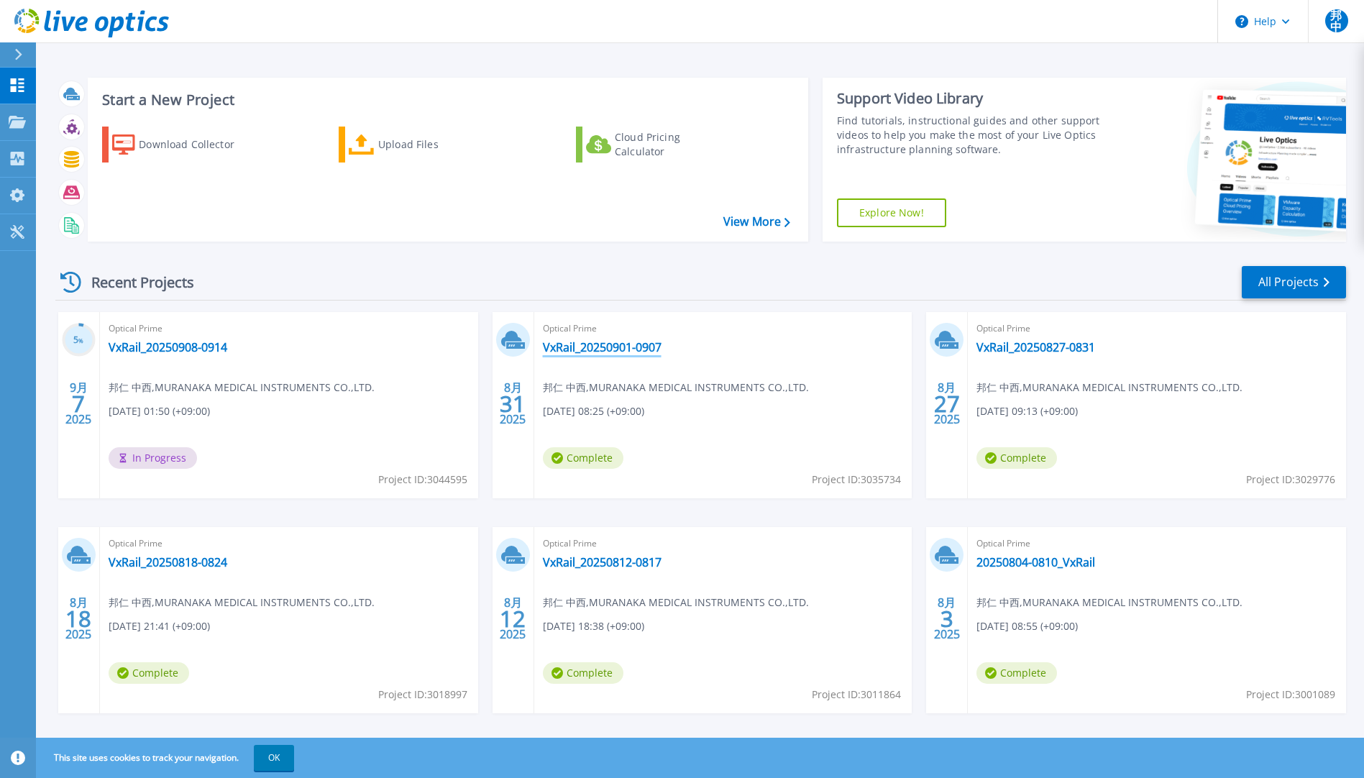
click at [574, 353] on link "VxRail_20250901-0907" at bounding box center [602, 347] width 119 height 14
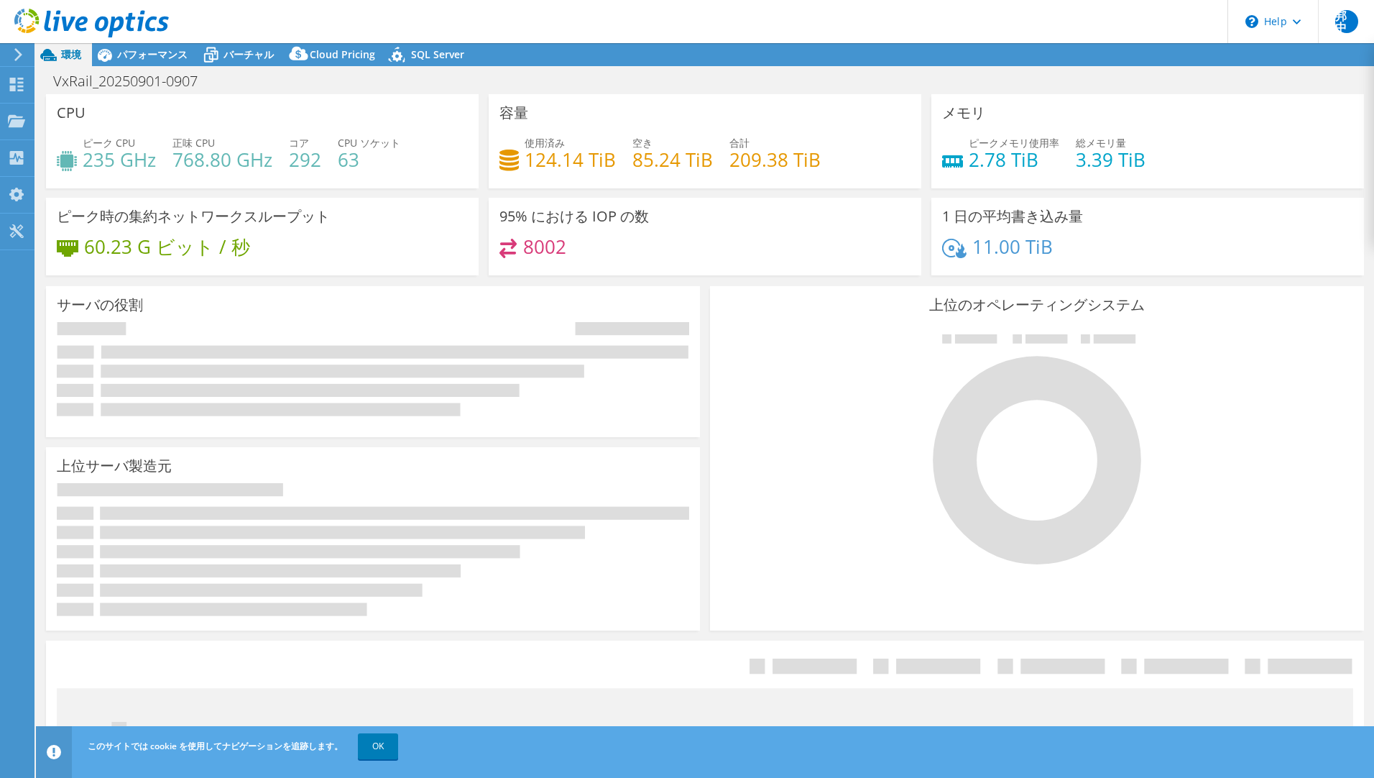
select select "Tokyo"
select select "JPY"
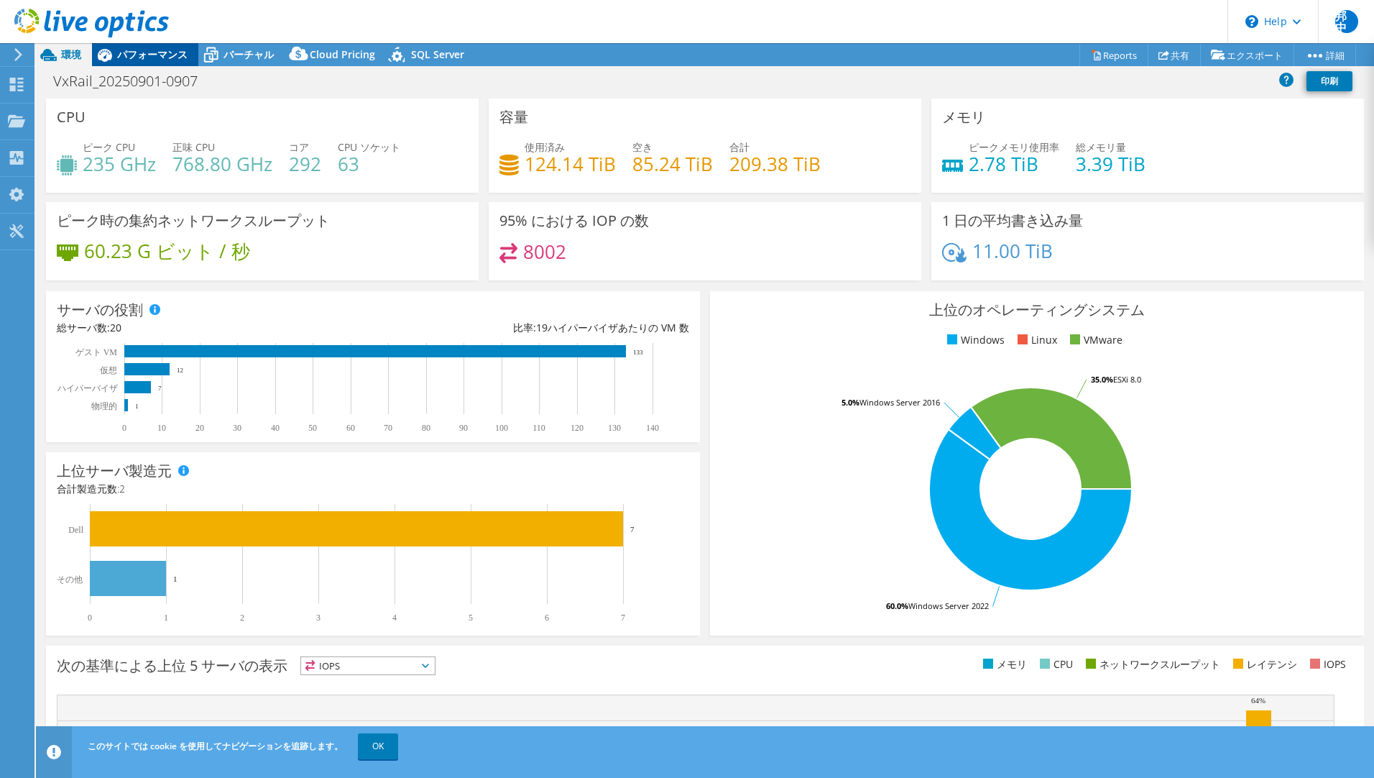
click at [128, 57] on span "パフォーマンス" at bounding box center [152, 54] width 70 height 14
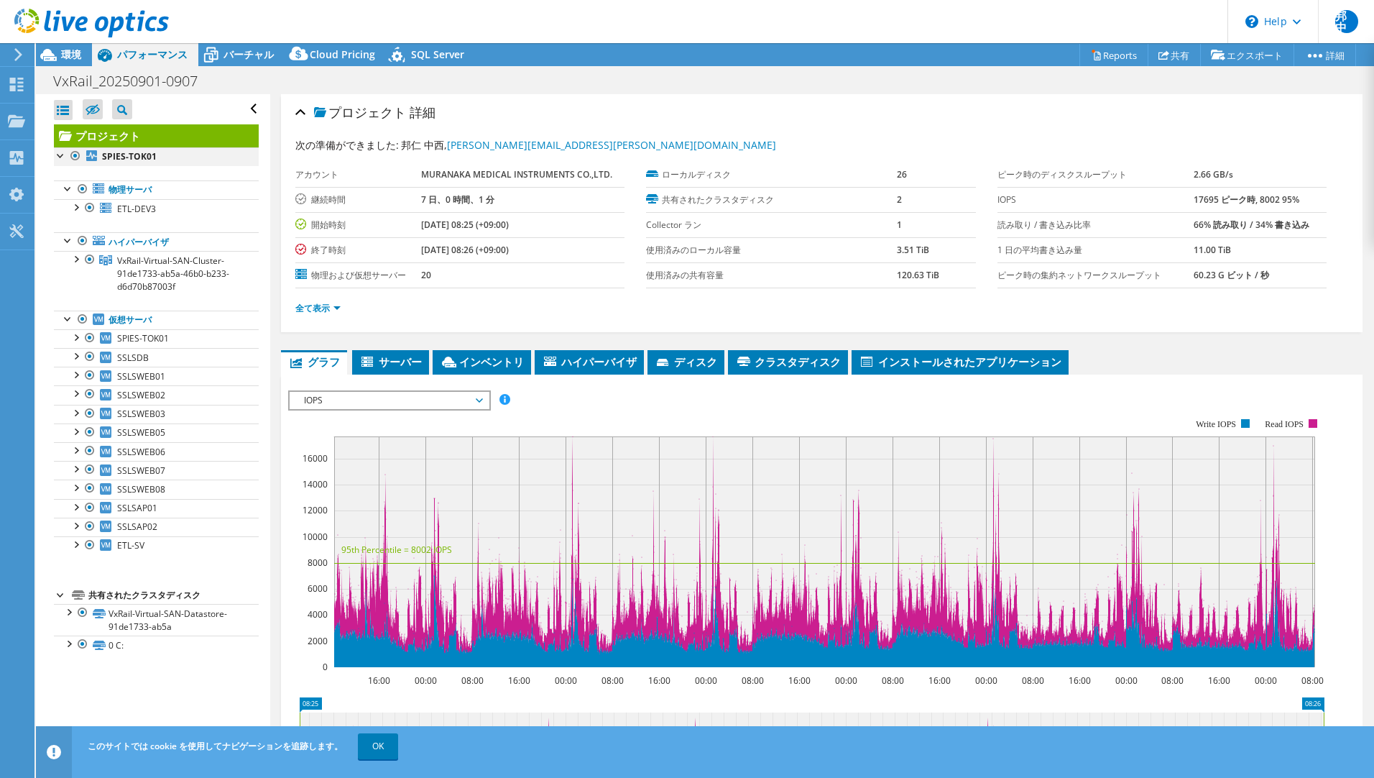
click at [60, 155] on div at bounding box center [61, 154] width 14 height 14
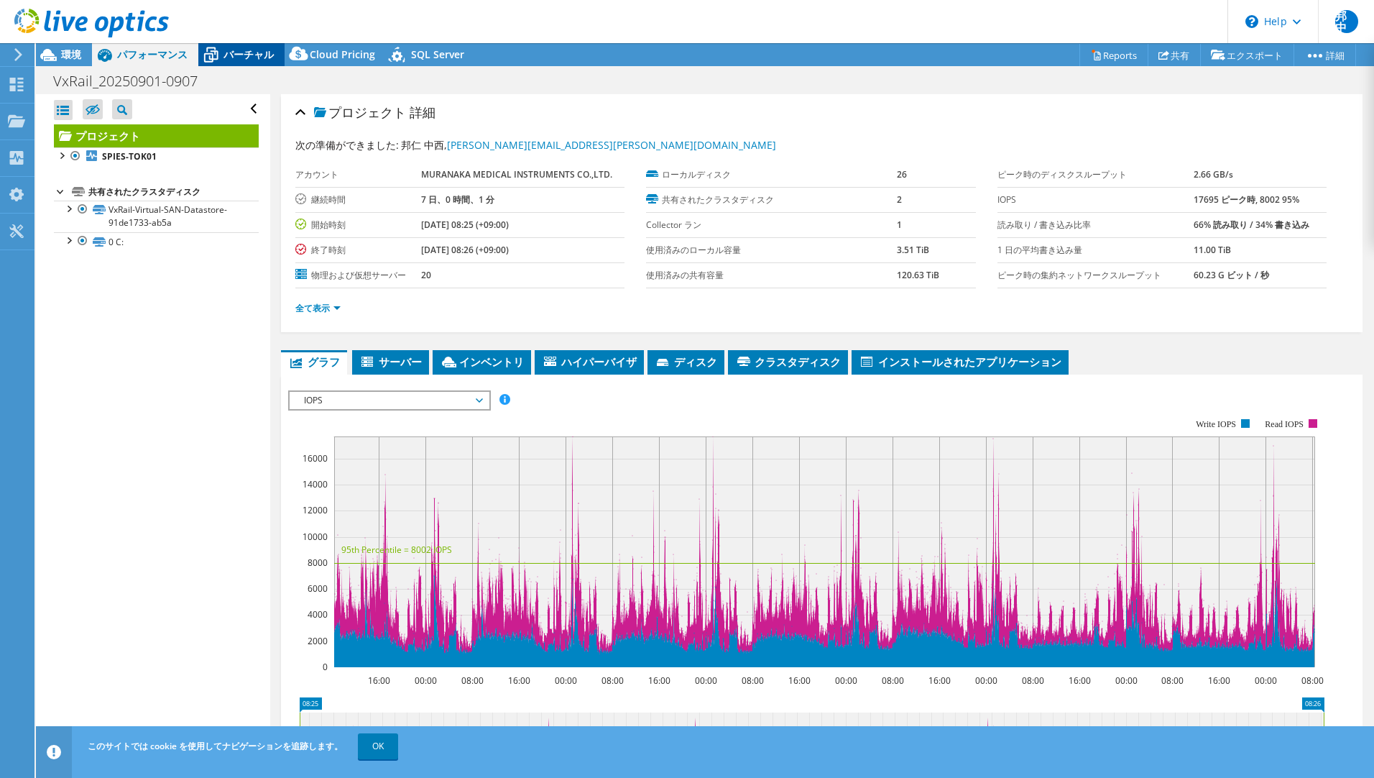
click at [238, 60] on span "バーチャル" at bounding box center [249, 54] width 50 height 14
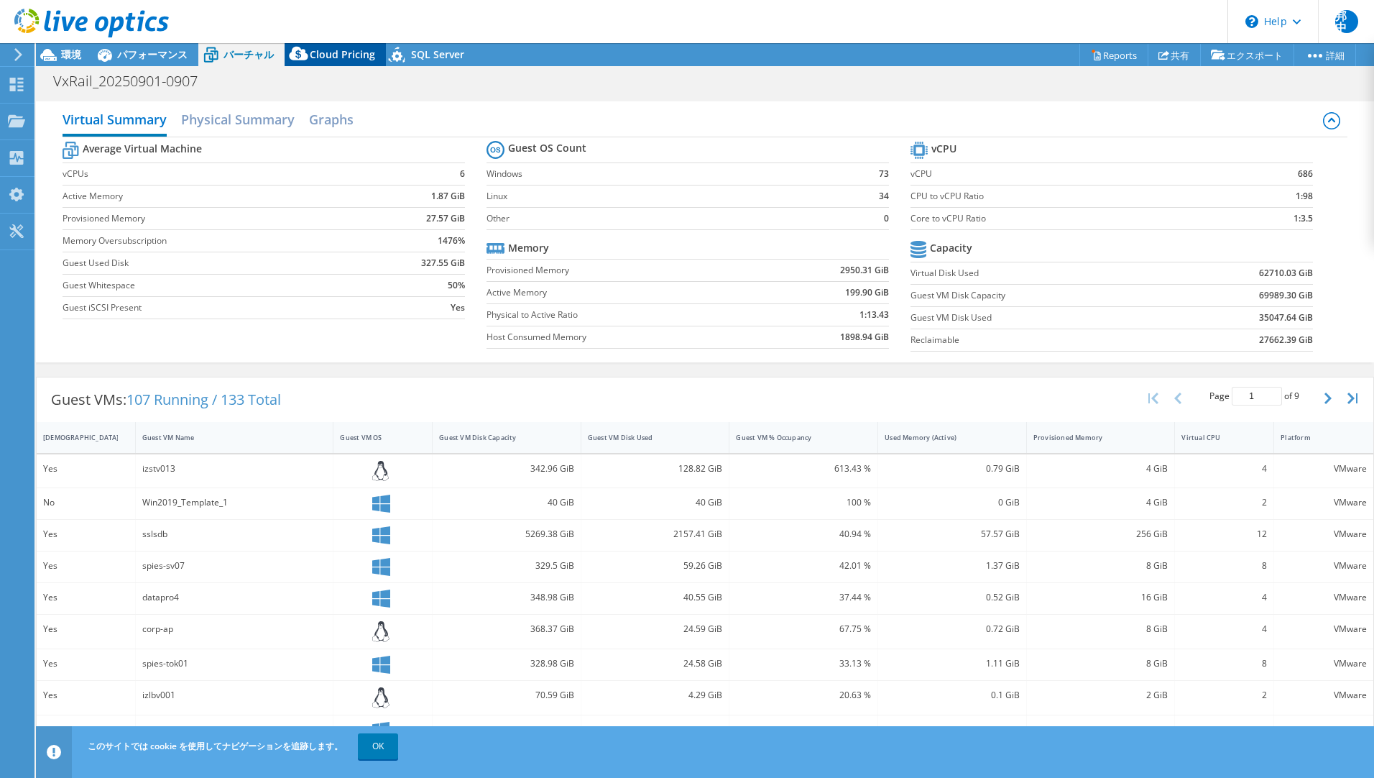
click at [344, 59] on span "Cloud Pricing" at bounding box center [342, 54] width 65 height 14
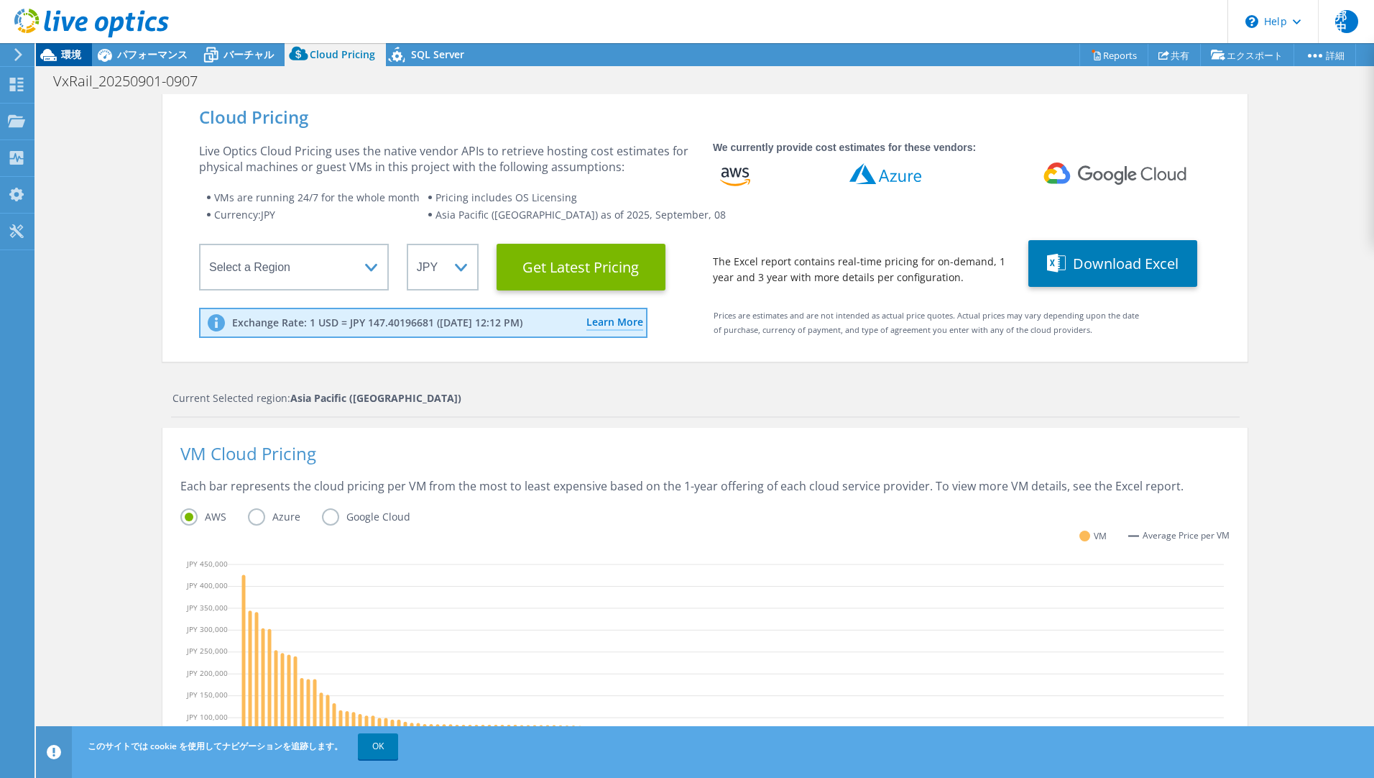
click at [76, 59] on span "環境" at bounding box center [71, 54] width 20 height 14
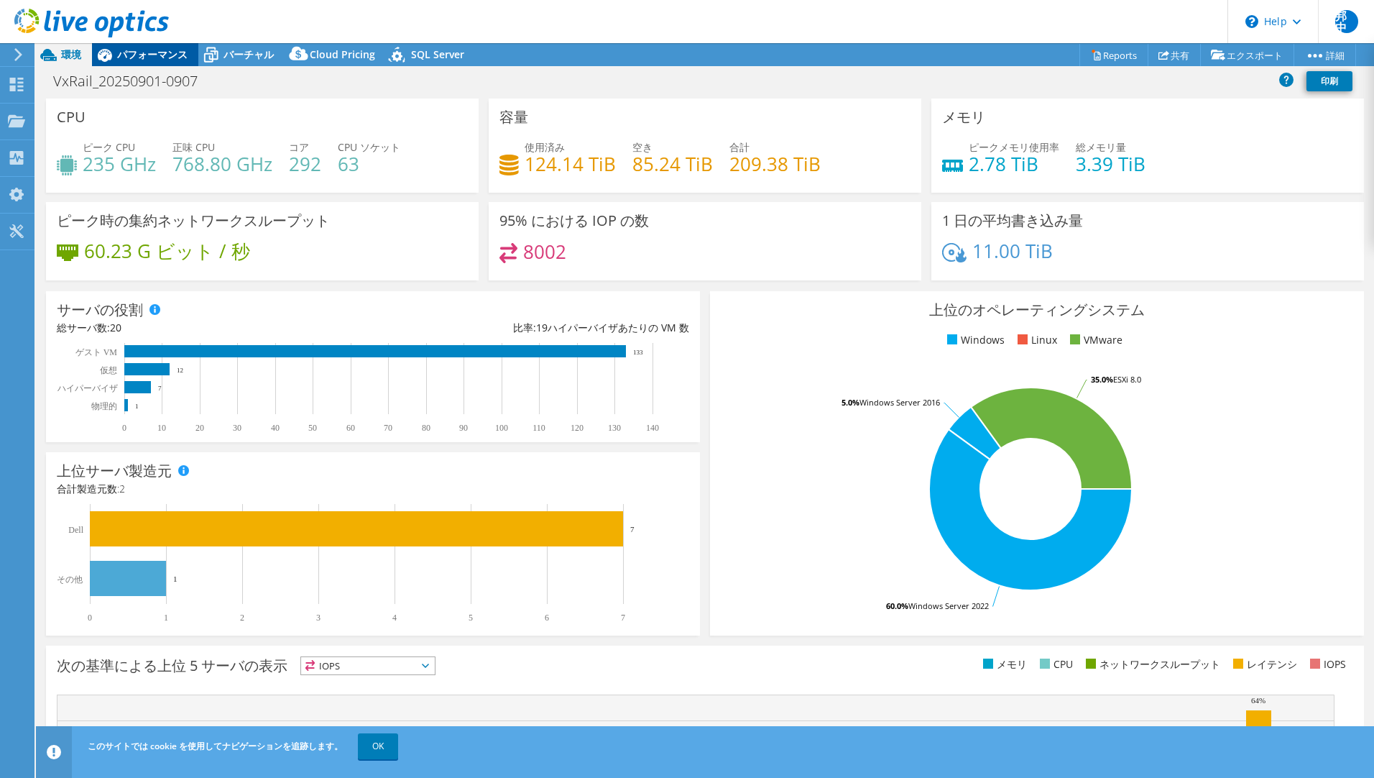
click at [167, 52] on span "パフォーマンス" at bounding box center [152, 54] width 70 height 14
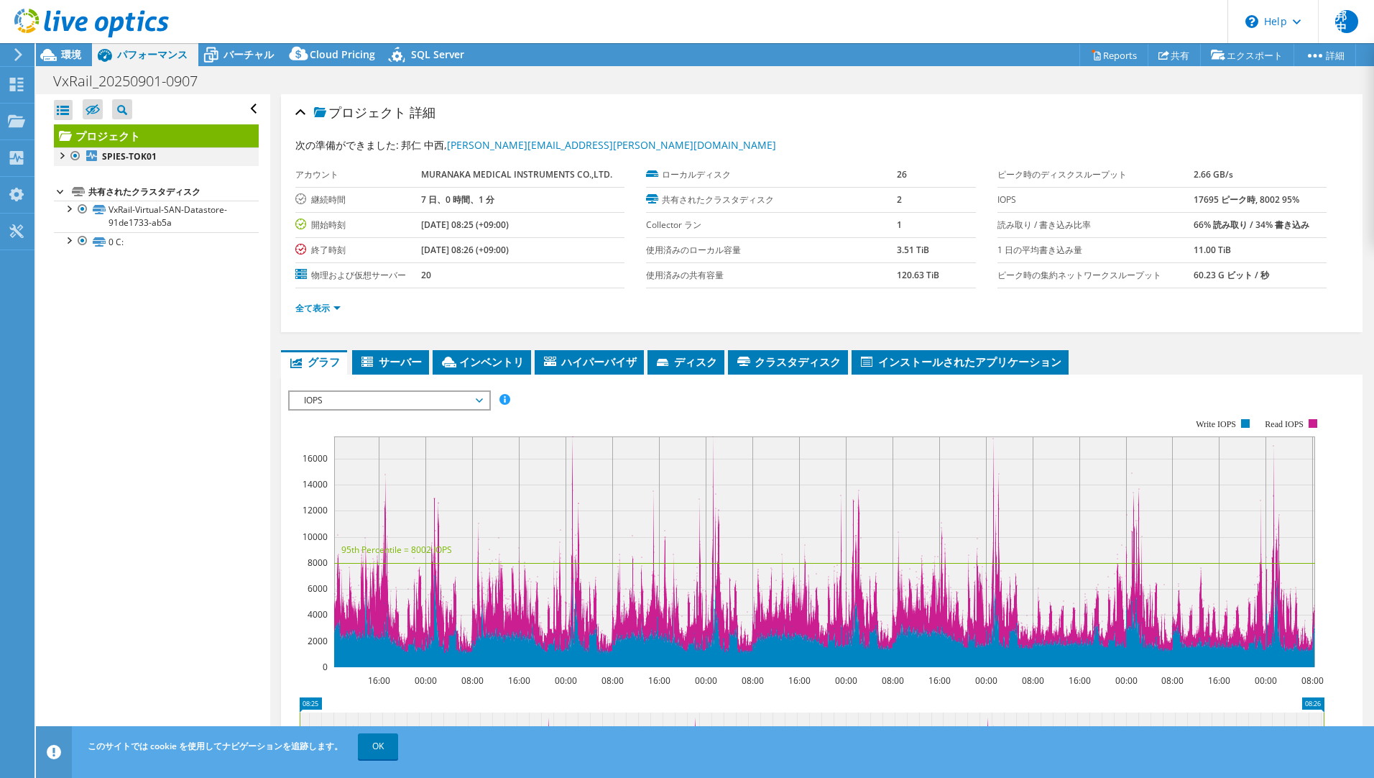
click at [68, 159] on div at bounding box center [61, 154] width 14 height 14
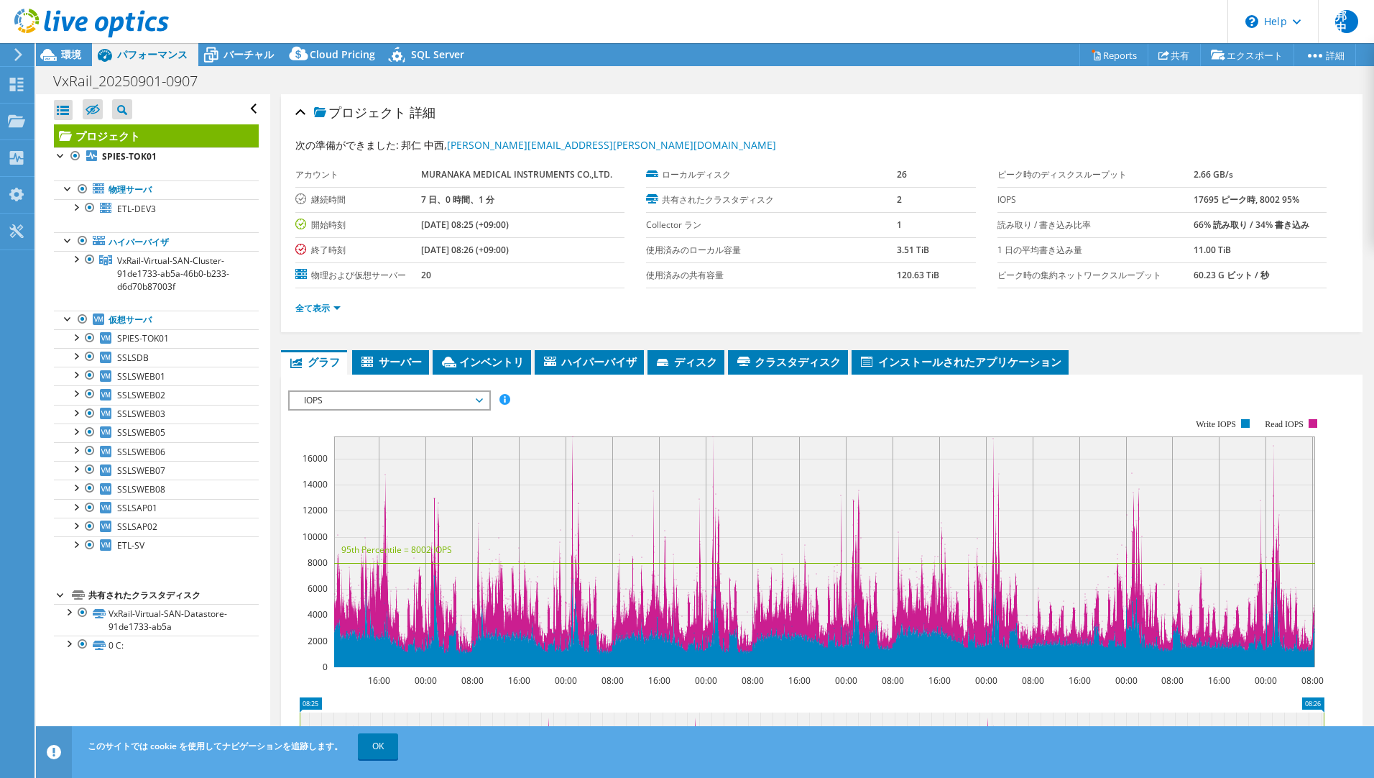
click at [331, 409] on div "IOPS IOPS ディスクスループット IO サイズ レイテンシ キュー深度 CPU の割合 メモリ ページフォールト 参加 ネットワークスループット 上位…" at bounding box center [389, 400] width 203 height 20
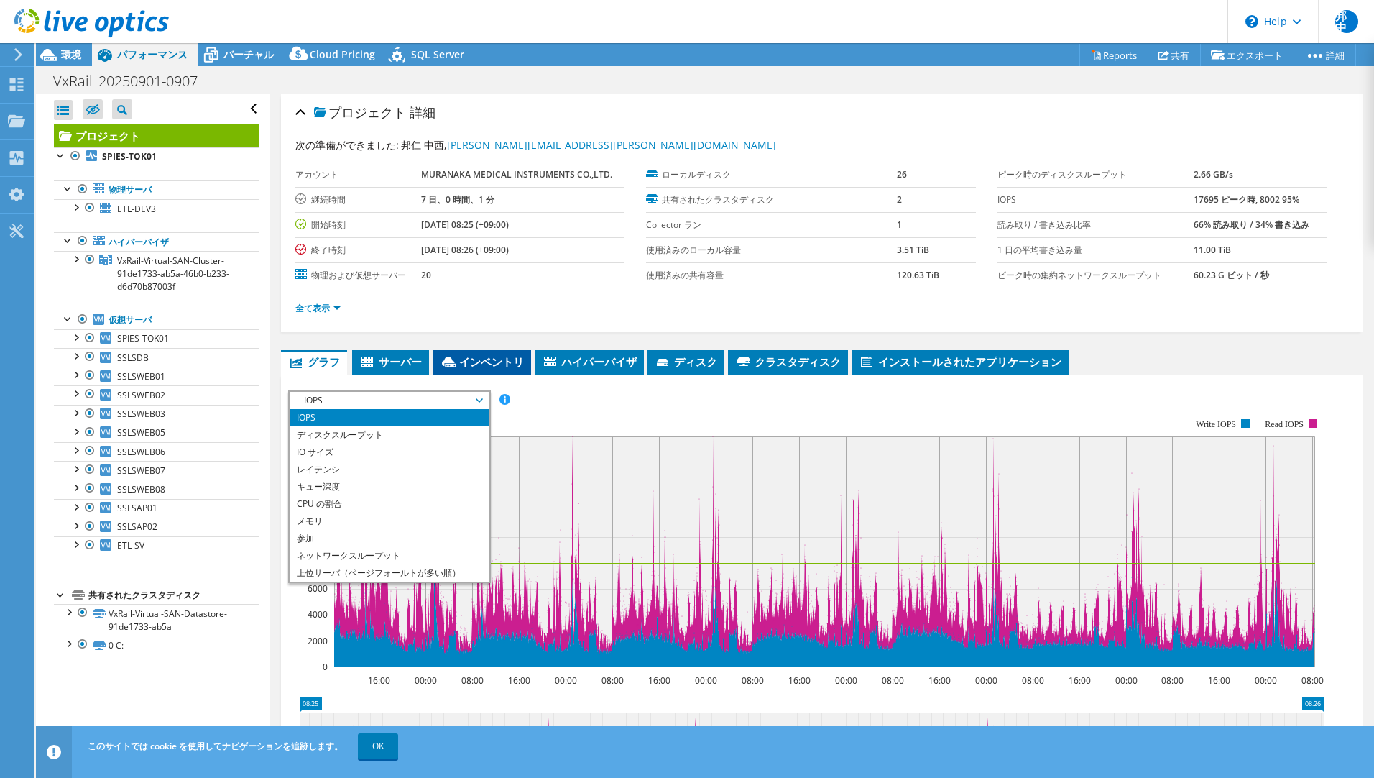
click at [462, 374] on li "インベントリ" at bounding box center [482, 362] width 98 height 24
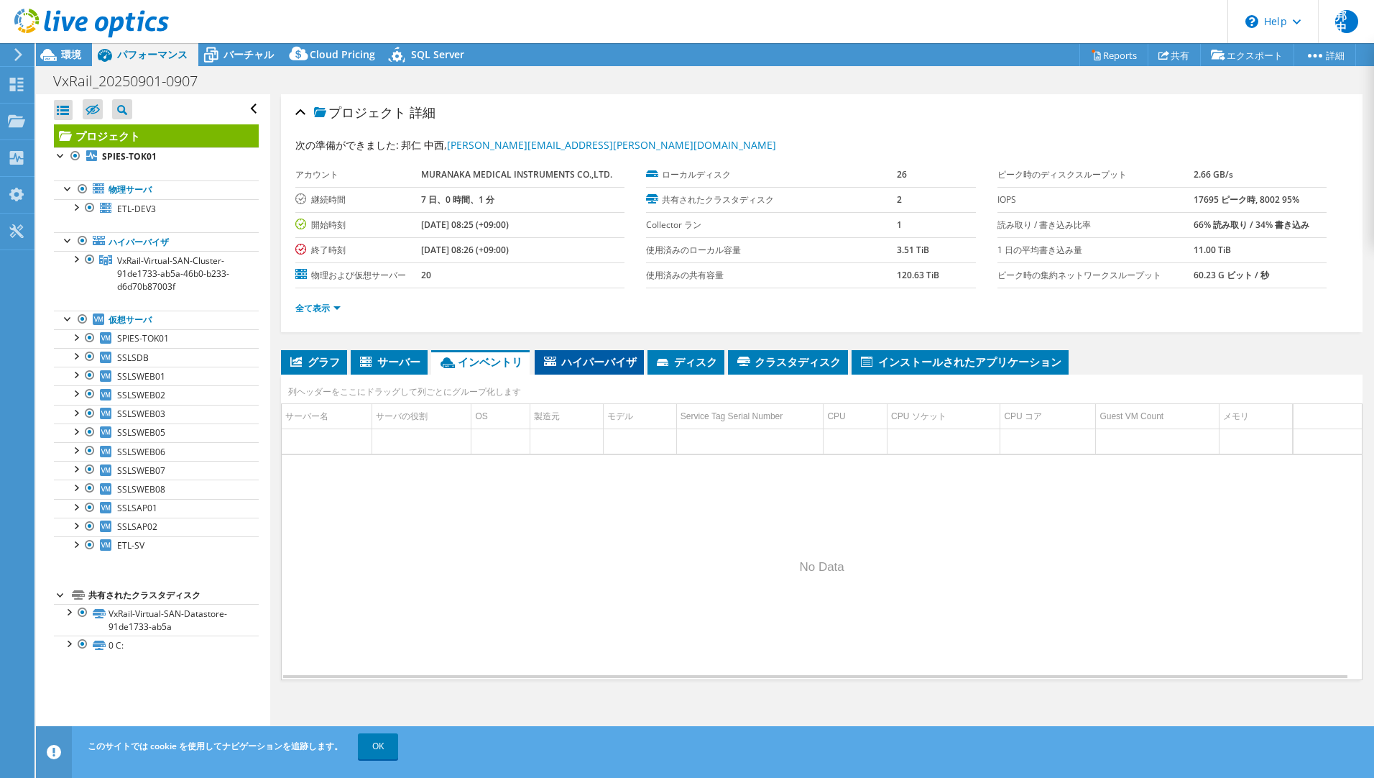
click at [591, 369] on li "ハイパーバイザ" at bounding box center [589, 362] width 109 height 24
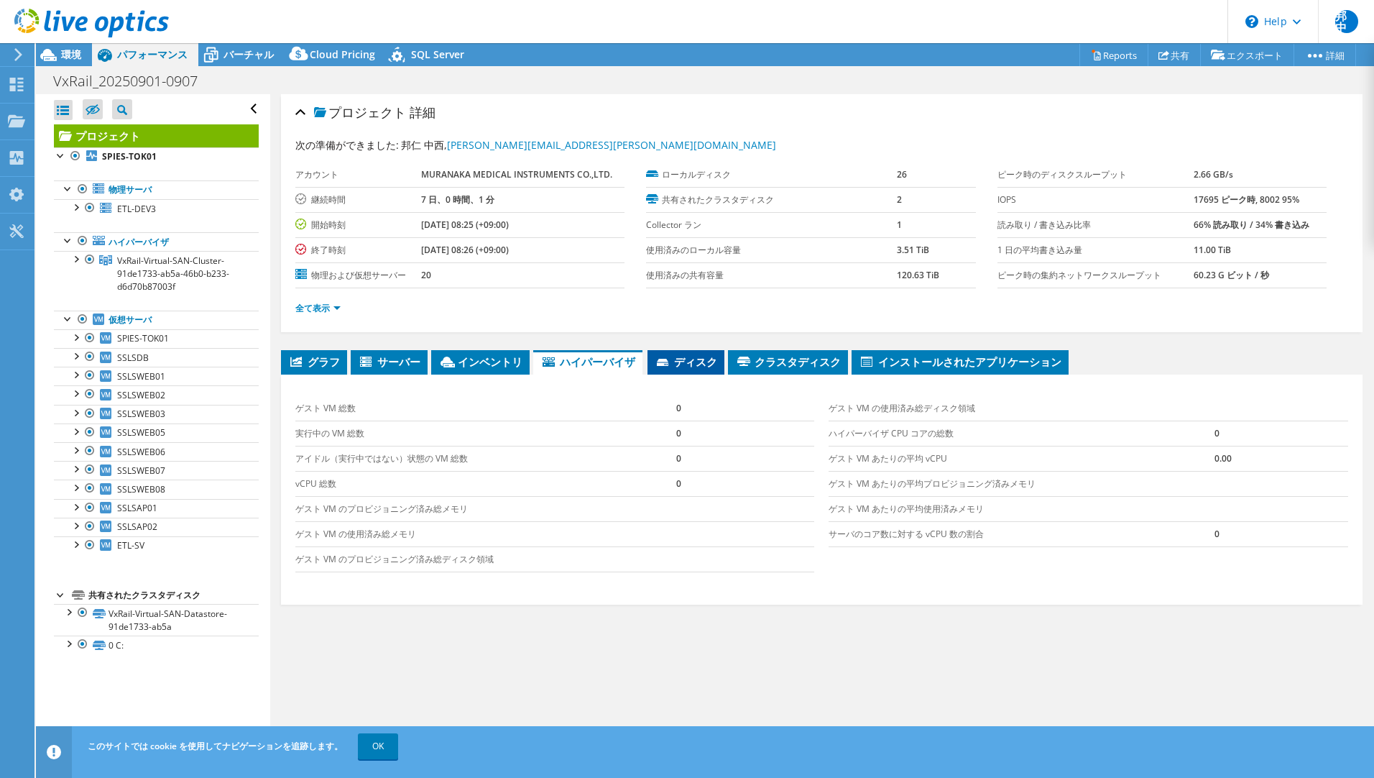
click at [669, 367] on icon at bounding box center [664, 363] width 14 height 9
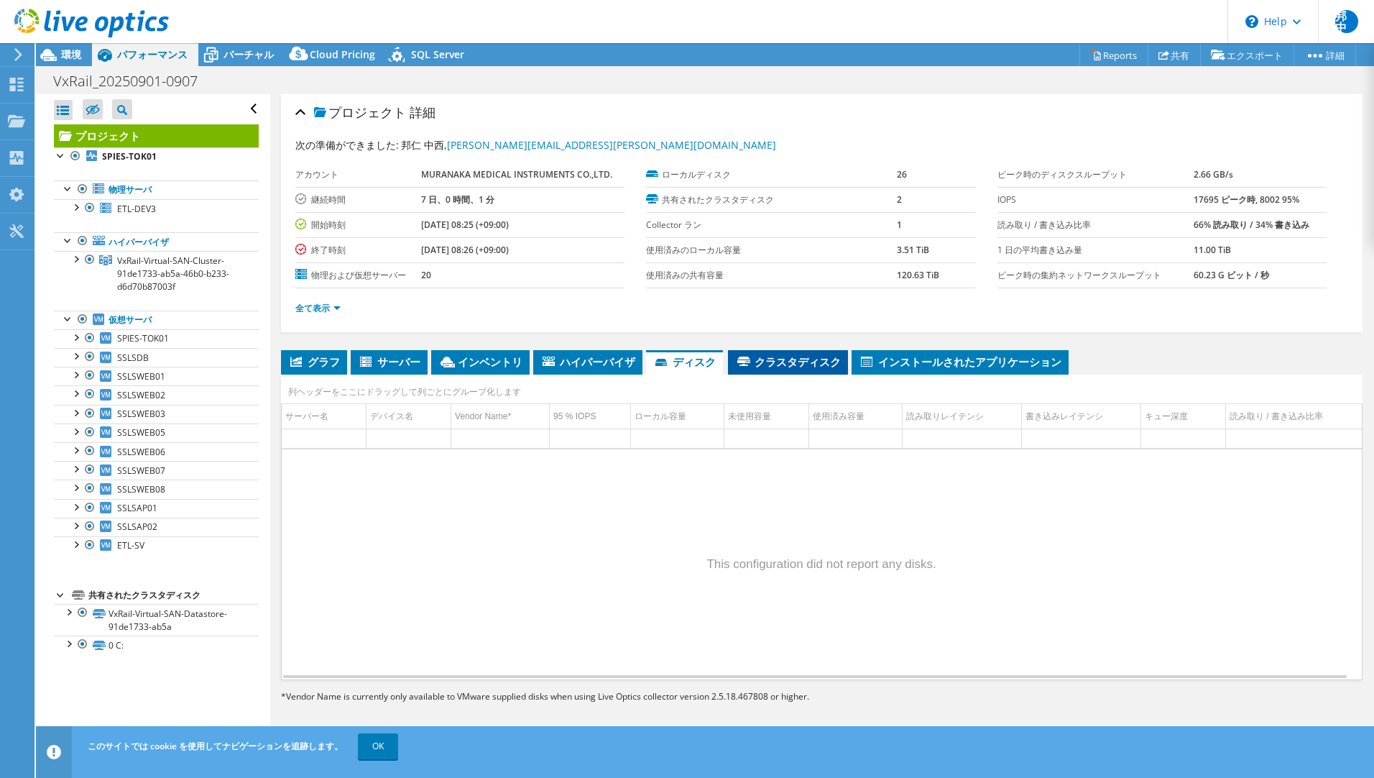
click at [761, 366] on span "クラスタディスク" at bounding box center [788, 361] width 106 height 14
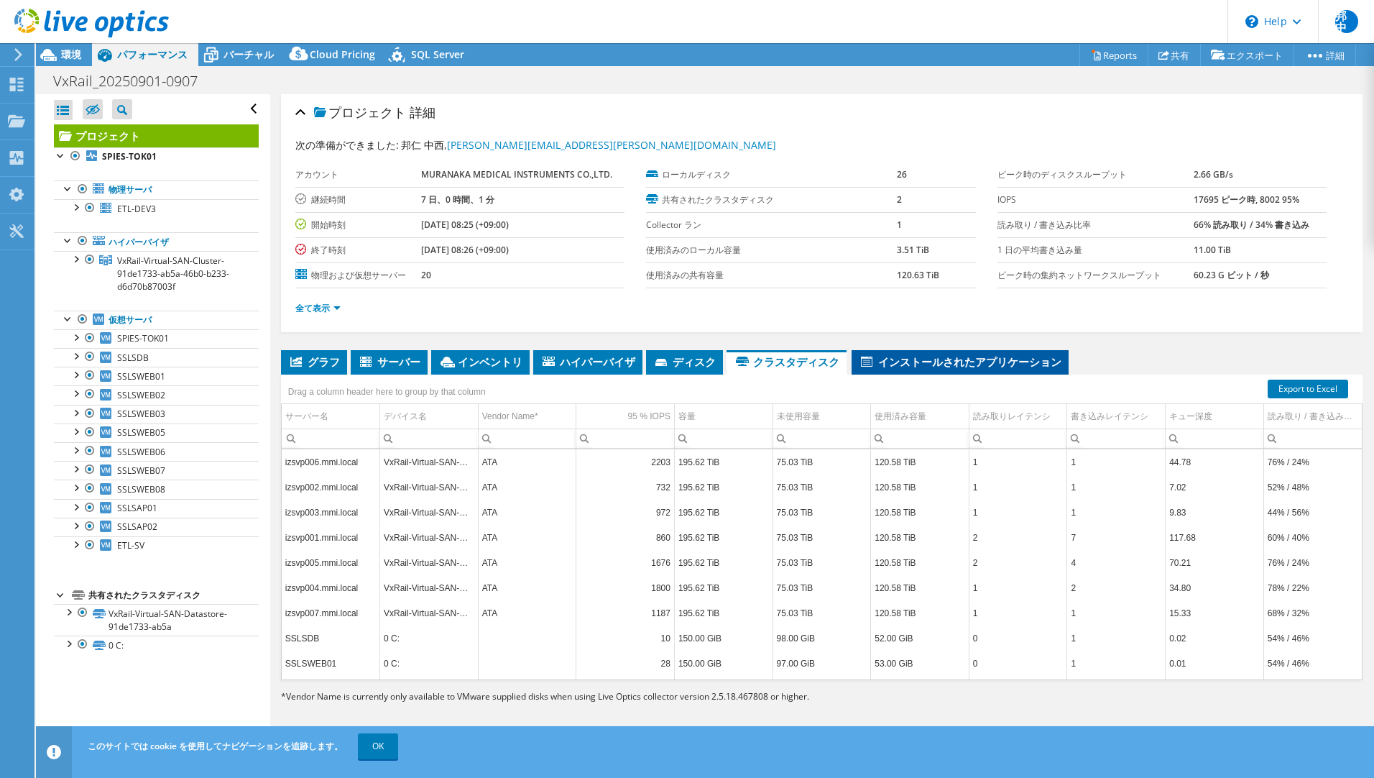
click at [917, 364] on span "インストールされたアプリケーション" at bounding box center [960, 361] width 203 height 14
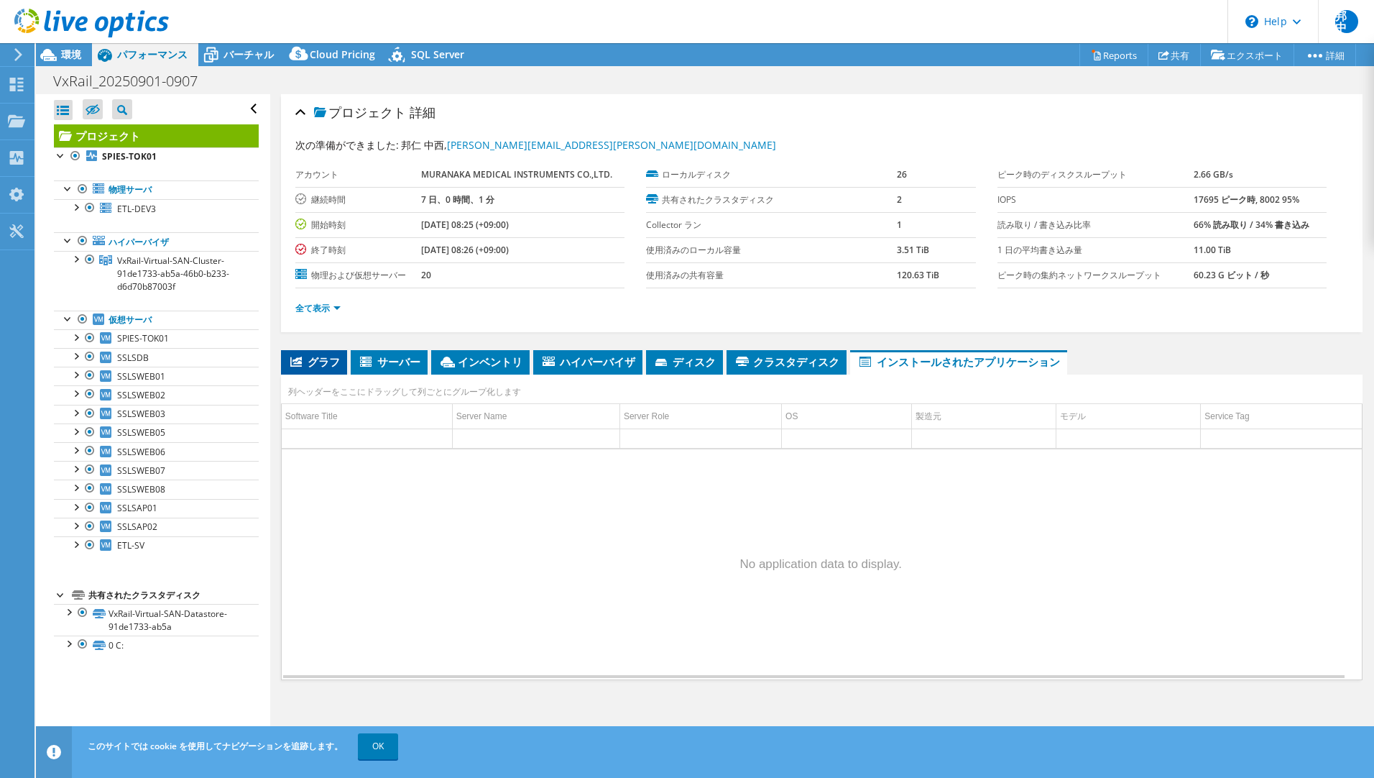
click at [318, 363] on span "グラフ" at bounding box center [314, 361] width 52 height 14
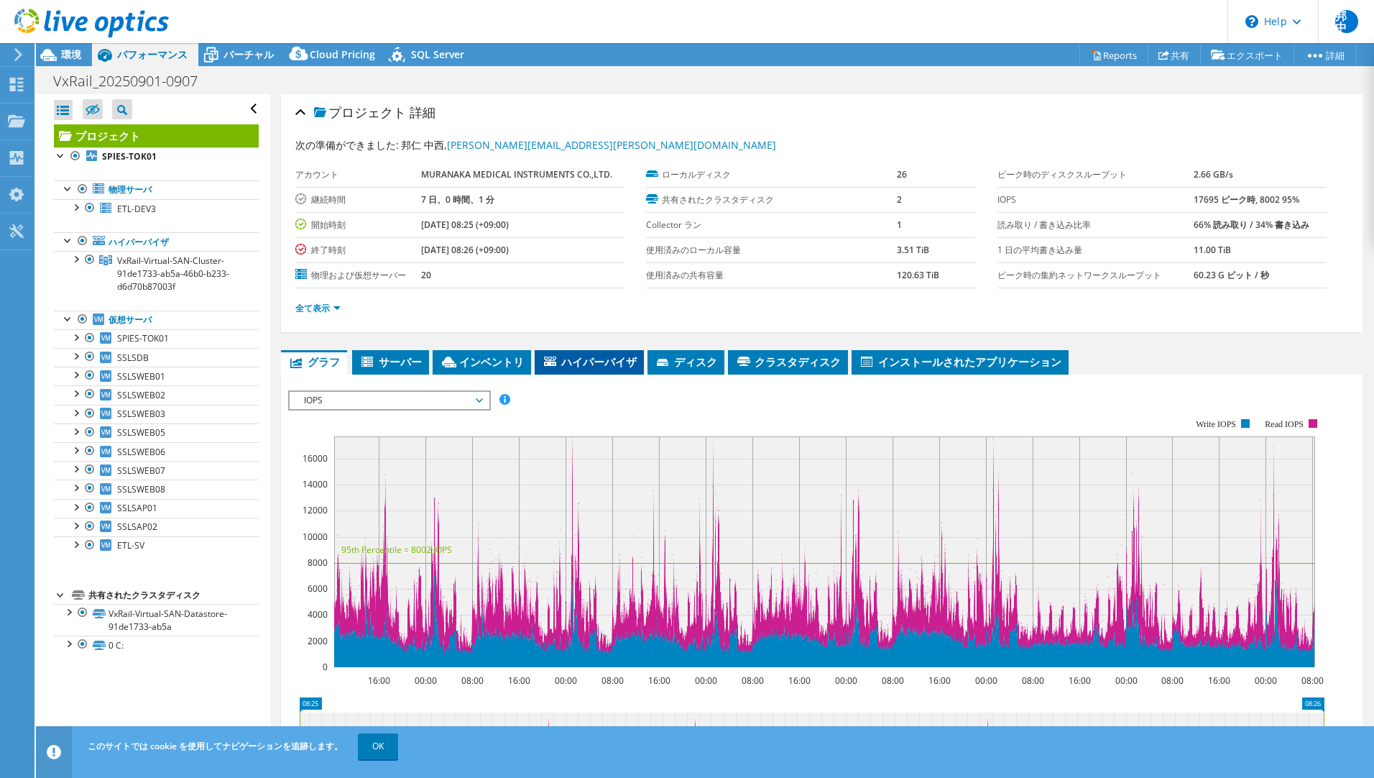
click at [602, 367] on span "ハイパーバイザ" at bounding box center [589, 361] width 95 height 14
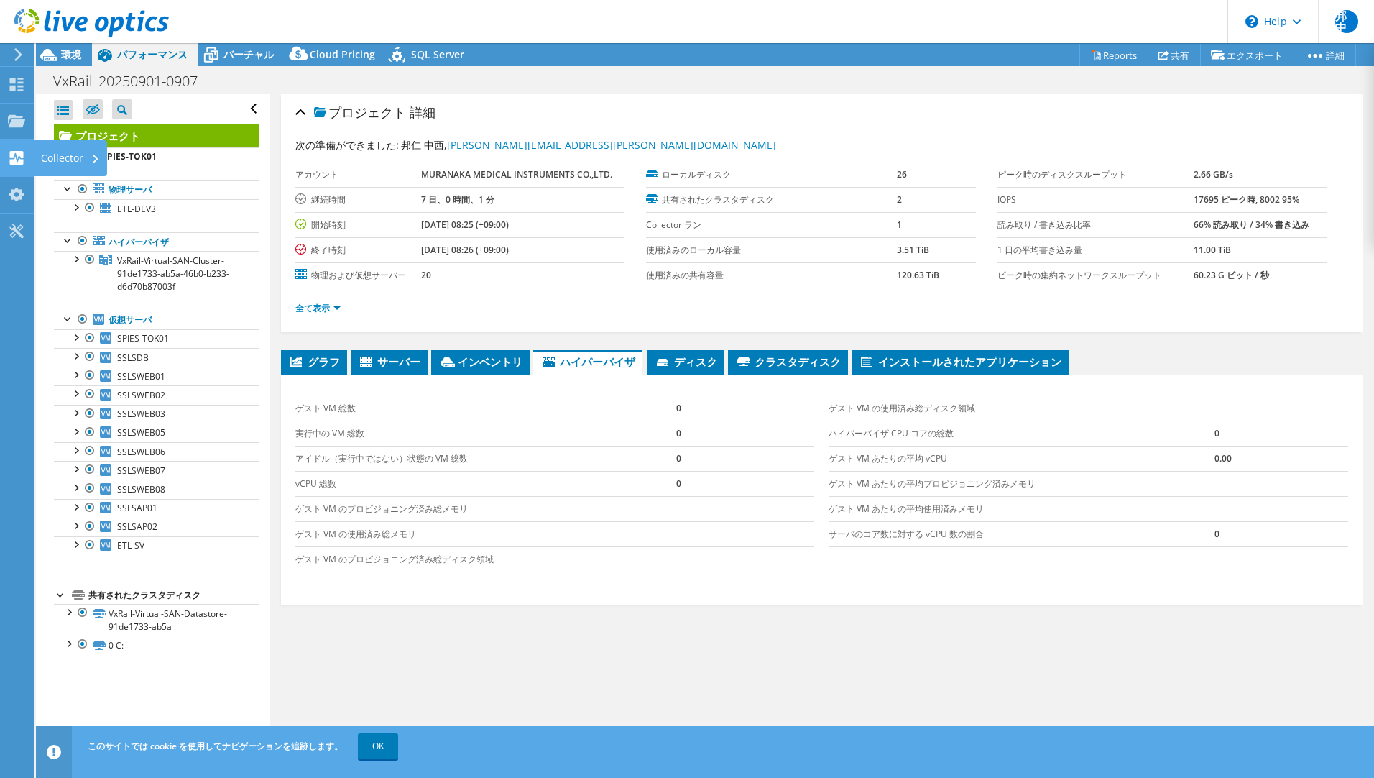
click at [66, 164] on div "Collector" at bounding box center [70, 158] width 73 height 36
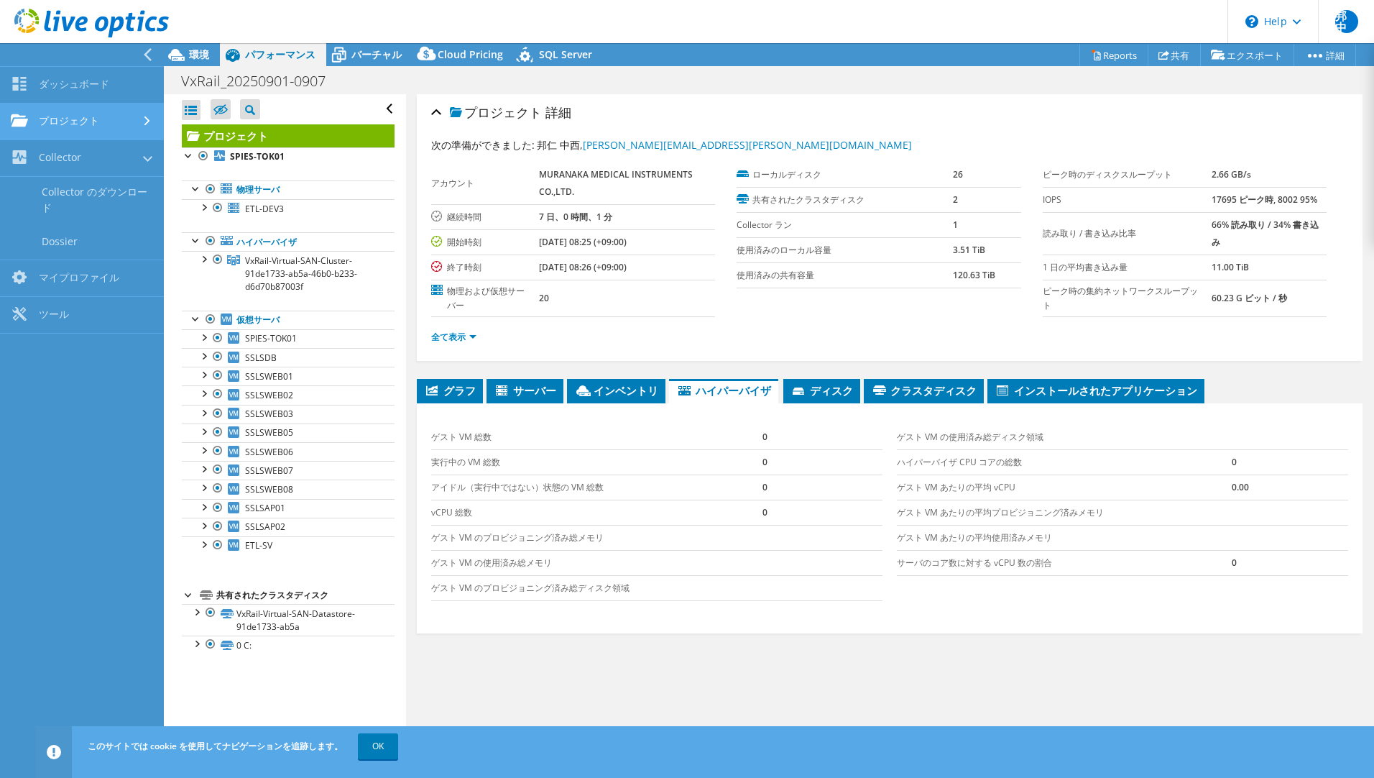
click at [58, 129] on link "プロジェクト" at bounding box center [82, 122] width 164 height 37
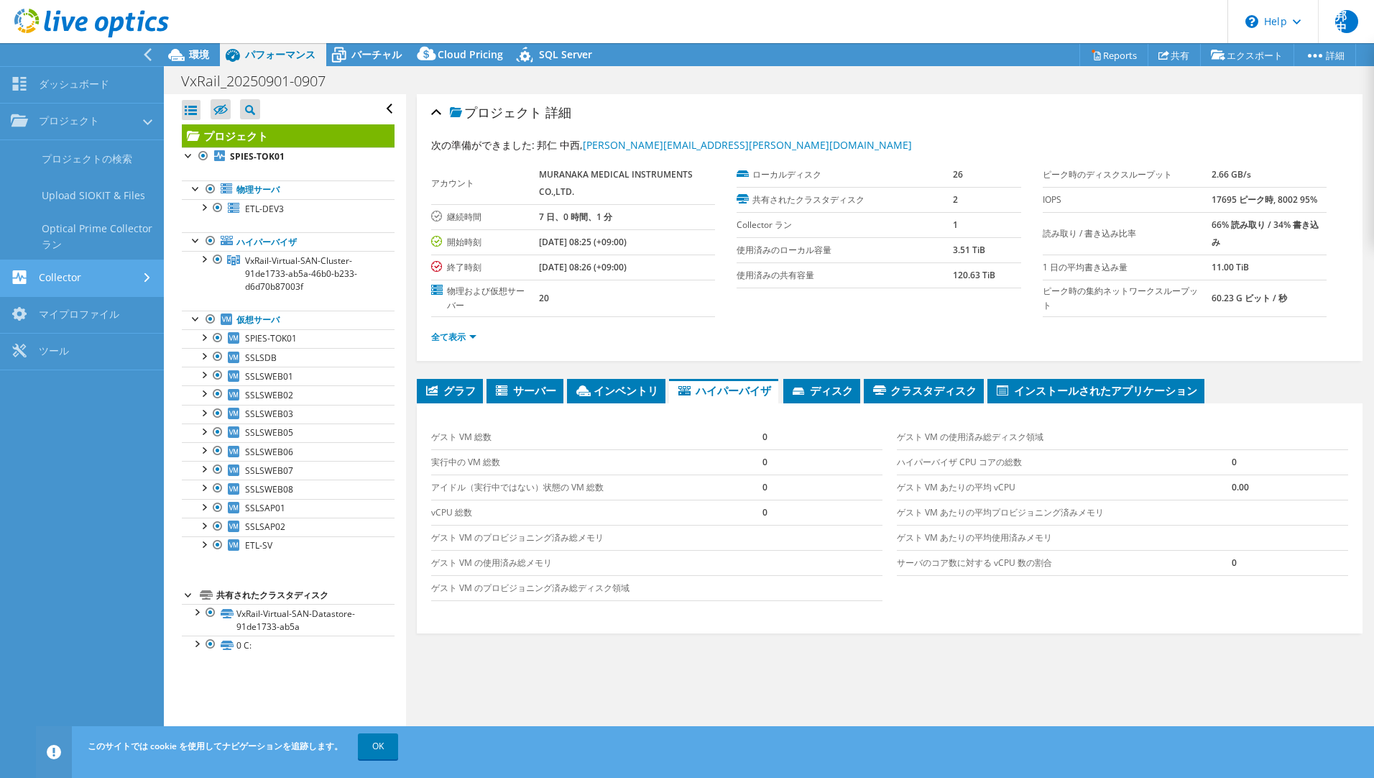
click at [61, 276] on link "Collector" at bounding box center [82, 278] width 164 height 37
click at [74, 311] on link "ツール" at bounding box center [82, 315] width 164 height 37
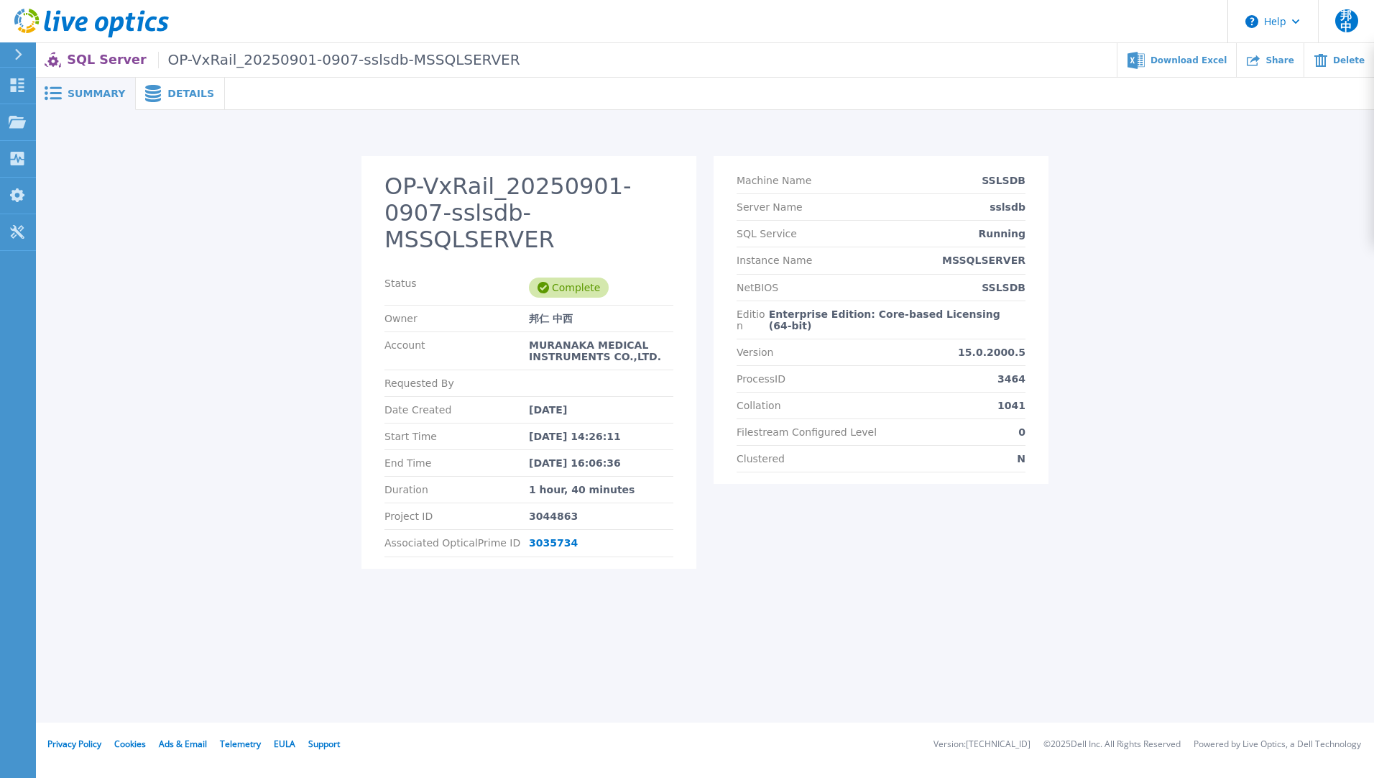
click at [23, 55] on div at bounding box center [24, 54] width 23 height 24
click at [55, 32] on icon at bounding box center [91, 23] width 155 height 29
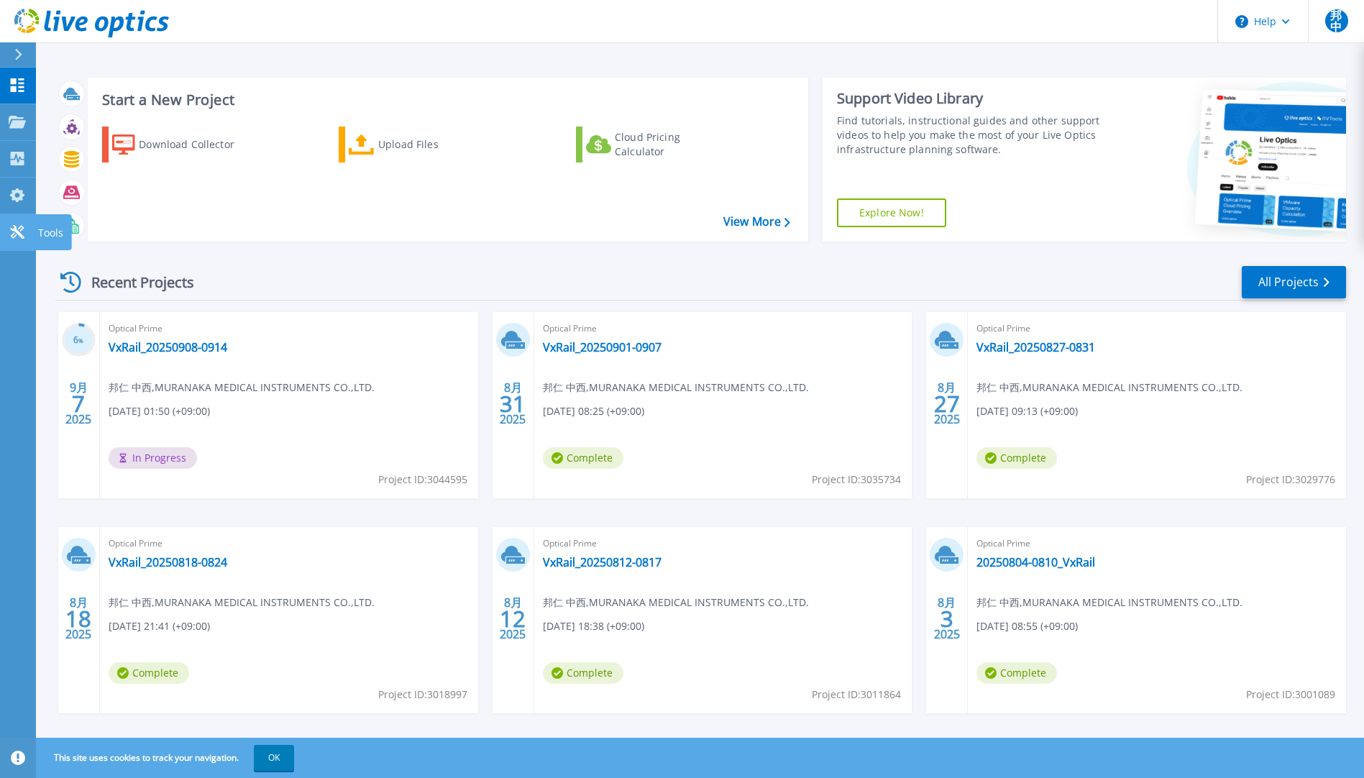
click at [45, 234] on p "Tools" at bounding box center [50, 232] width 25 height 37
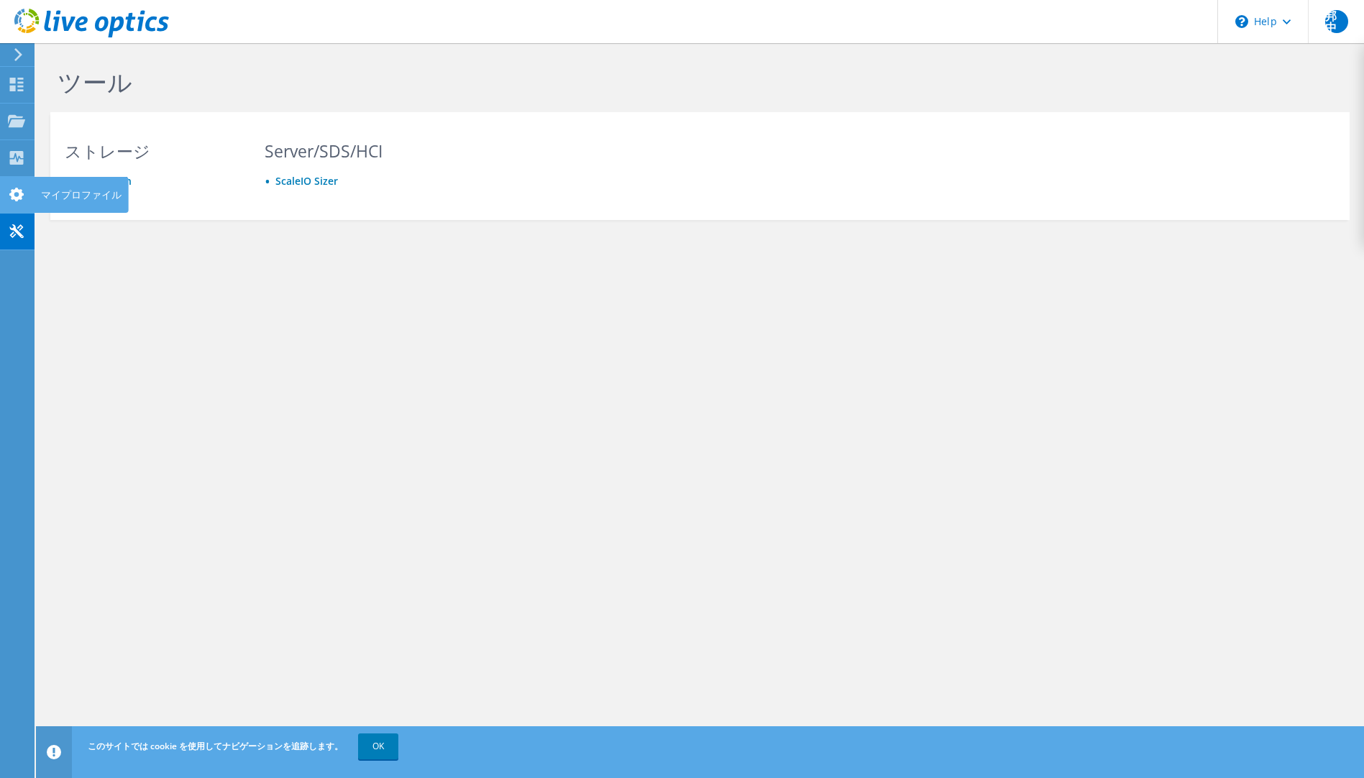
click at [68, 196] on div "マイプロファイル" at bounding box center [81, 195] width 95 height 36
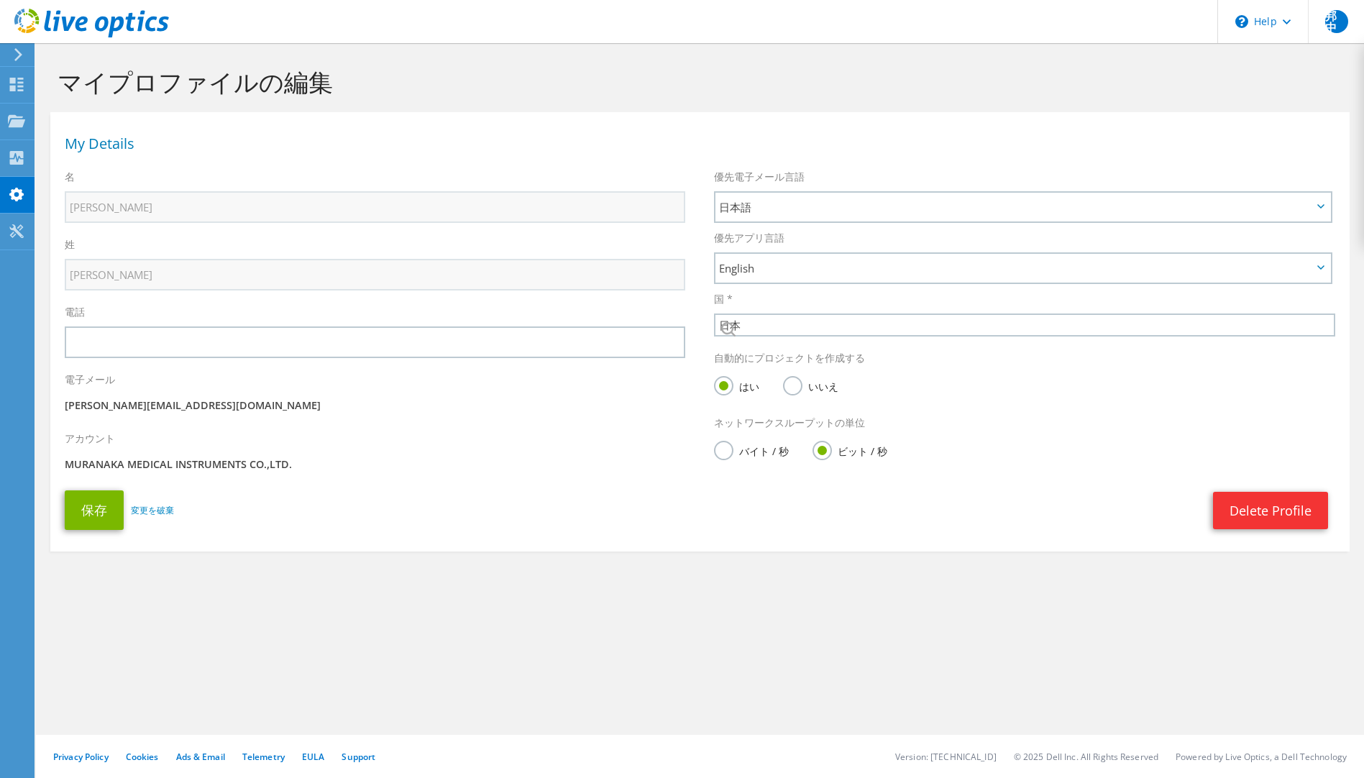
select select "110"
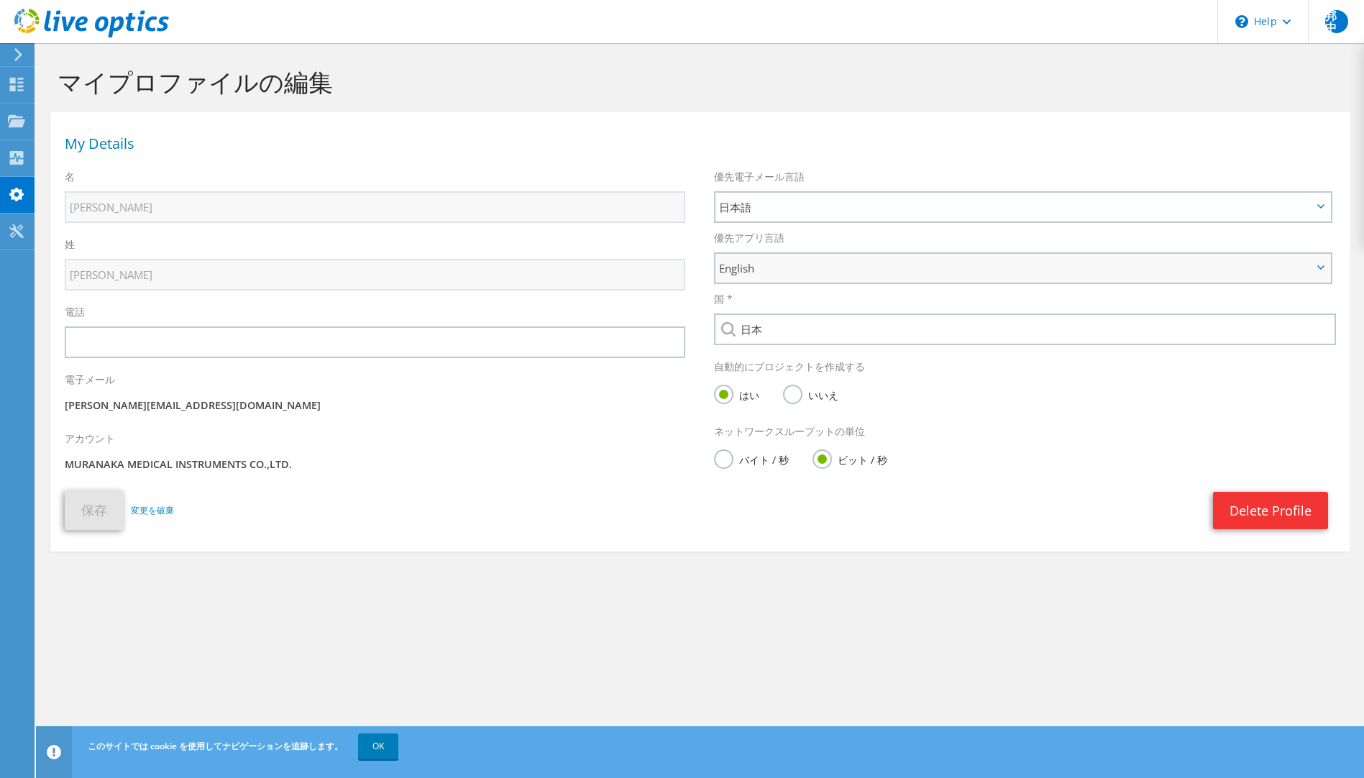
click at [1106, 264] on span "English" at bounding box center [1015, 268] width 593 height 17
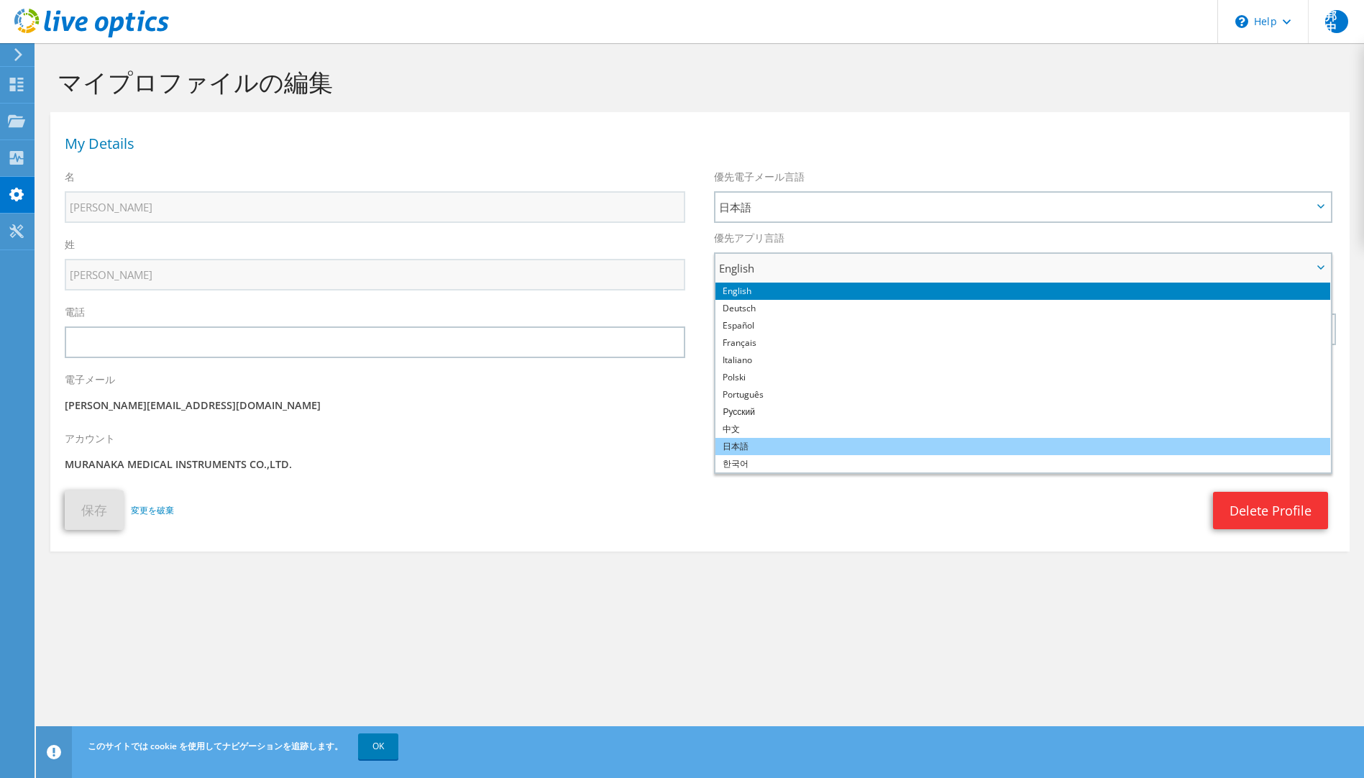
click at [997, 441] on li "日本語" at bounding box center [1022, 446] width 615 height 17
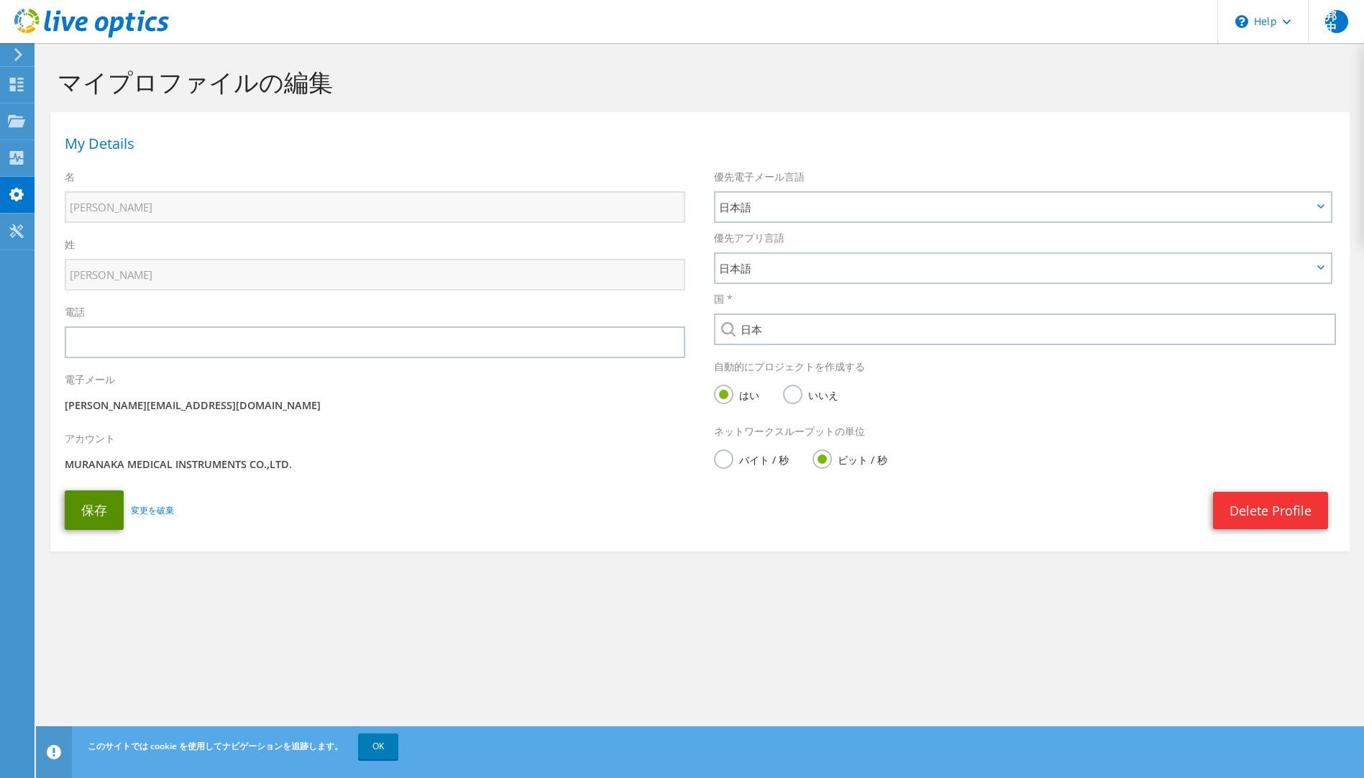
click at [88, 504] on button "保存" at bounding box center [94, 510] width 59 height 40
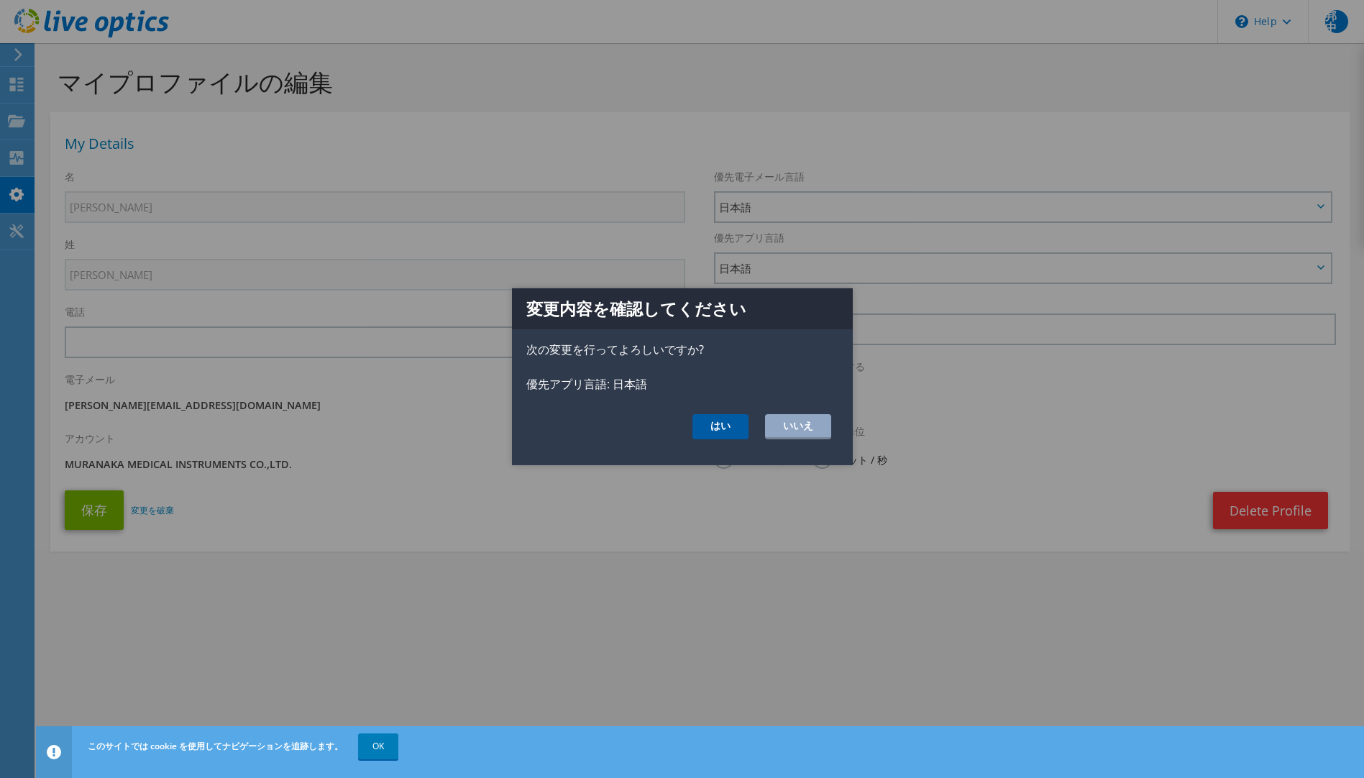
click at [708, 426] on button "はい" at bounding box center [720, 426] width 56 height 25
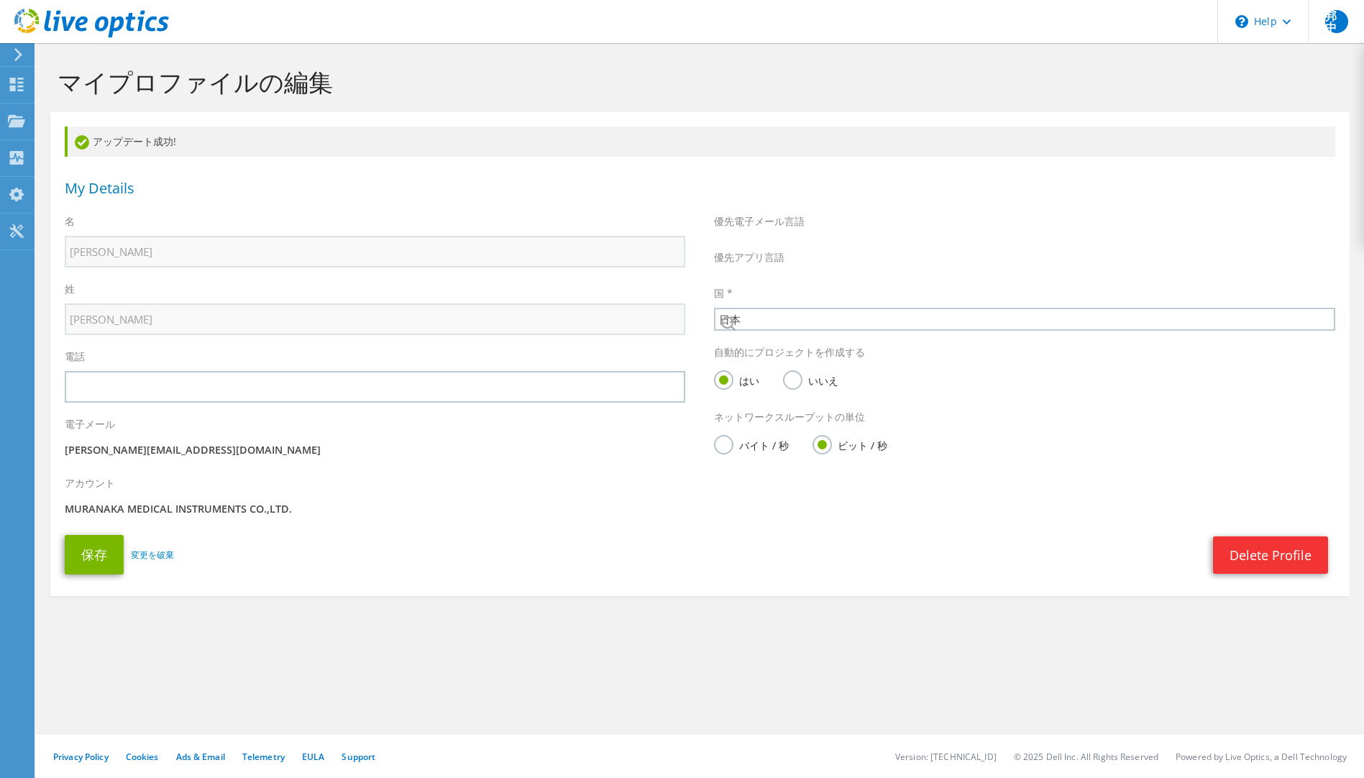
select select "110"
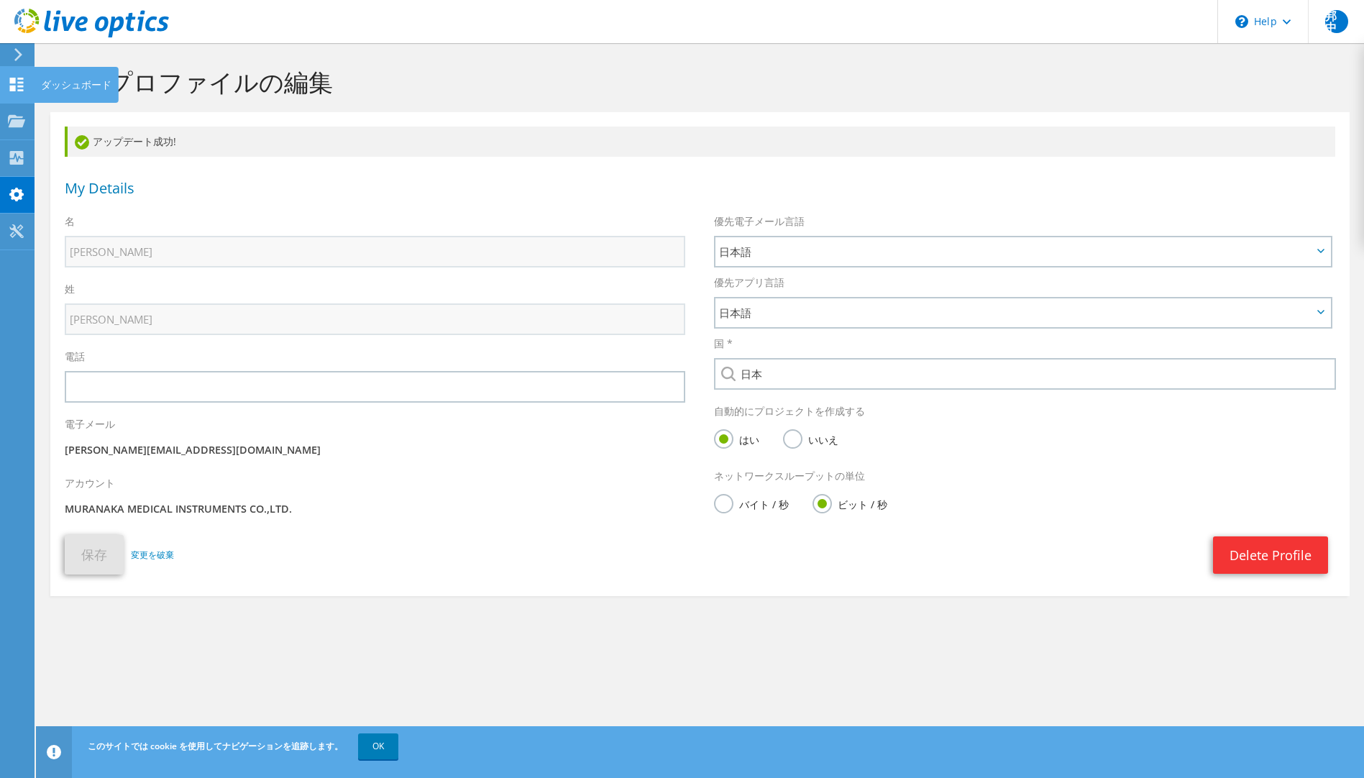
click at [9, 85] on icon at bounding box center [16, 85] width 17 height 14
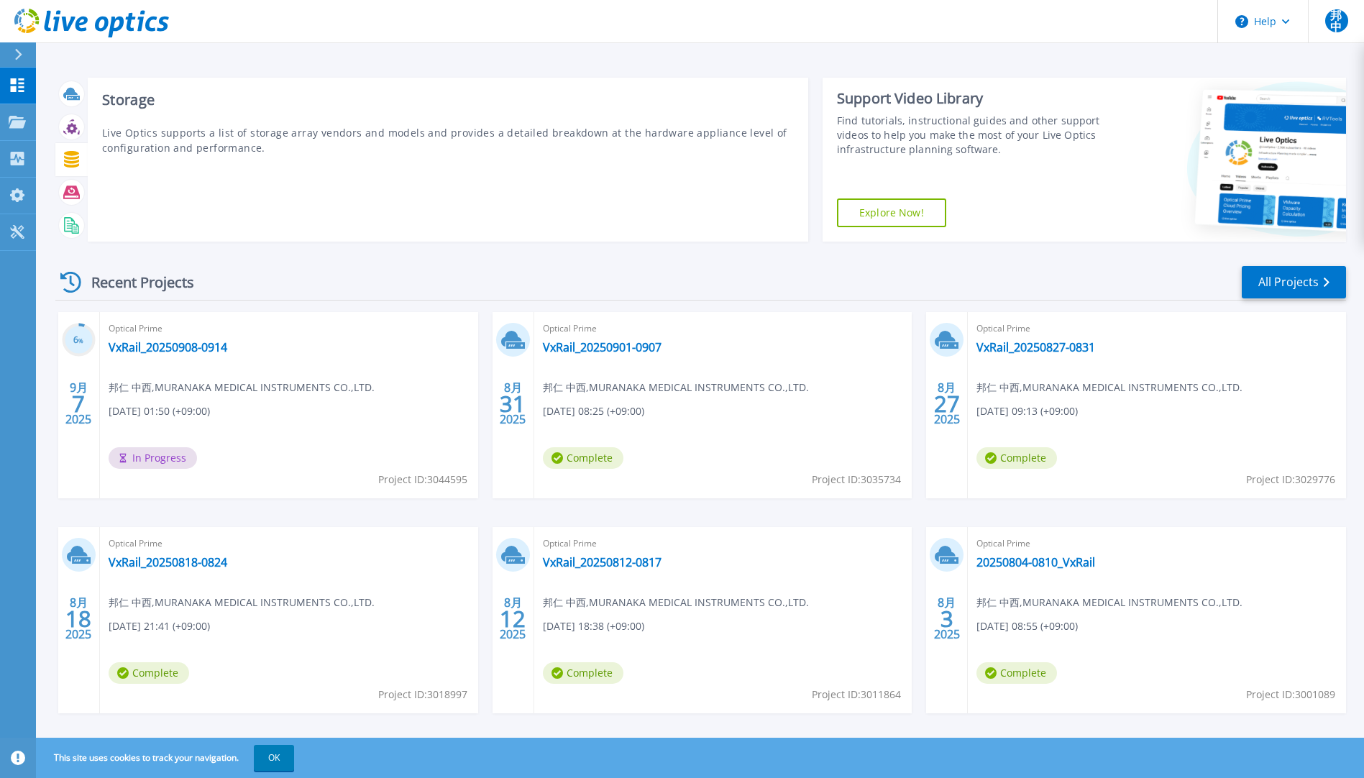
click at [69, 173] on div at bounding box center [71, 159] width 32 height 33
click at [81, 157] on div at bounding box center [71, 159] width 25 height 25
click at [75, 159] on icon at bounding box center [71, 159] width 15 height 17
click at [65, 152] on icon at bounding box center [71, 159] width 17 height 17
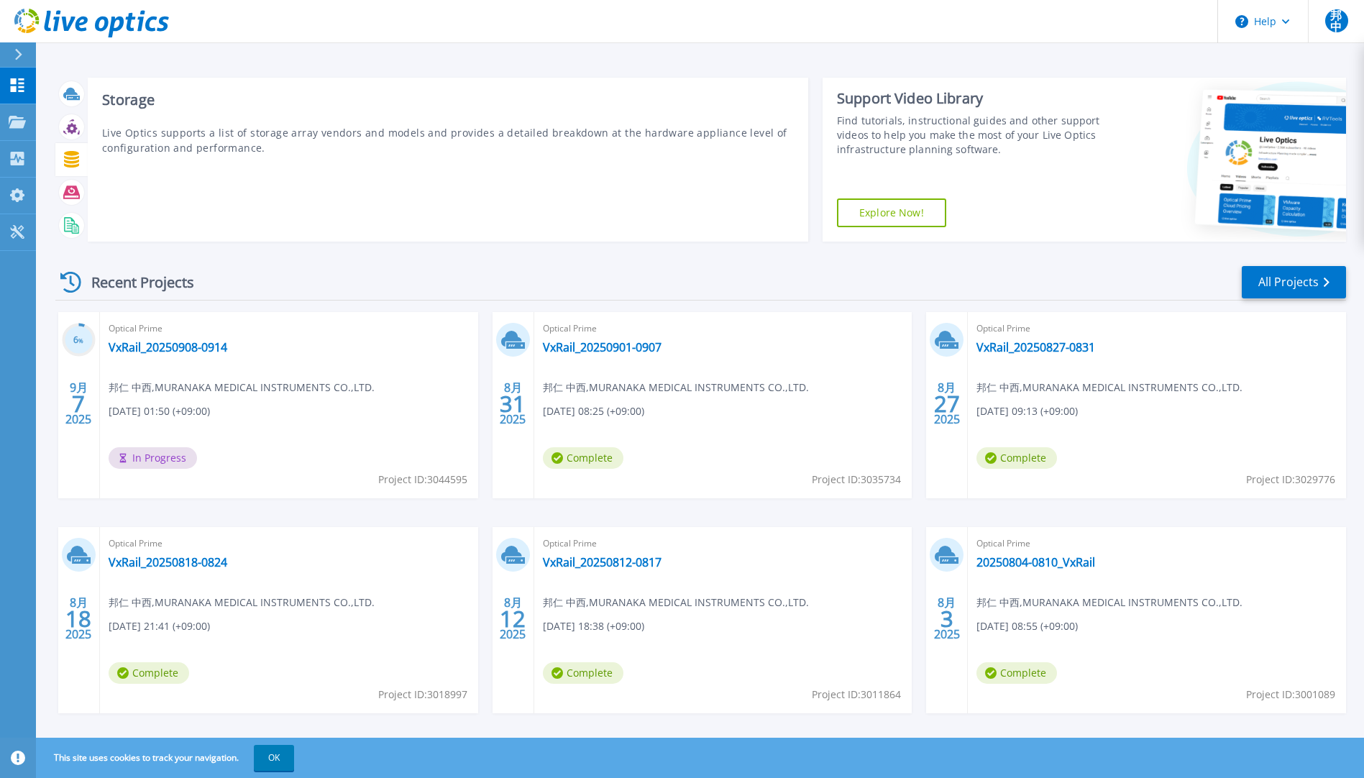
drag, startPoint x: 65, startPoint y: 152, endPoint x: 247, endPoint y: 134, distance: 182.0
click at [247, 134] on p "Live Optics supports a list of storage array vendors and models and provides a …" at bounding box center [448, 140] width 692 height 30
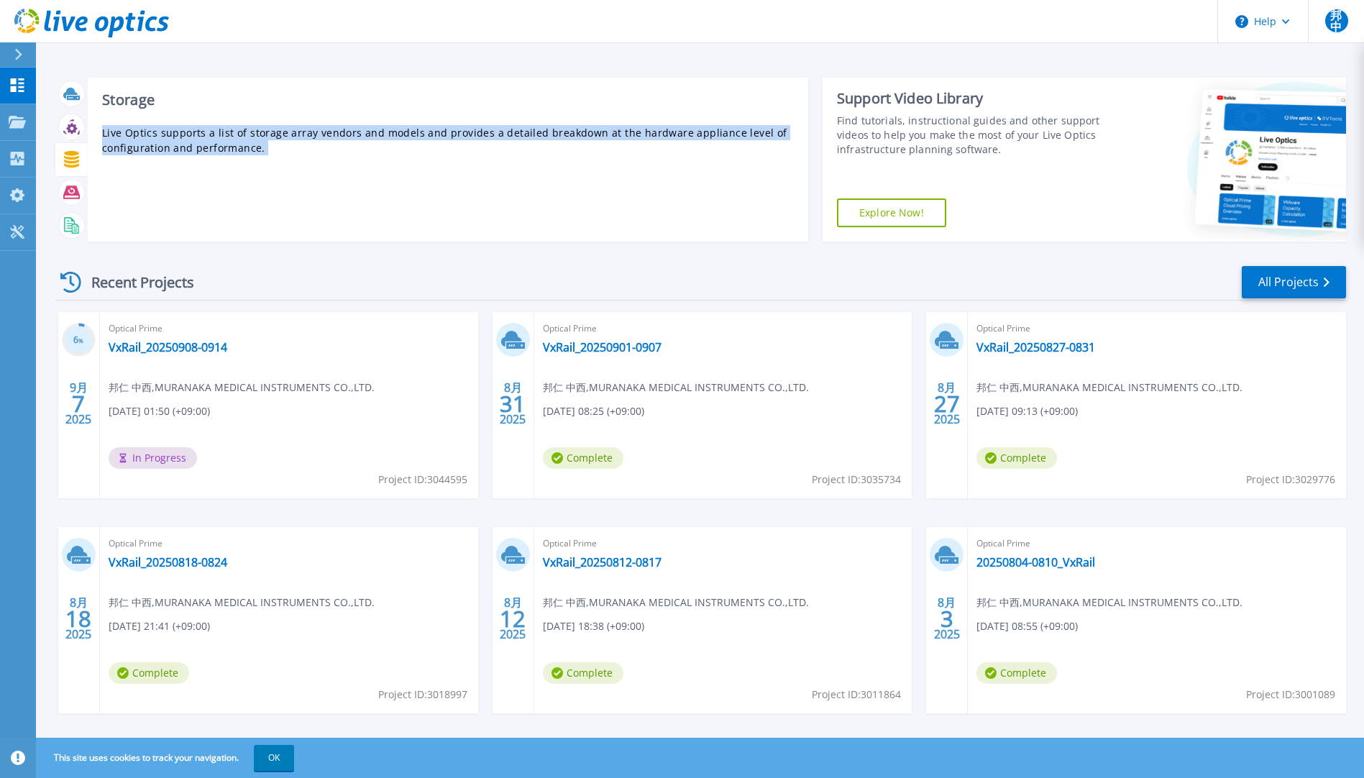
click at [247, 134] on p "Live Optics supports a list of storage array vendors and models and provides a …" at bounding box center [448, 140] width 692 height 30
drag, startPoint x: 247, startPoint y: 134, endPoint x: 320, endPoint y: 163, distance: 79.0
click at [320, 163] on div "Storage Live Optics supports a list of storage array vendors and models and pro…" at bounding box center [448, 160] width 720 height 164
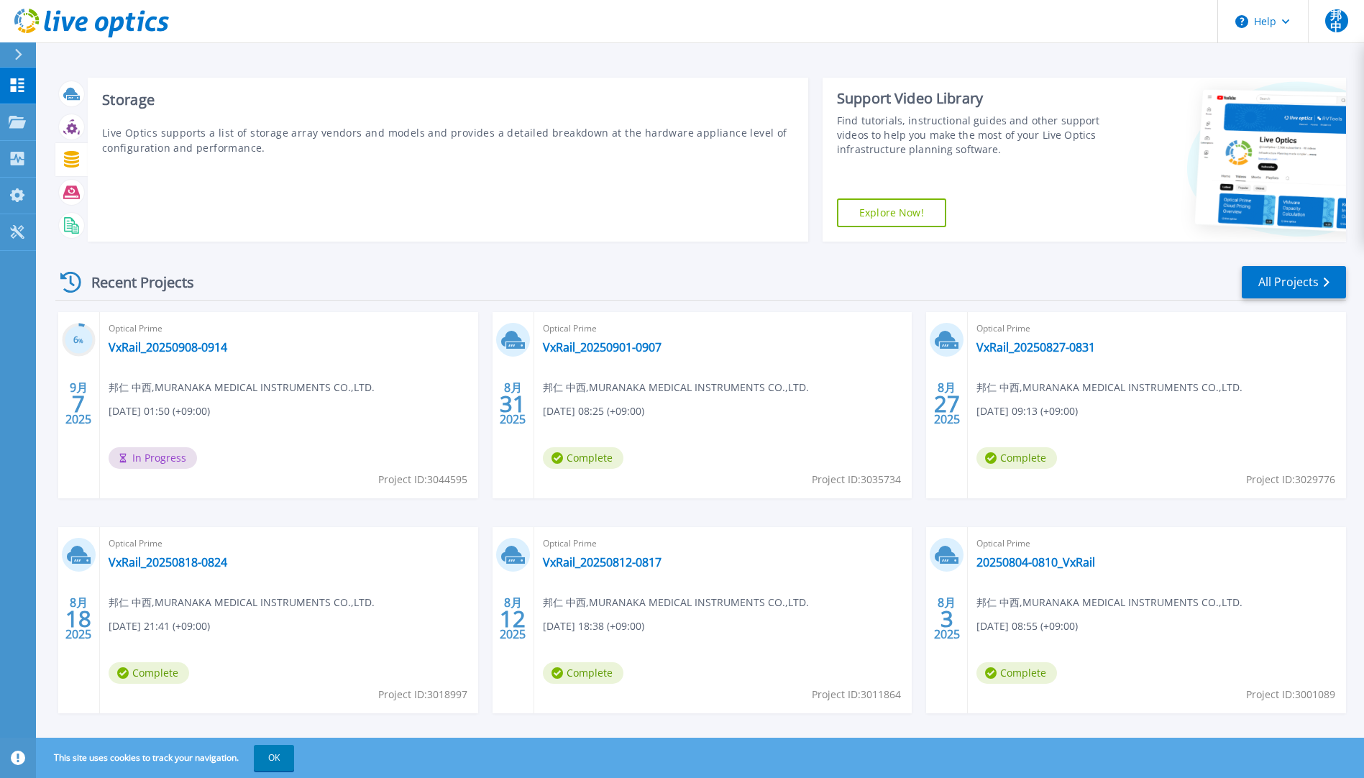
click at [320, 163] on div "Storage Live Optics supports a list of storage array vendors and models and pro…" at bounding box center [448, 160] width 720 height 164
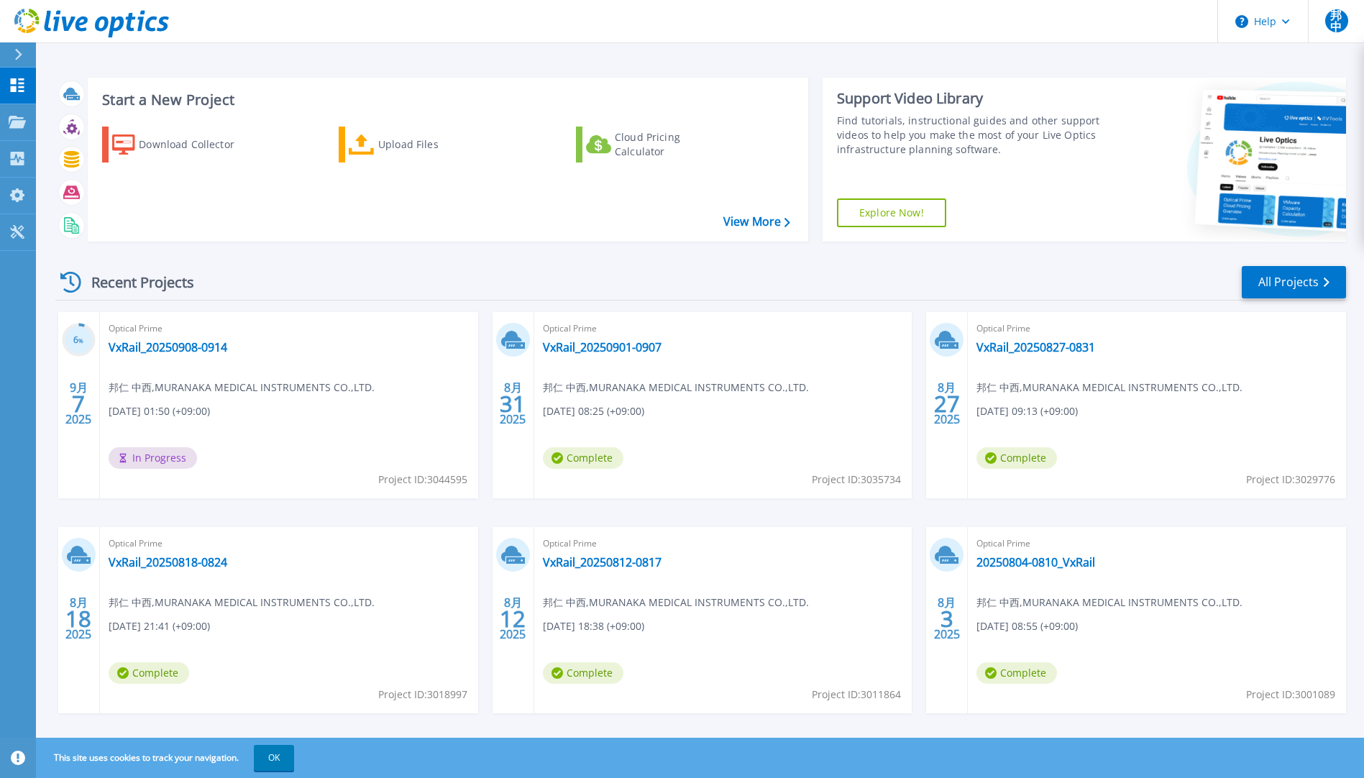
scroll to position [19, 0]
